Goal: Task Accomplishment & Management: Complete application form

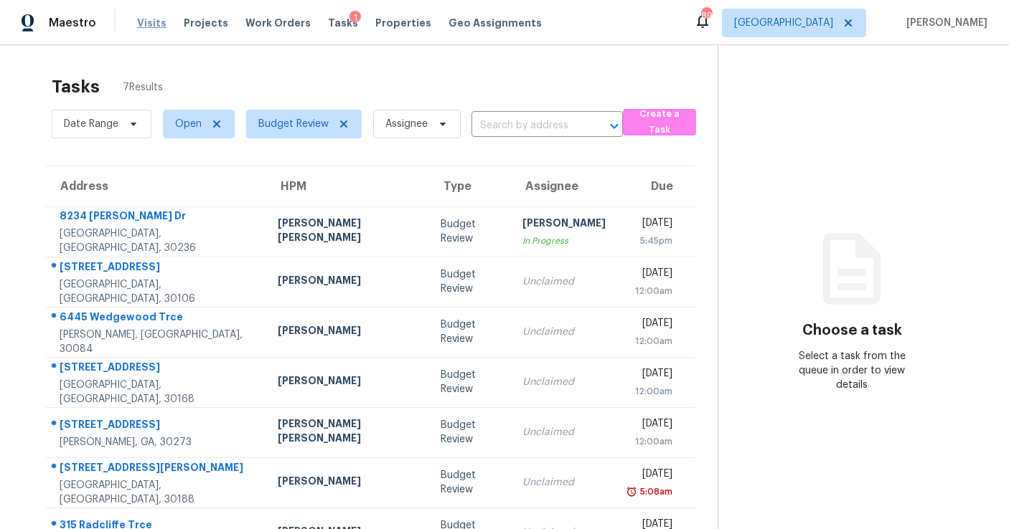
click at [149, 24] on span "Visits" at bounding box center [151, 23] width 29 height 14
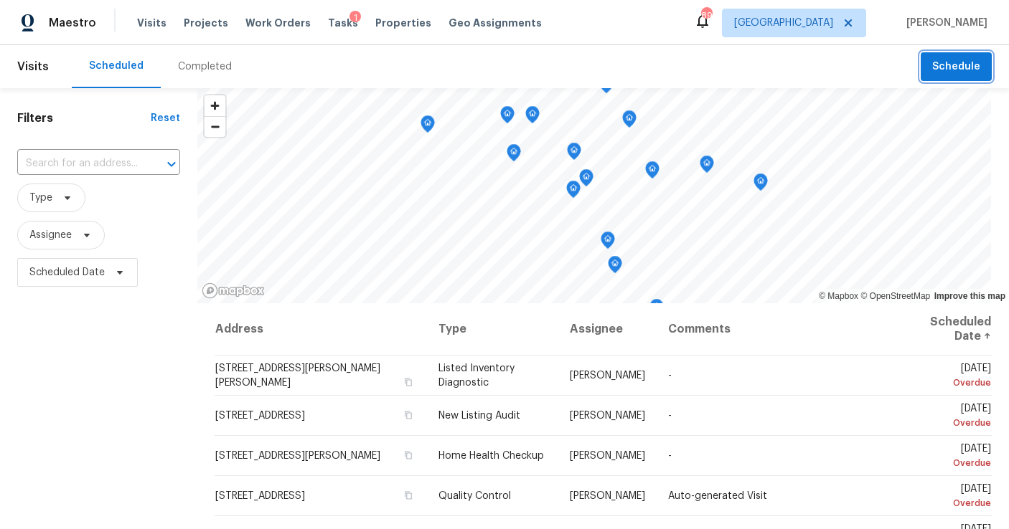
click at [966, 60] on span "Schedule" at bounding box center [956, 67] width 48 height 18
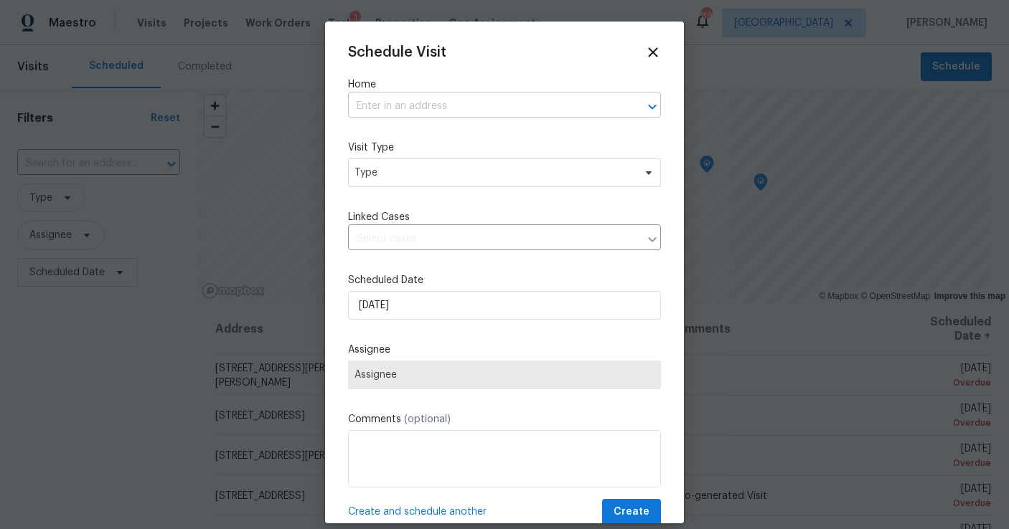
click at [470, 105] on input "text" at bounding box center [484, 106] width 273 height 22
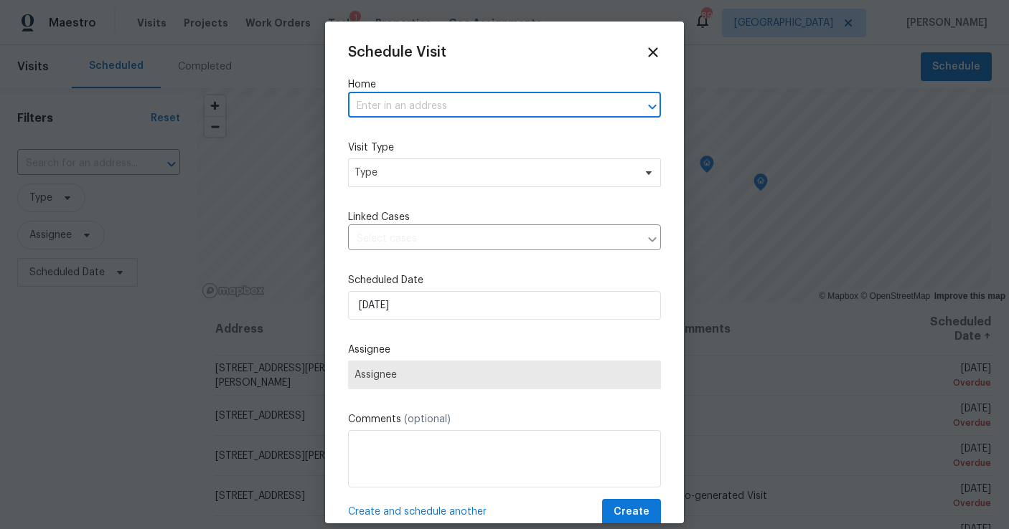
paste input "[STREET_ADDRESS]"
type input "[STREET_ADDRESS]"
click at [430, 134] on li "[STREET_ADDRESS]" at bounding box center [504, 139] width 313 height 24
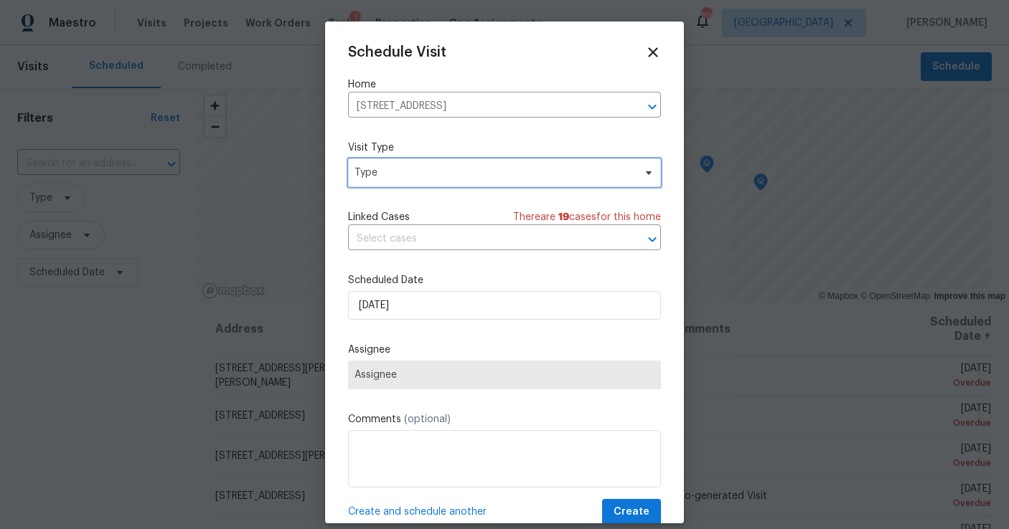
click at [424, 180] on span "Type" at bounding box center [504, 173] width 313 height 29
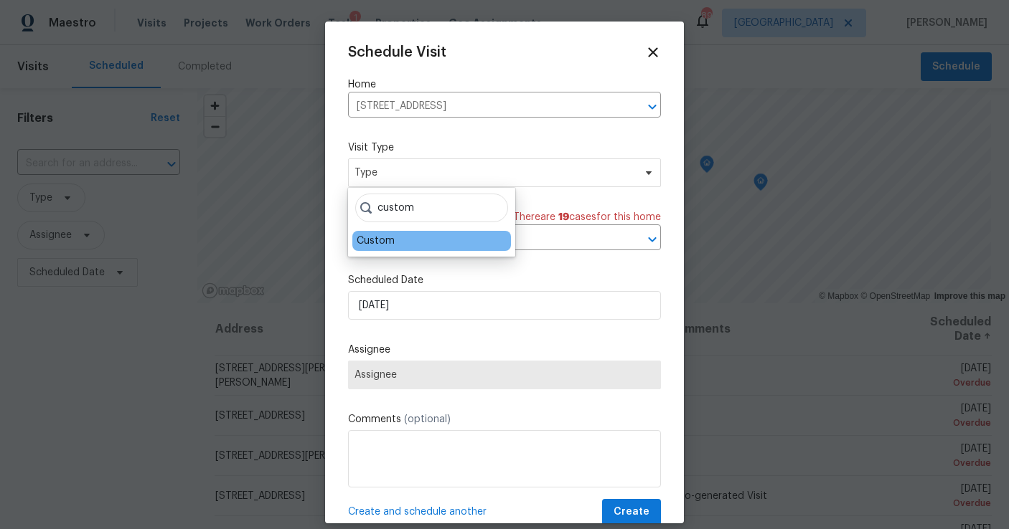
type input "custom"
click at [392, 240] on div "Custom" at bounding box center [376, 241] width 38 height 14
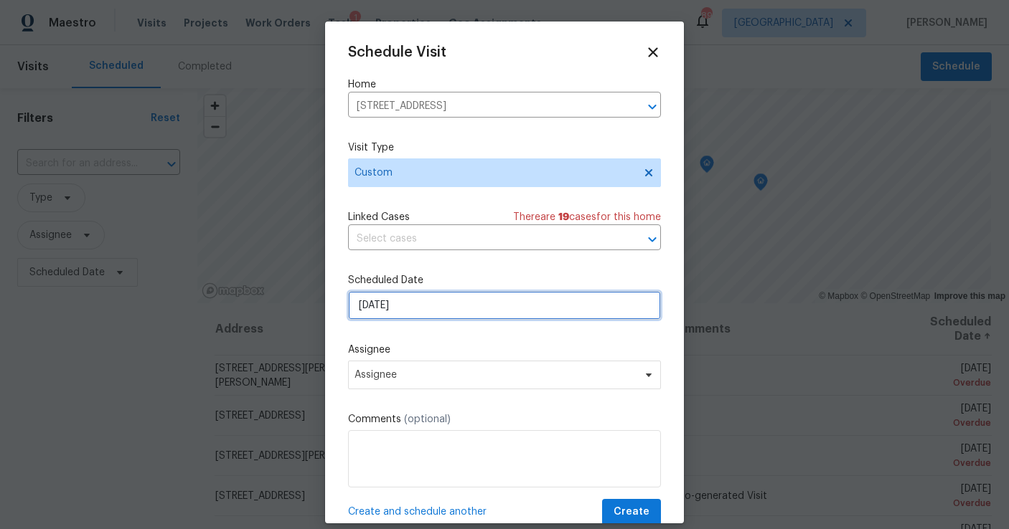
click at [387, 301] on input "[DATE]" at bounding box center [504, 305] width 313 height 29
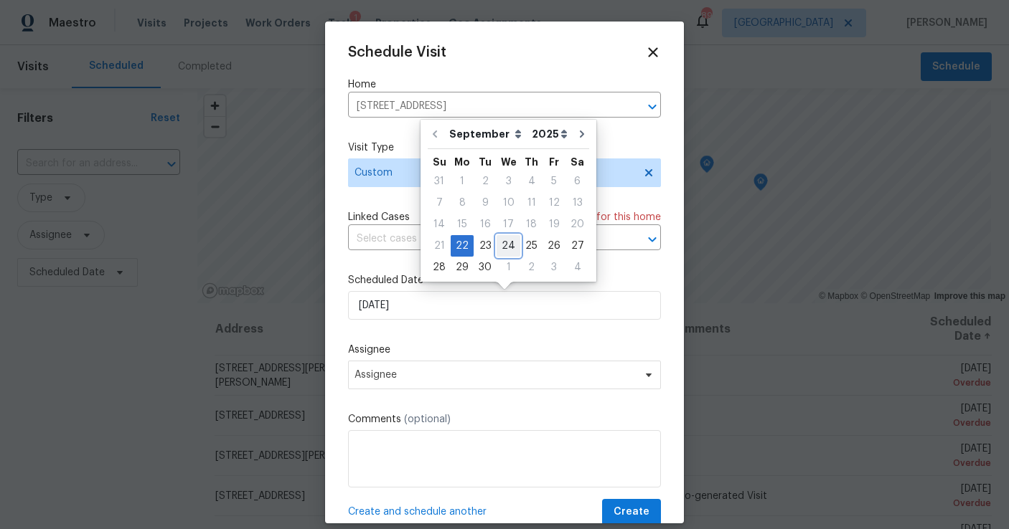
click at [507, 248] on div "24" at bounding box center [508, 246] width 24 height 20
type input "[DATE]"
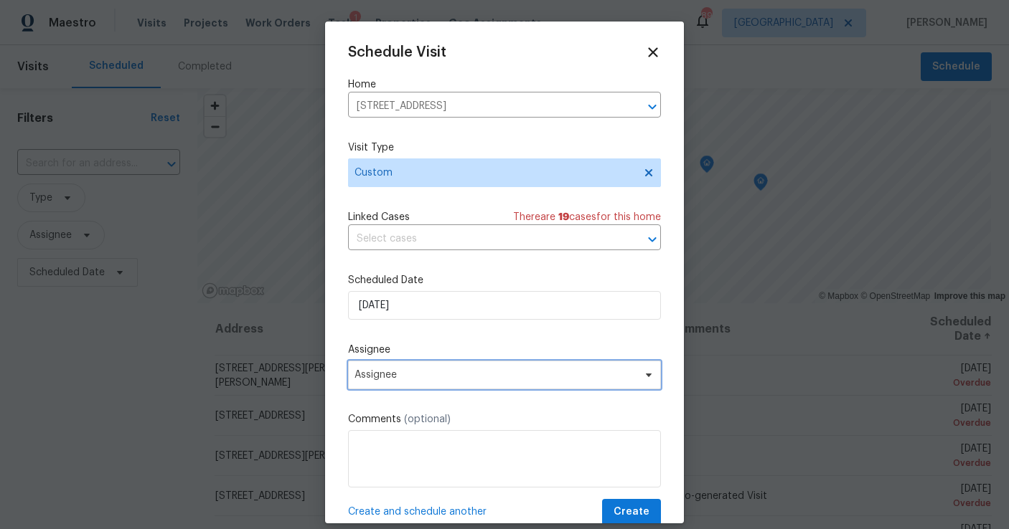
click at [410, 374] on span "Assignee" at bounding box center [494, 374] width 281 height 11
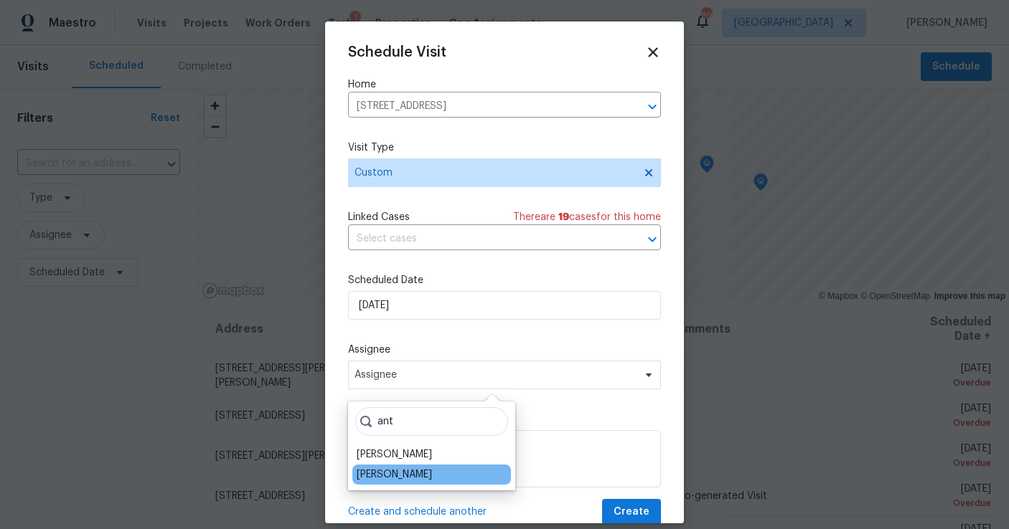
type input "ant"
click at [425, 470] on div "[PERSON_NAME]" at bounding box center [394, 475] width 75 height 14
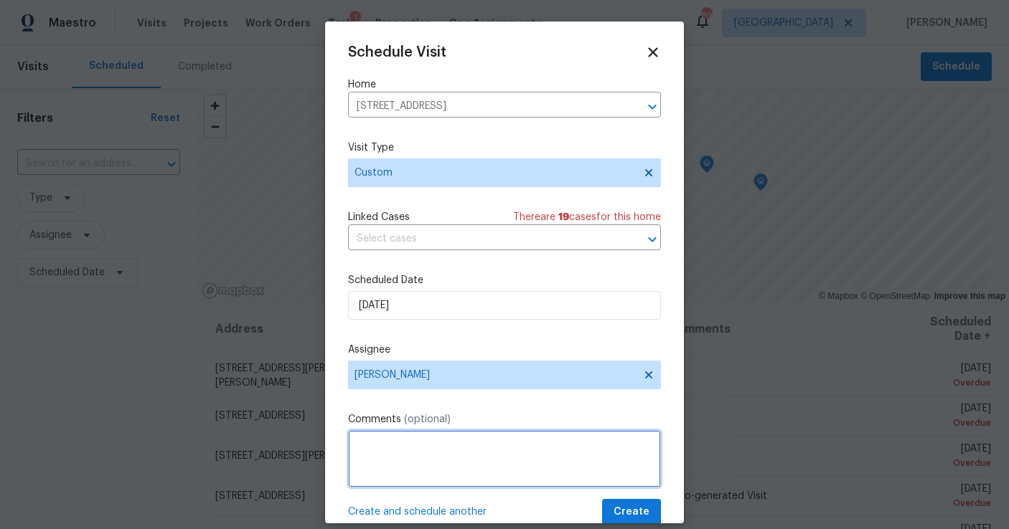
click at [400, 477] on textarea at bounding box center [504, 458] width 313 height 57
type textarea "B"
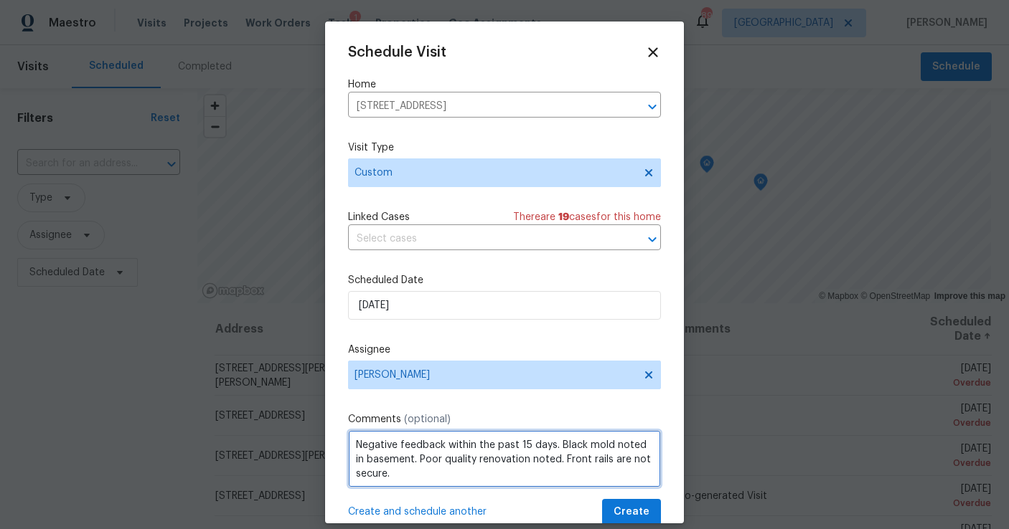
scroll to position [21, 0]
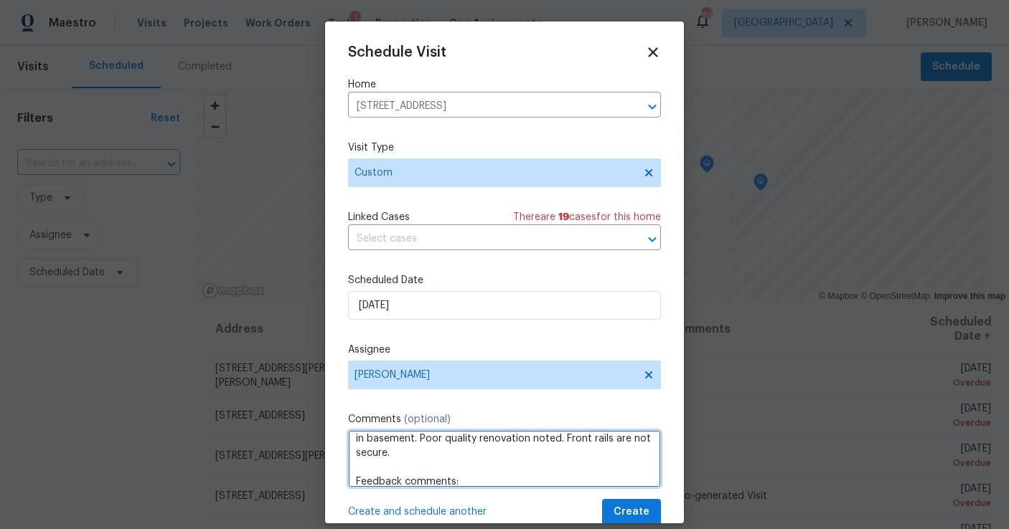
paste textarea "There are too many to name. The master walls and floor. 2nd bedroom ceiling and…"
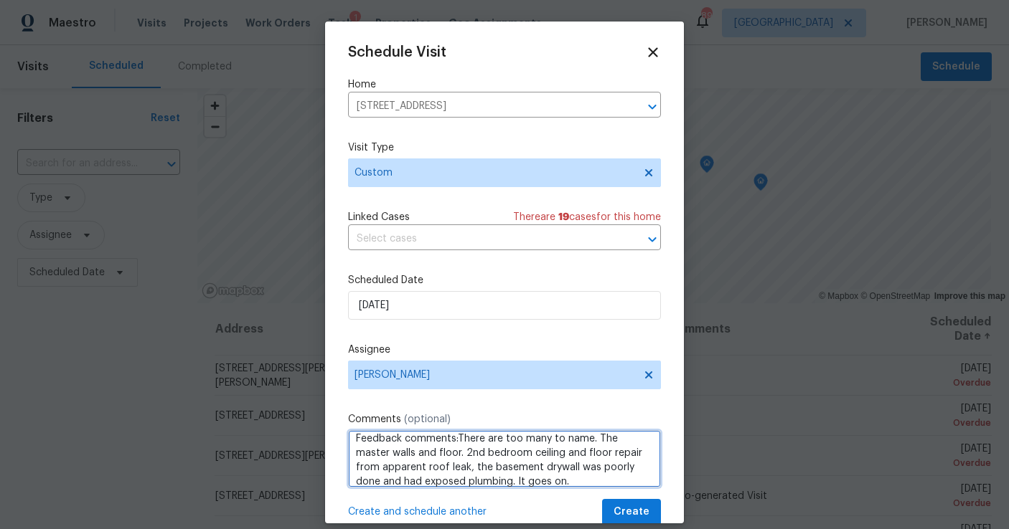
type textarea "Negative feedback within the past 15 days. Black mold noted in basement. Poor q…"
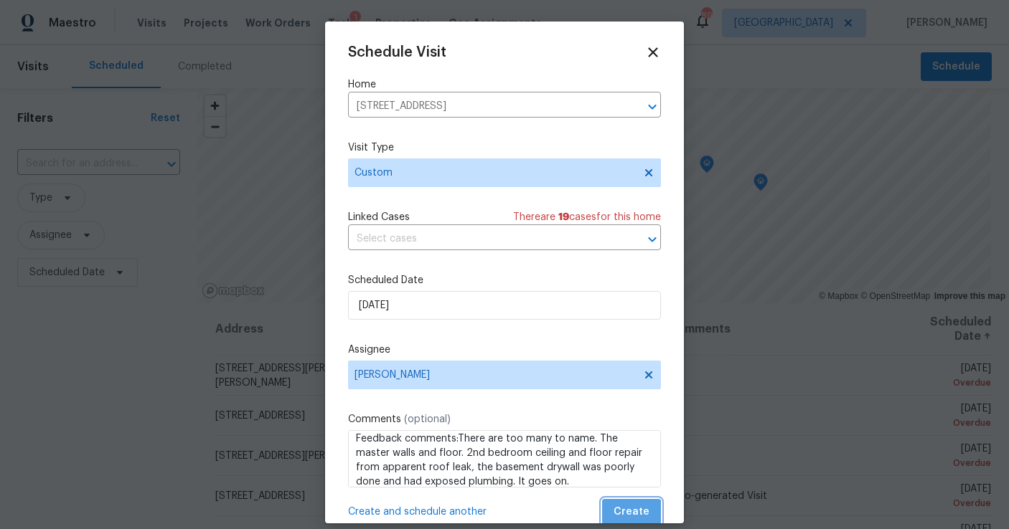
click at [633, 515] on span "Create" at bounding box center [631, 513] width 36 height 18
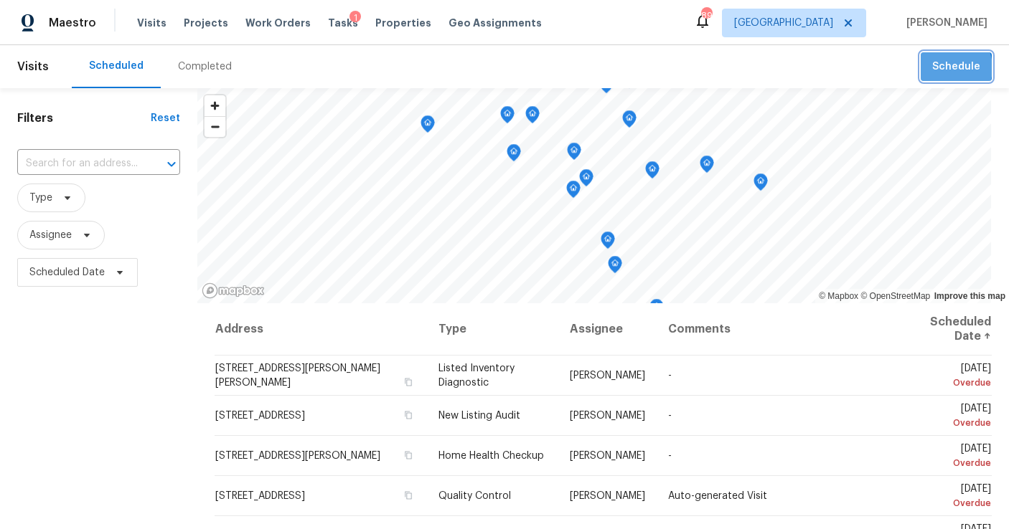
click at [950, 68] on span "Schedule" at bounding box center [956, 67] width 48 height 18
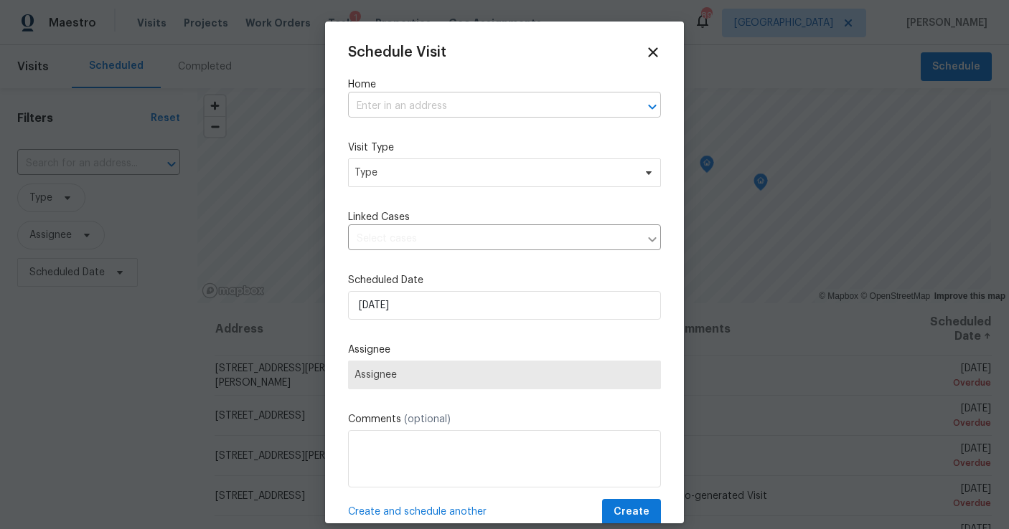
click at [384, 99] on input "text" at bounding box center [484, 106] width 273 height 22
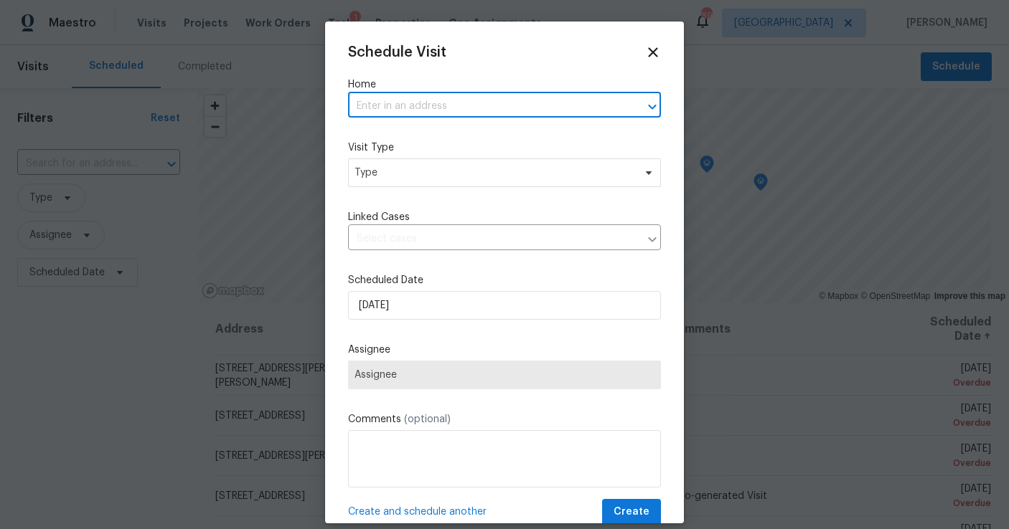
paste input "[STREET_ADDRESS]"
type input "[STREET_ADDRESS]"
click at [397, 140] on li "[STREET_ADDRESS]" at bounding box center [504, 139] width 313 height 24
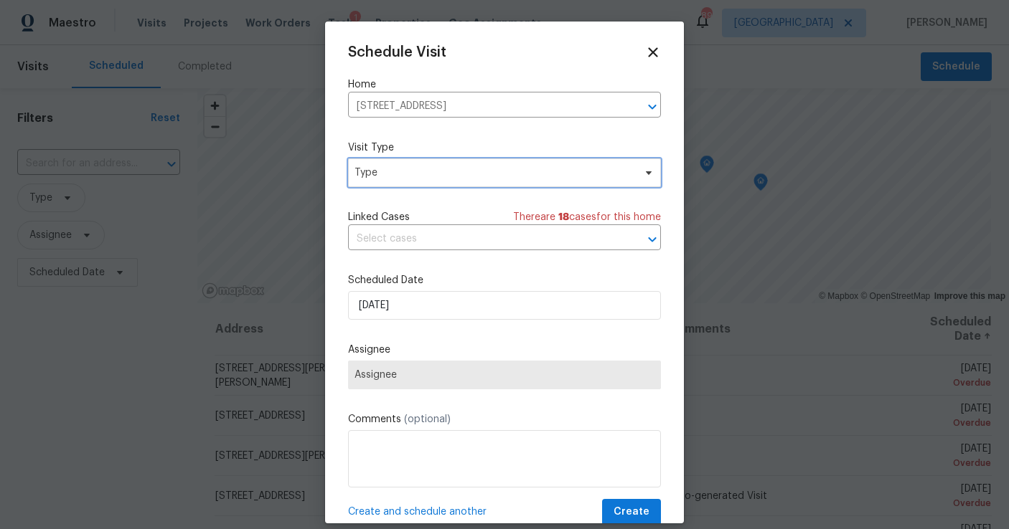
click at [395, 174] on span "Type" at bounding box center [493, 173] width 279 height 14
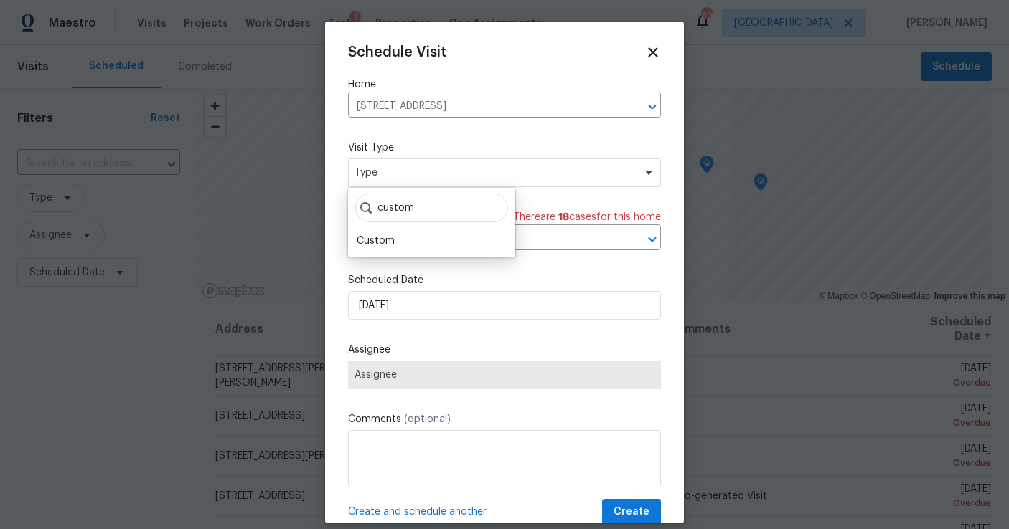
type input "custom"
click at [381, 251] on div "custom Custom" at bounding box center [431, 222] width 167 height 69
click at [380, 240] on div "Custom" at bounding box center [376, 241] width 38 height 14
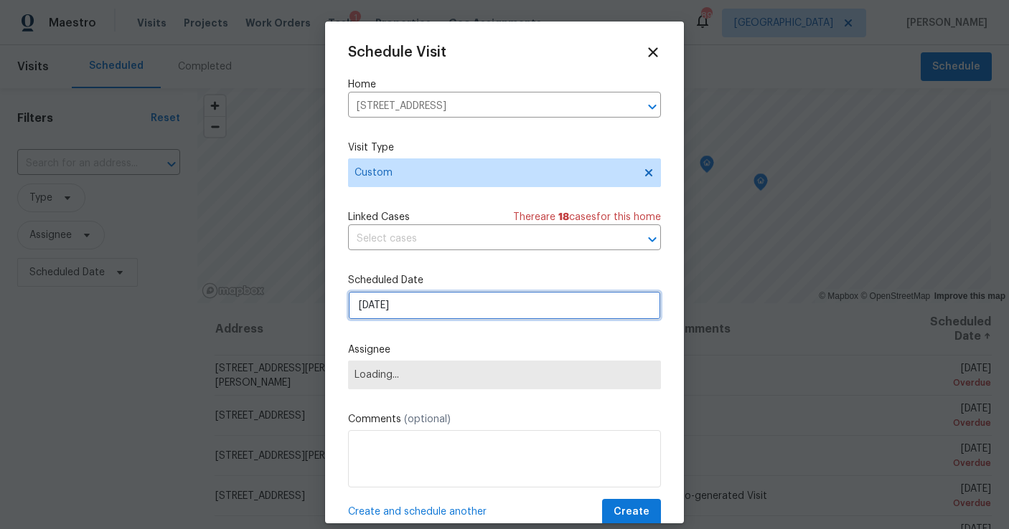
click at [395, 309] on input "[DATE]" at bounding box center [504, 305] width 313 height 29
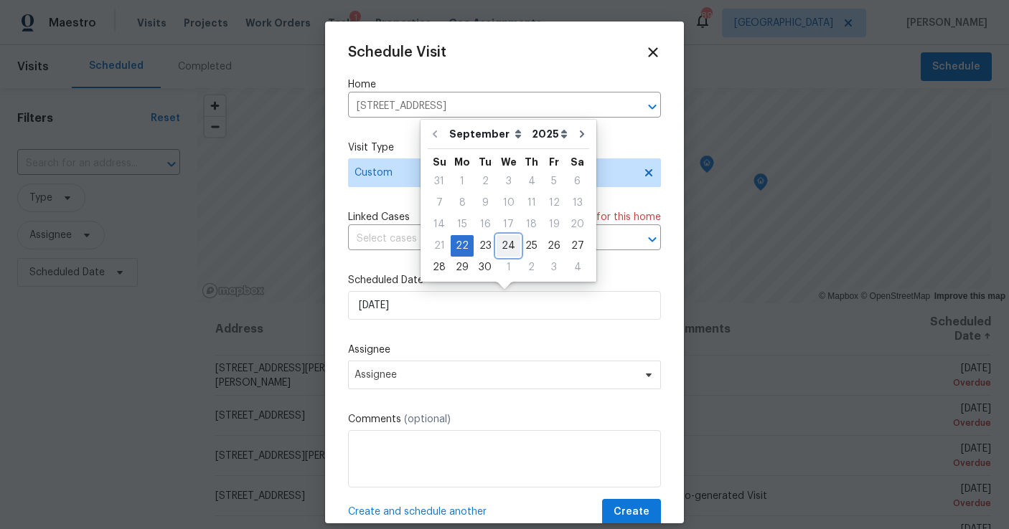
click at [507, 242] on div "24" at bounding box center [508, 246] width 24 height 20
type input "[DATE]"
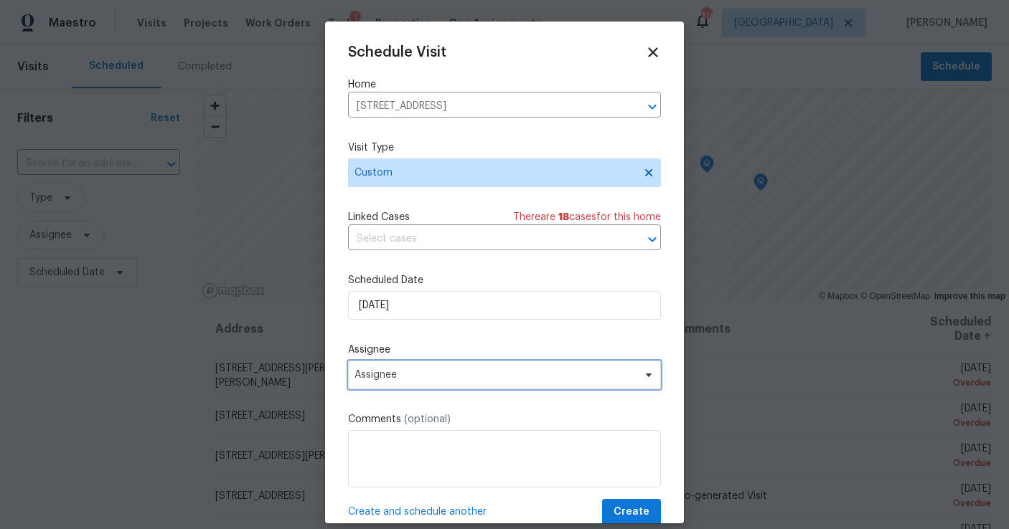
click at [405, 377] on span "Assignee" at bounding box center [494, 374] width 281 height 11
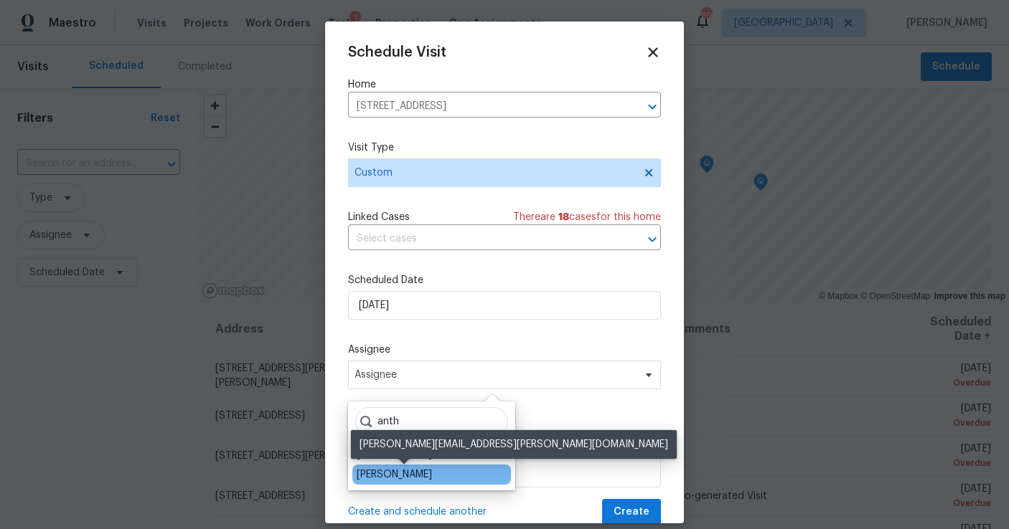
type input "anth"
click at [400, 475] on div "[PERSON_NAME]" at bounding box center [394, 475] width 75 height 14
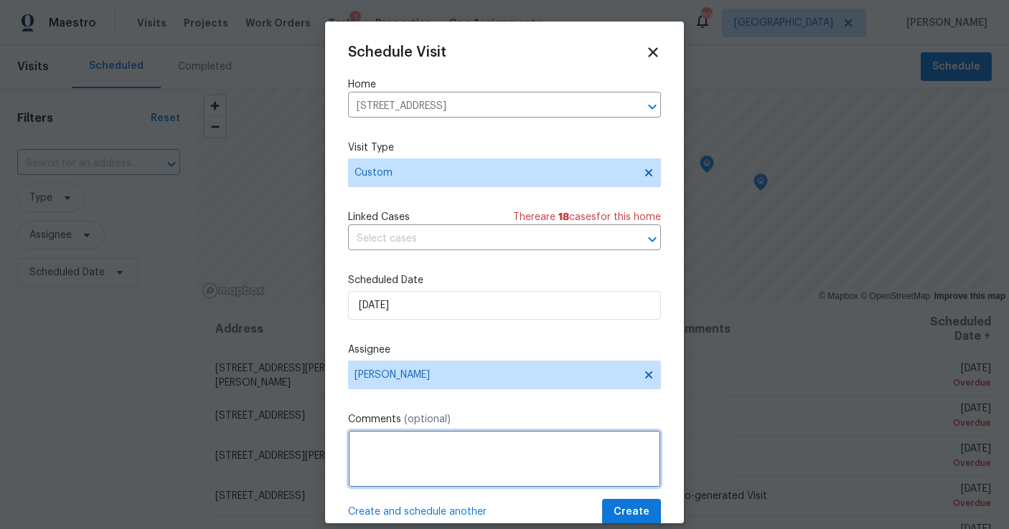
click at [398, 463] on textarea at bounding box center [504, 458] width 313 height 57
type textarea "W"
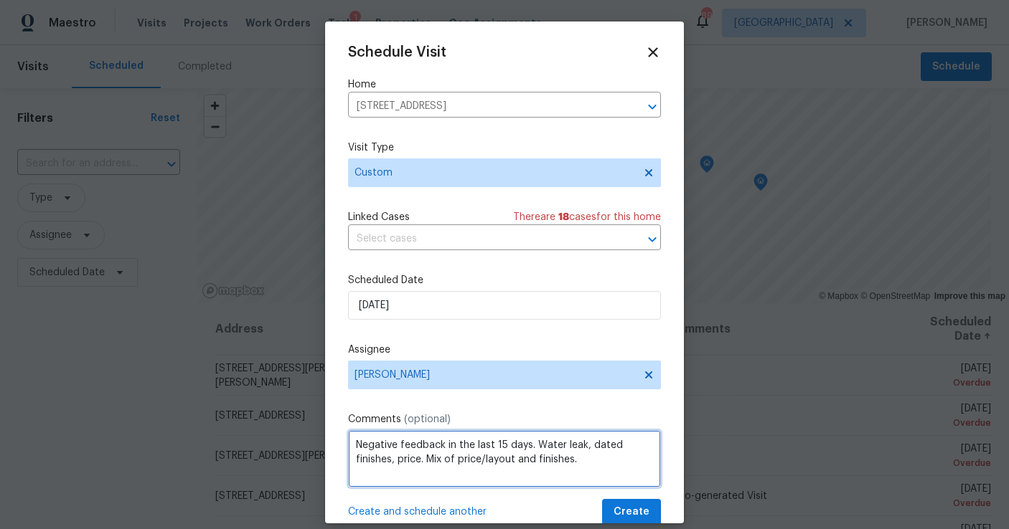
type textarea "Negative feedback in the last 15 days. Water leak, dated finishes, price. Mix o…"
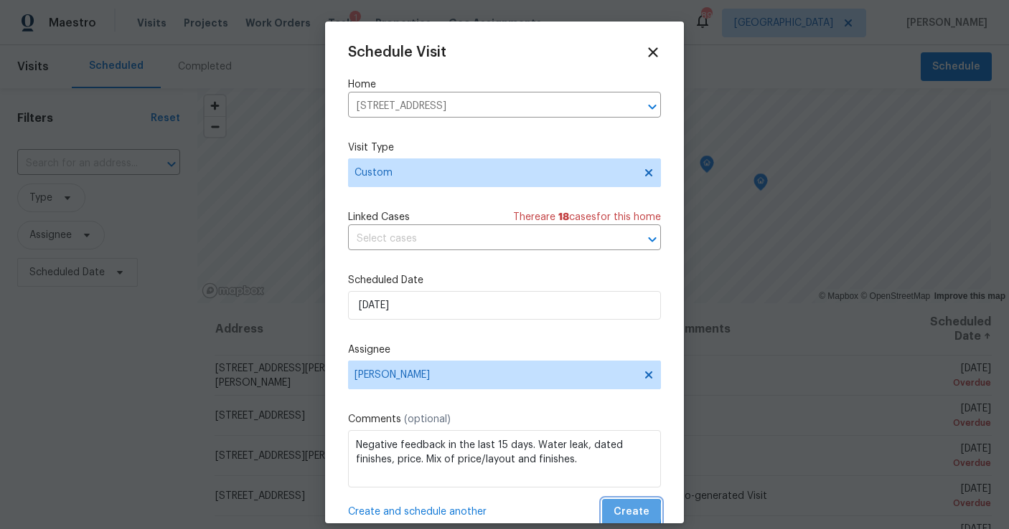
click at [628, 512] on span "Create" at bounding box center [631, 513] width 36 height 18
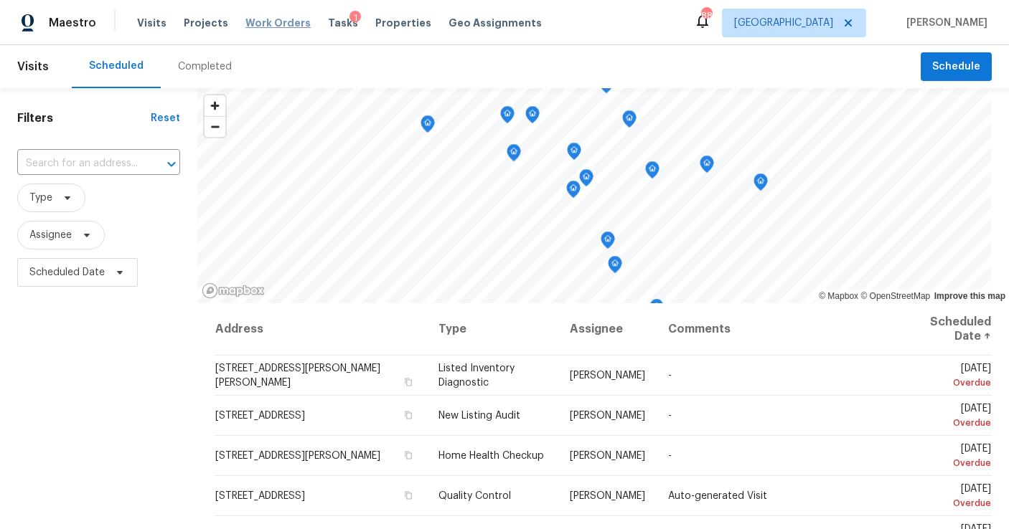
click at [280, 19] on span "Work Orders" at bounding box center [277, 23] width 65 height 14
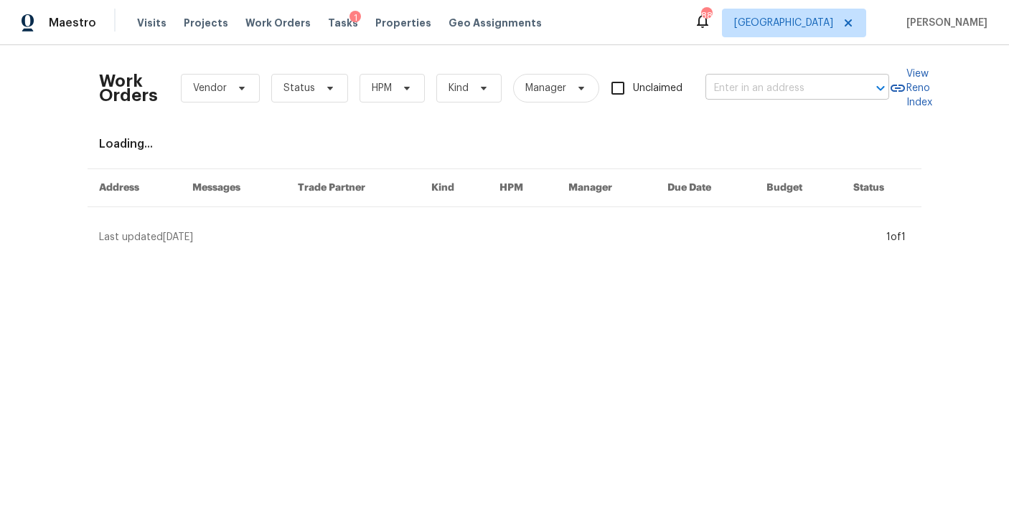
click at [761, 89] on input "text" at bounding box center [776, 88] width 143 height 22
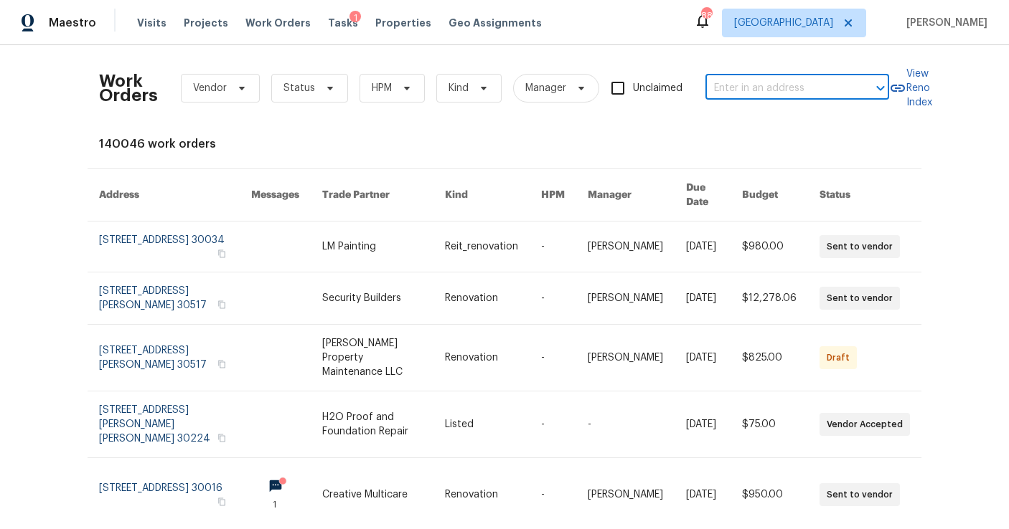
paste input "[STREET_ADDRESS]"
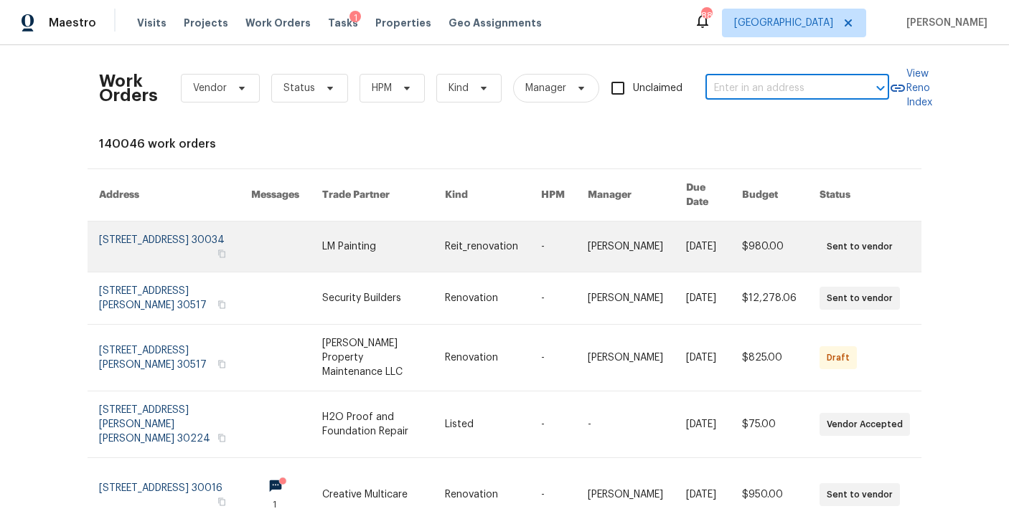
type input "[STREET_ADDRESS]"
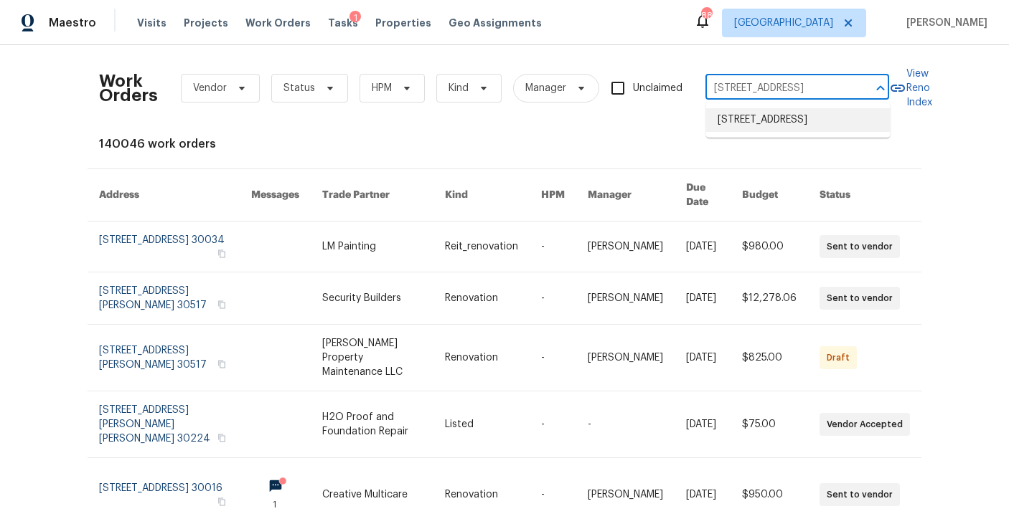
click at [781, 131] on li "[STREET_ADDRESS]" at bounding box center [798, 120] width 184 height 24
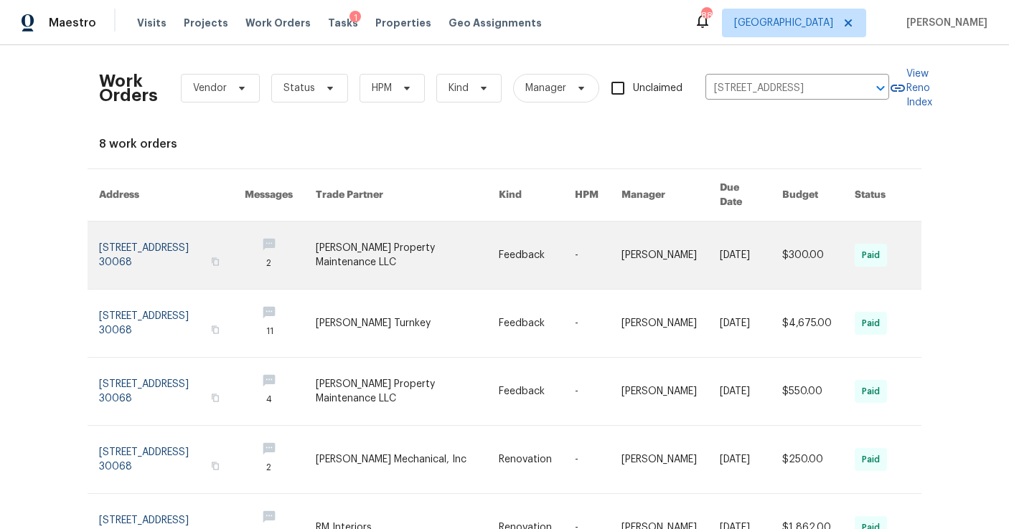
click at [183, 233] on link at bounding box center [172, 255] width 146 height 67
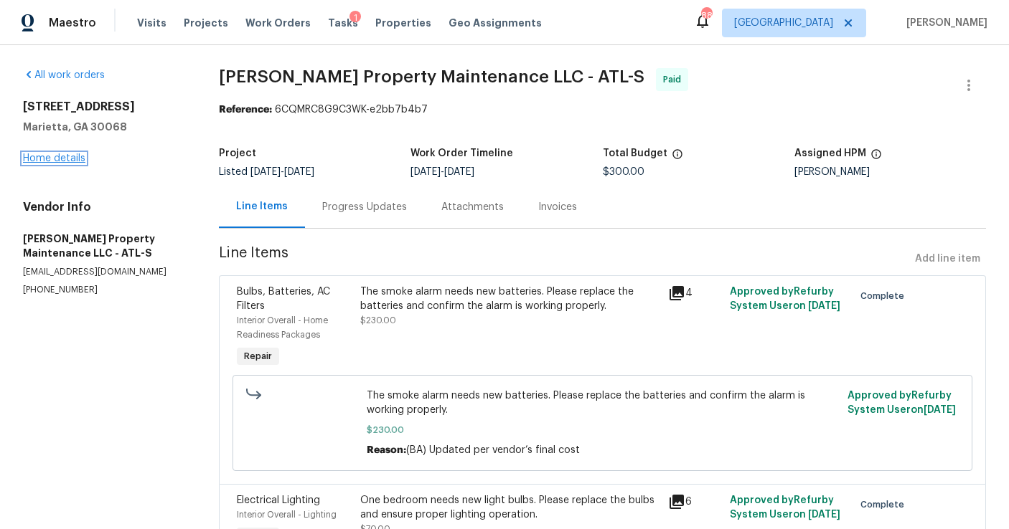
click at [51, 154] on link "Home details" at bounding box center [54, 159] width 62 height 10
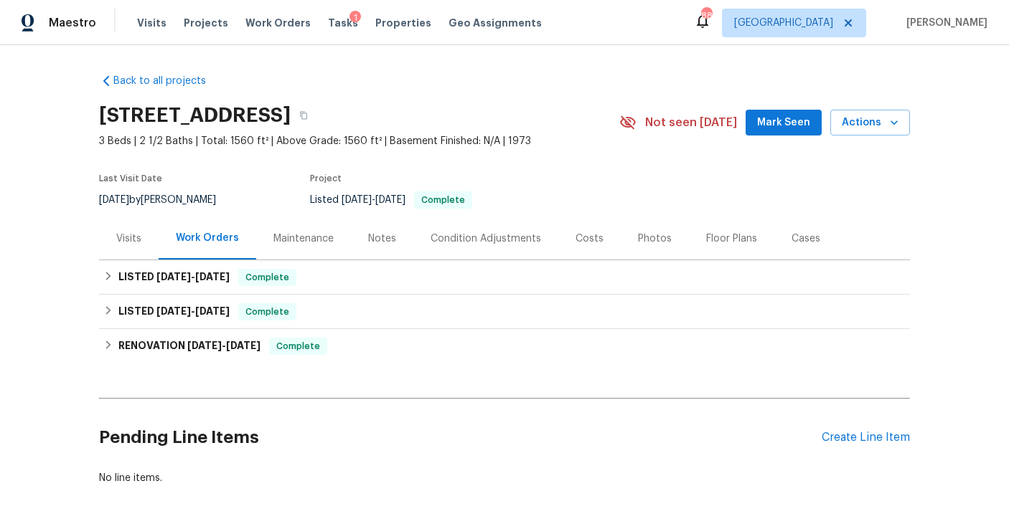
click at [129, 240] on div "Visits" at bounding box center [128, 239] width 25 height 14
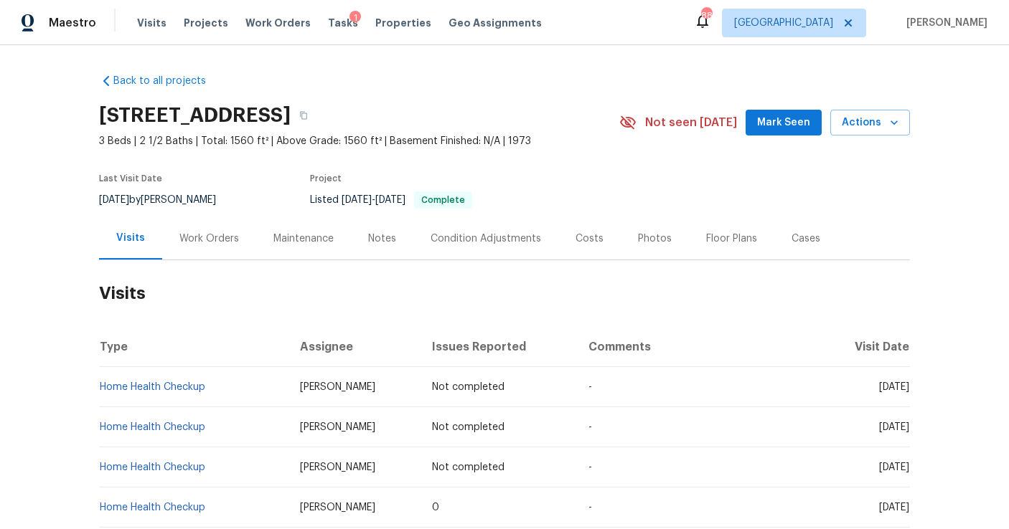
click at [202, 232] on div "Work Orders" at bounding box center [209, 239] width 60 height 14
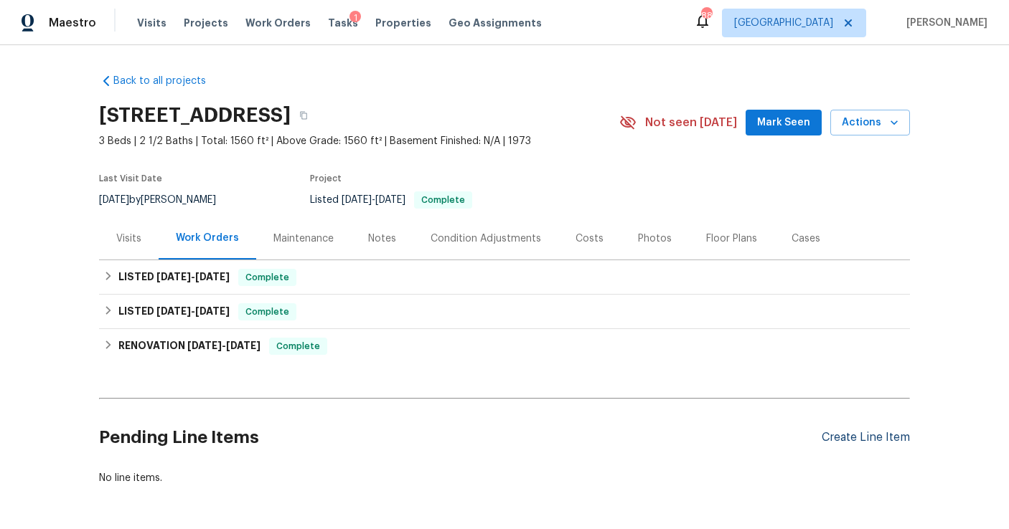
click at [847, 440] on div "Create Line Item" at bounding box center [865, 438] width 88 height 14
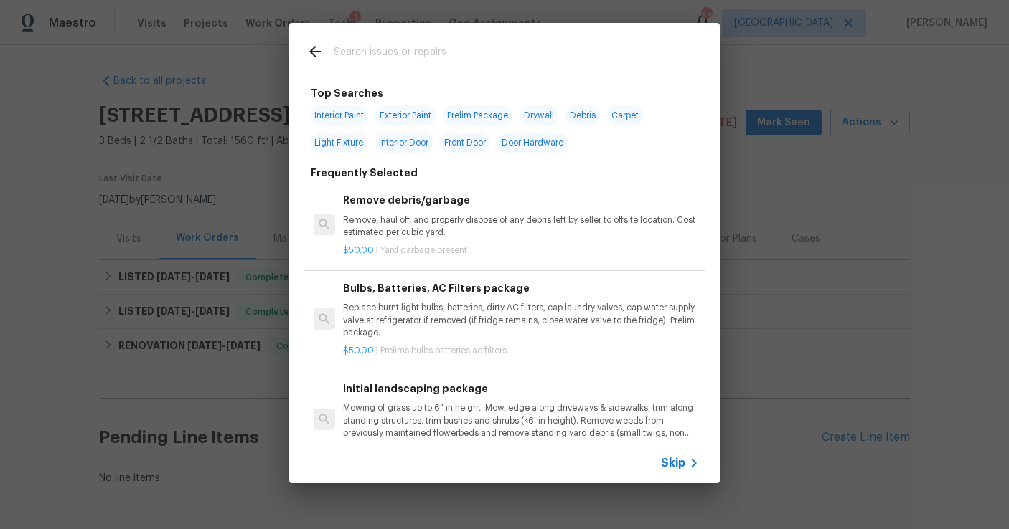
click at [364, 47] on input "text" at bounding box center [486, 54] width 304 height 22
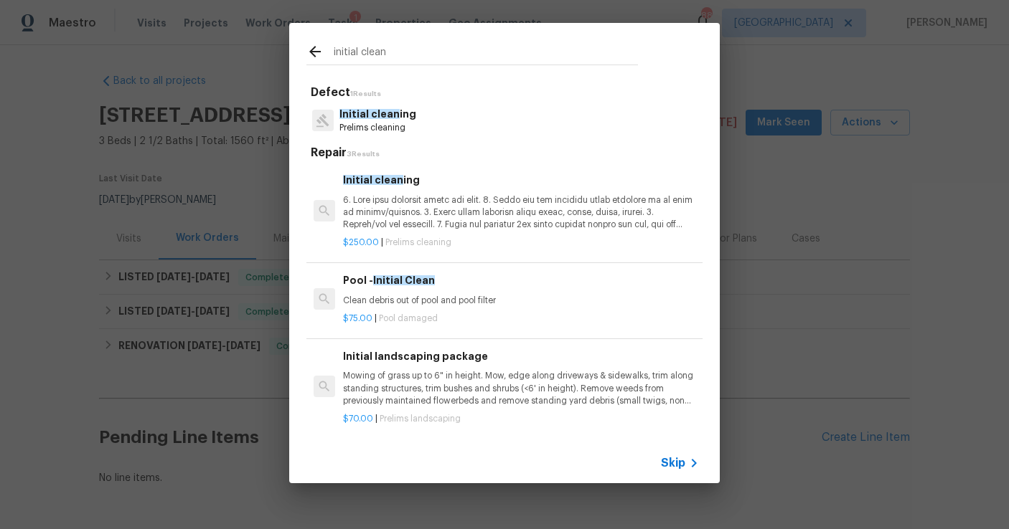
type input "initial clean"
click at [402, 225] on p at bounding box center [521, 212] width 356 height 37
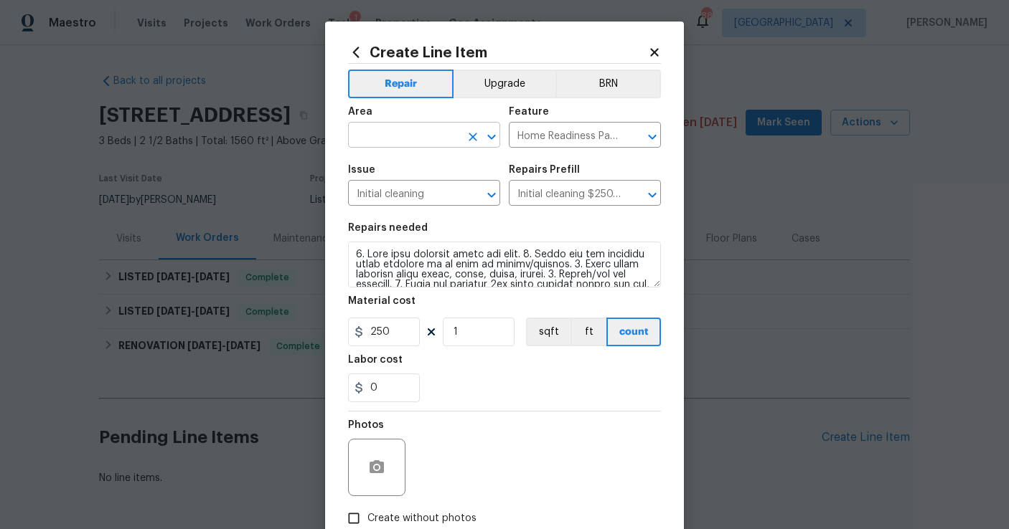
click at [448, 127] on input "text" at bounding box center [404, 137] width 112 height 22
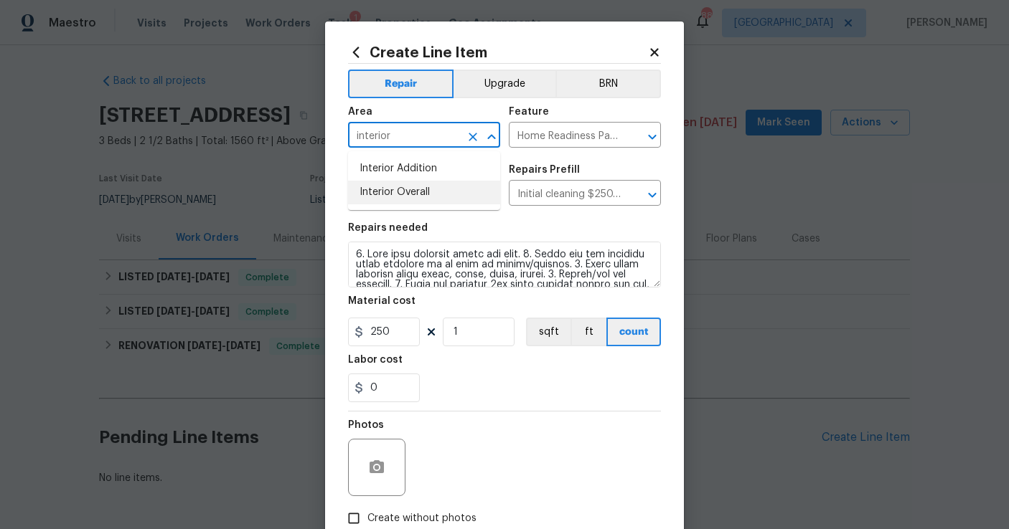
click at [412, 194] on li "Interior Overall" at bounding box center [424, 193] width 152 height 24
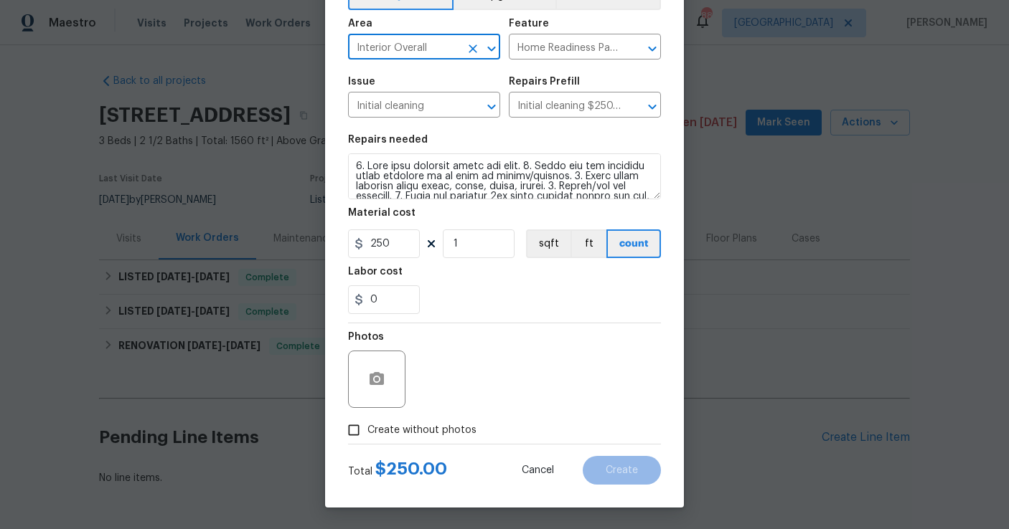
type input "Interior Overall"
click at [356, 437] on input "Create without photos" at bounding box center [353, 430] width 27 height 27
checkbox input "true"
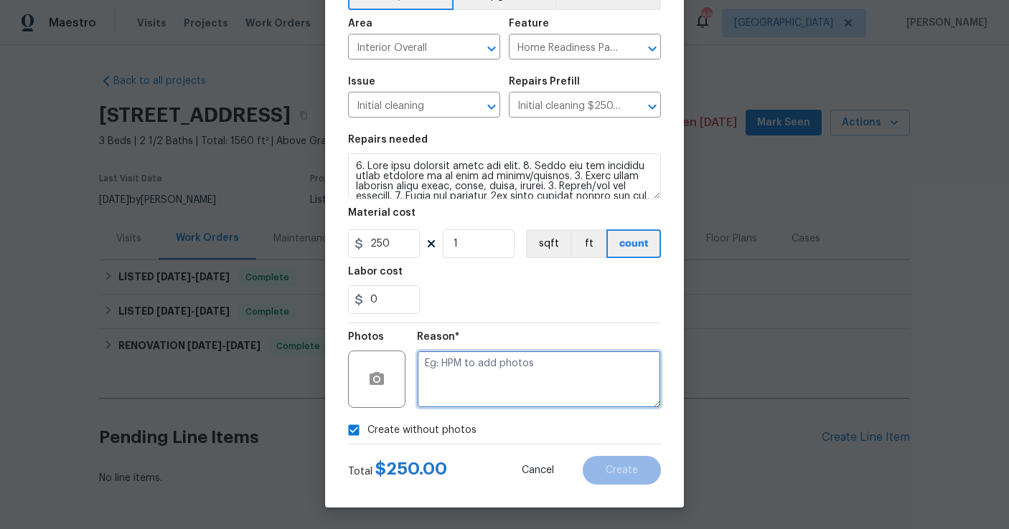
click at [473, 376] on textarea at bounding box center [539, 379] width 244 height 57
type textarea "feedback"
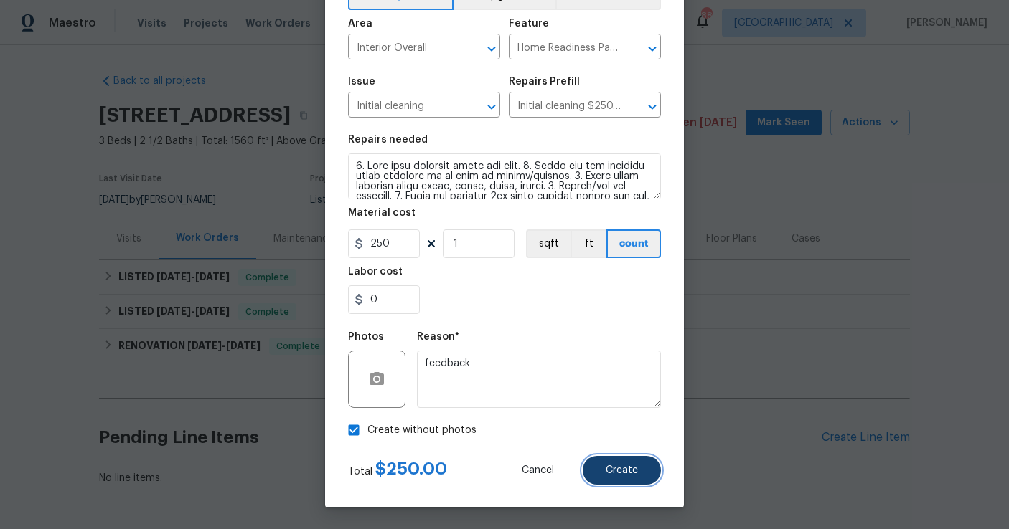
click at [625, 471] on span "Create" at bounding box center [622, 471] width 32 height 11
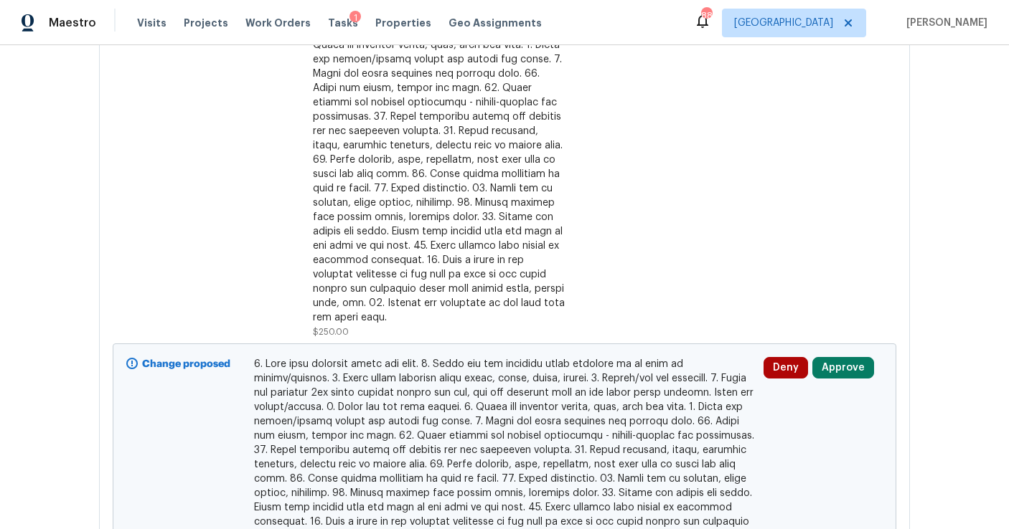
scroll to position [610, 0]
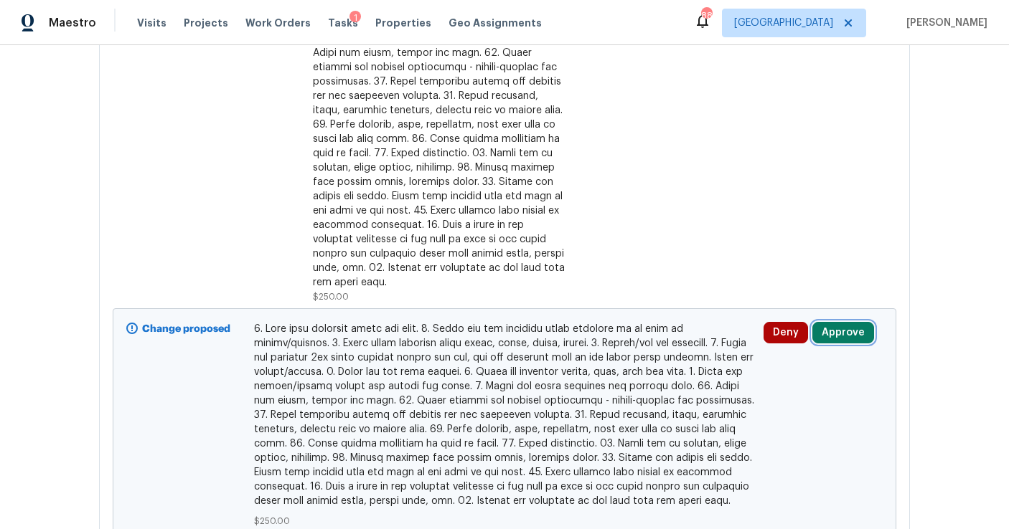
click at [839, 324] on button "Approve" at bounding box center [843, 333] width 62 height 22
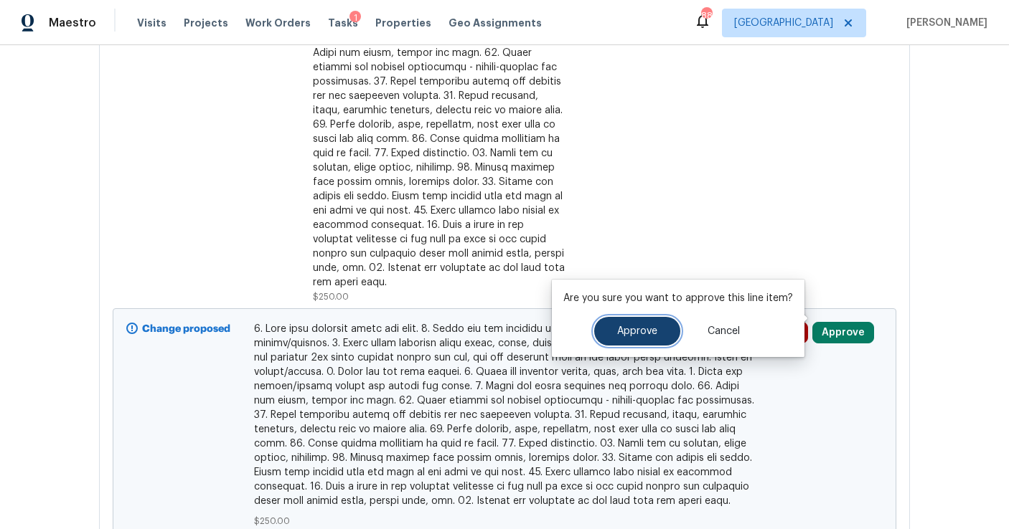
click at [617, 334] on span "Approve" at bounding box center [637, 331] width 40 height 11
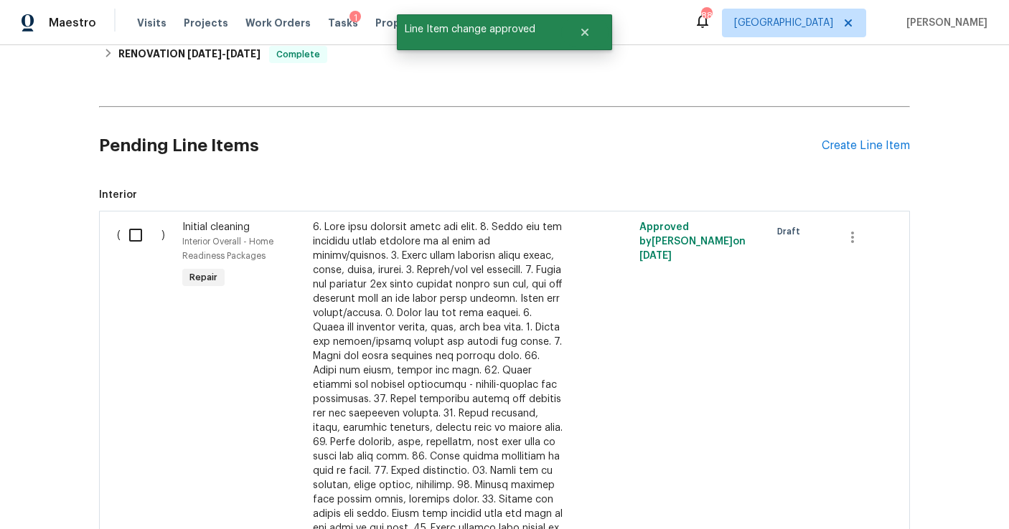
scroll to position [291, 0]
click at [870, 149] on div "Create Line Item" at bounding box center [865, 148] width 88 height 14
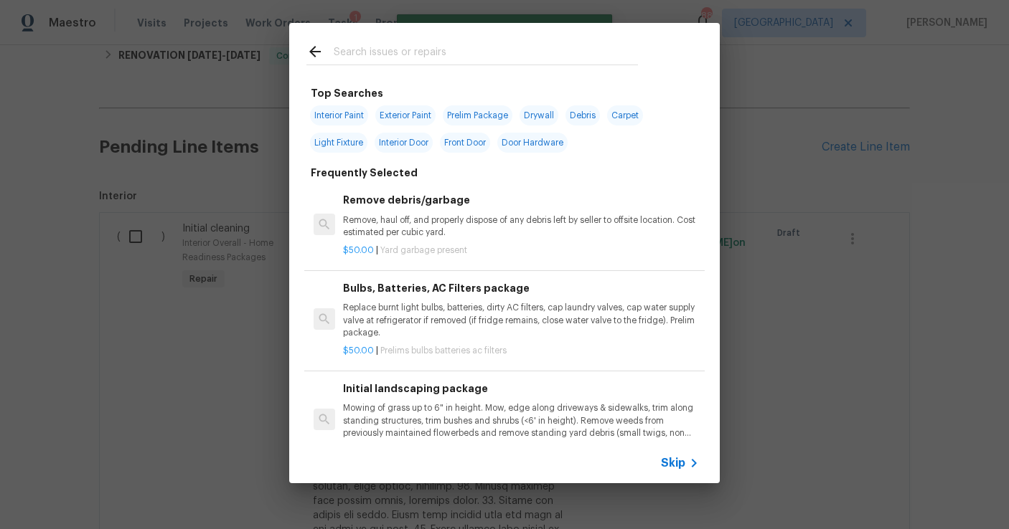
click at [403, 41] on div at bounding box center [472, 51] width 366 height 57
click at [386, 55] on input "text" at bounding box center [486, 54] width 304 height 22
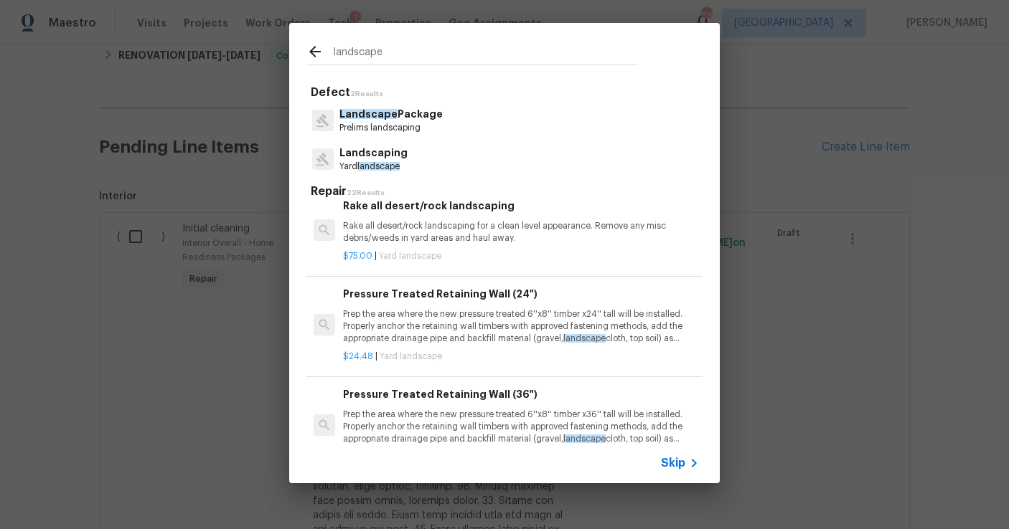
scroll to position [18, 0]
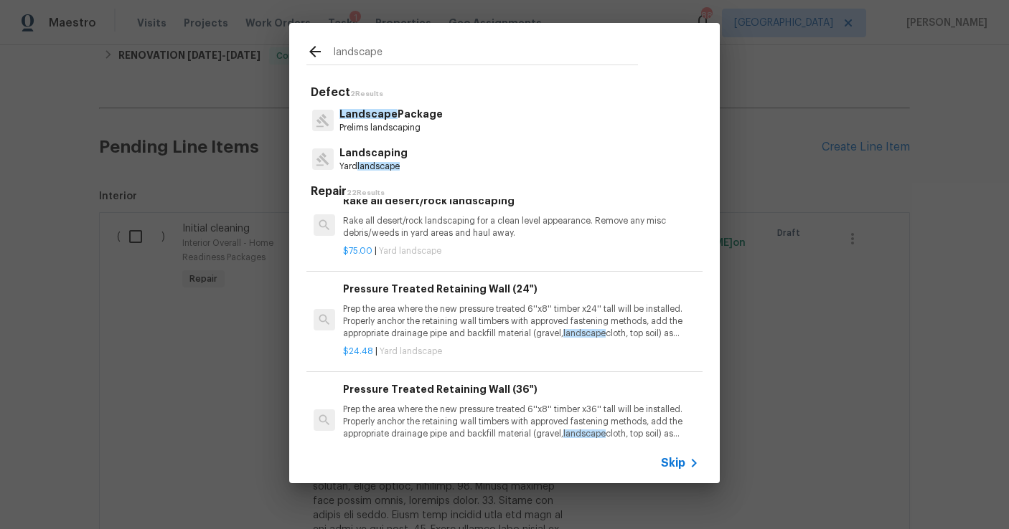
type input "landscape"
click at [425, 123] on p "Prelims landscaping" at bounding box center [390, 128] width 103 height 12
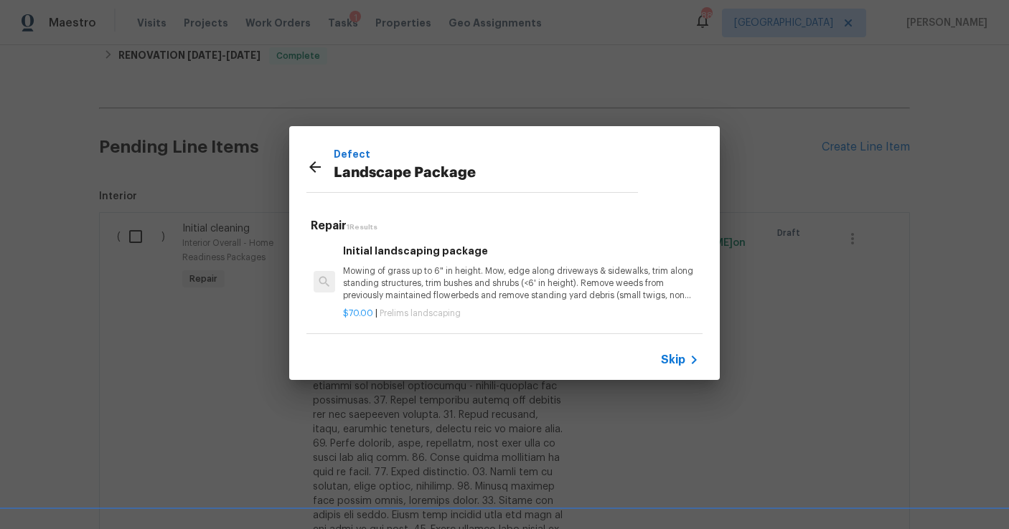
scroll to position [2, 0]
click at [431, 268] on p "Mowing of grass up to 6" in height. Mow, edge along driveways & sidewalks, trim…" at bounding box center [521, 283] width 356 height 37
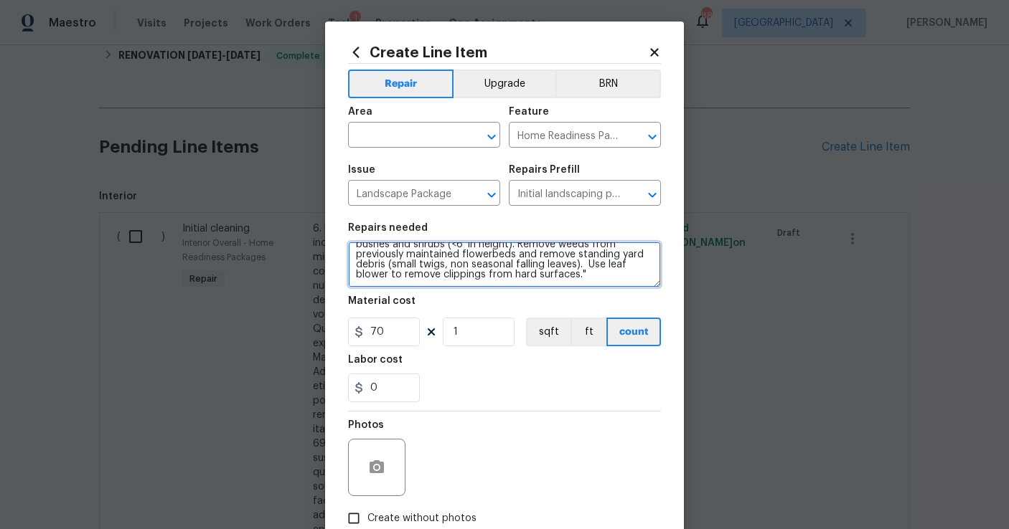
scroll to position [0, 0]
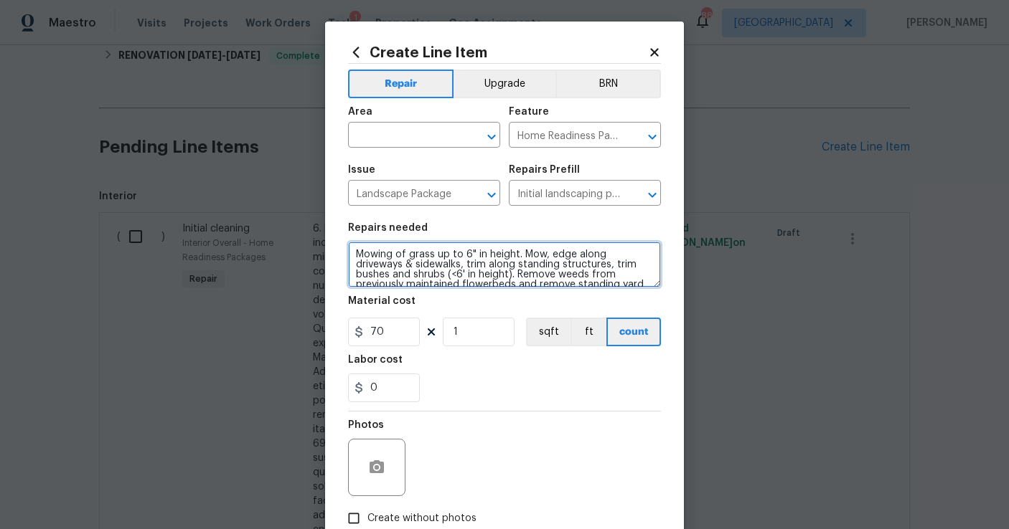
drag, startPoint x: 505, startPoint y: 281, endPoint x: 348, endPoint y: 241, distance: 162.2
click at [348, 241] on figure "Repairs needed Mowing of grass up to 6" in height. Mow, edge along driveways & …" at bounding box center [504, 255] width 313 height 65
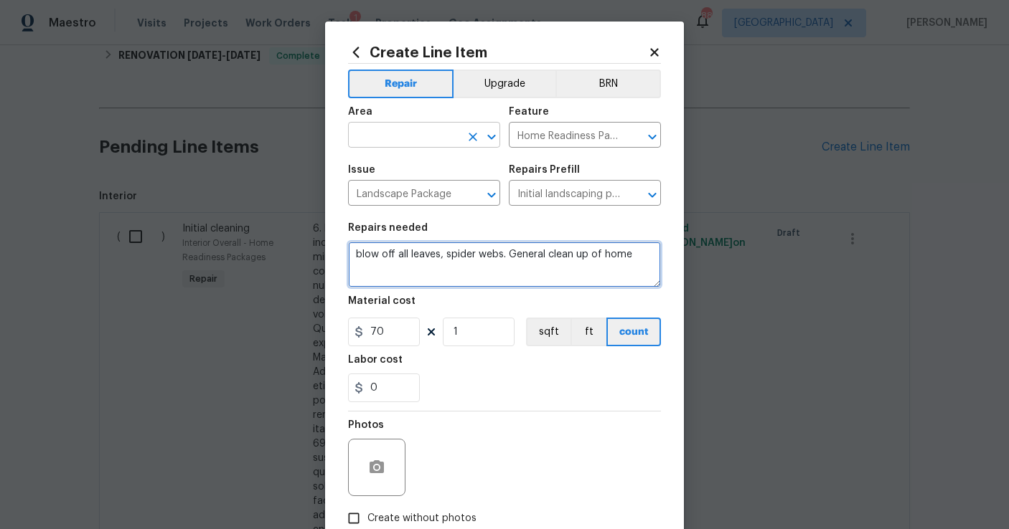
type textarea "blow off all leaves, spider webs. General clean up of home"
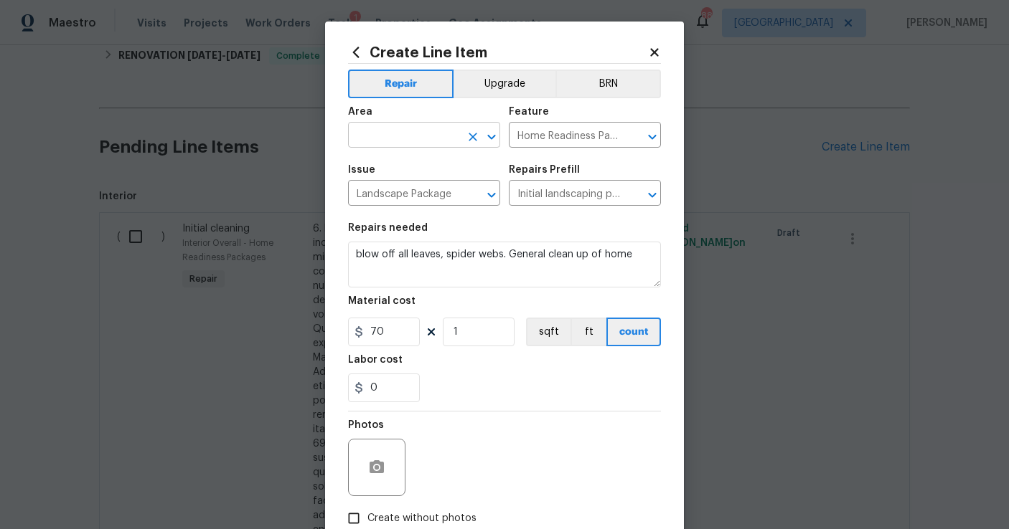
click at [369, 136] on input "text" at bounding box center [404, 137] width 112 height 22
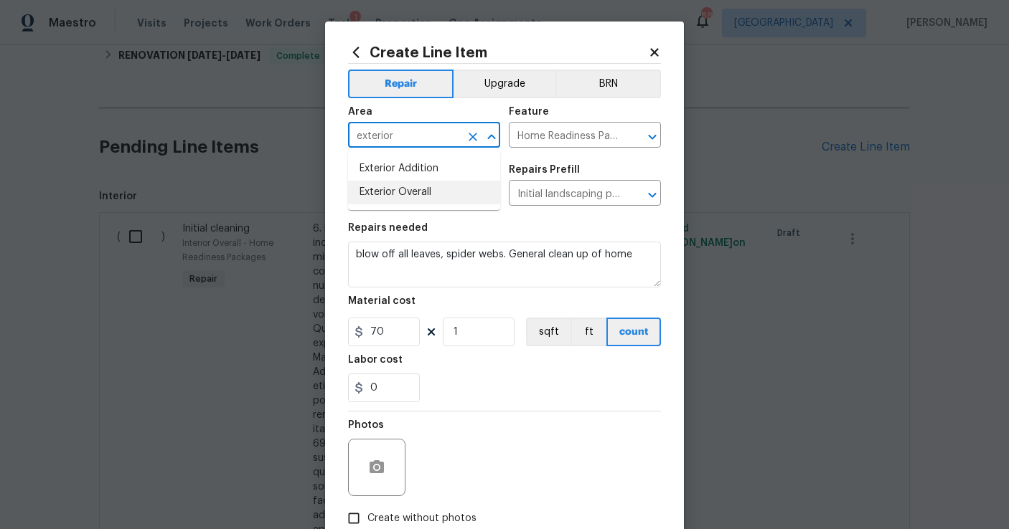
click at [385, 187] on li "Exterior Overall" at bounding box center [424, 193] width 152 height 24
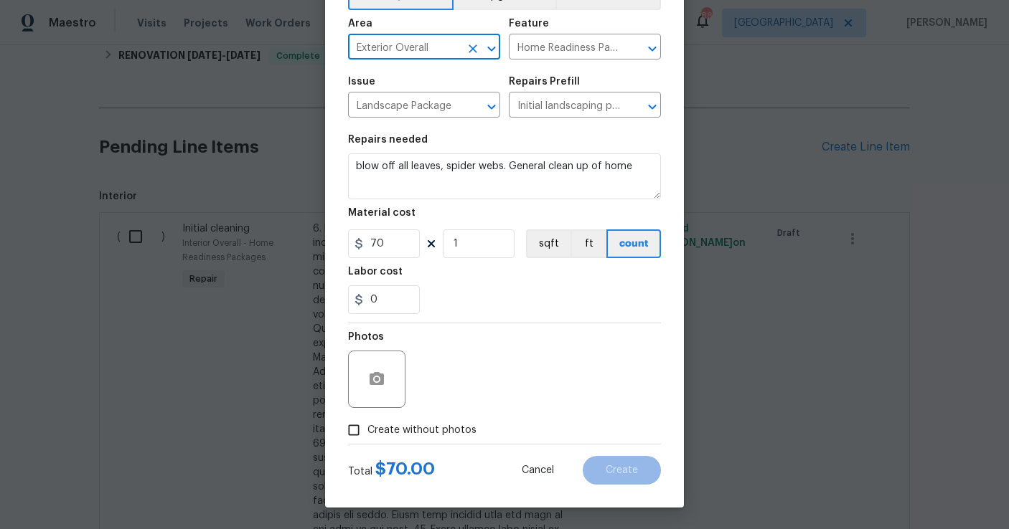
type input "Exterior Overall"
click at [354, 435] on input "Create without photos" at bounding box center [353, 430] width 27 height 27
checkbox input "true"
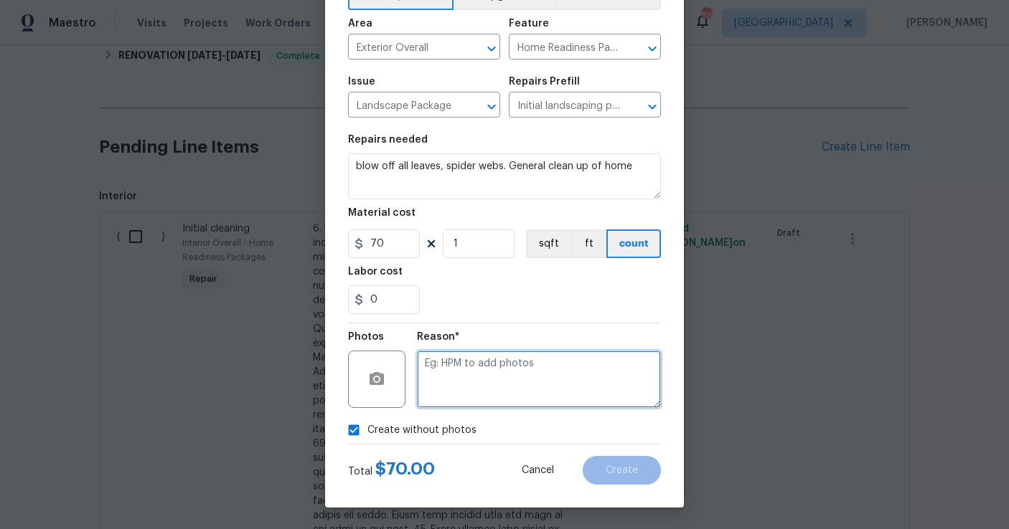
click at [489, 397] on textarea at bounding box center [539, 379] width 244 height 57
type textarea "feedback"
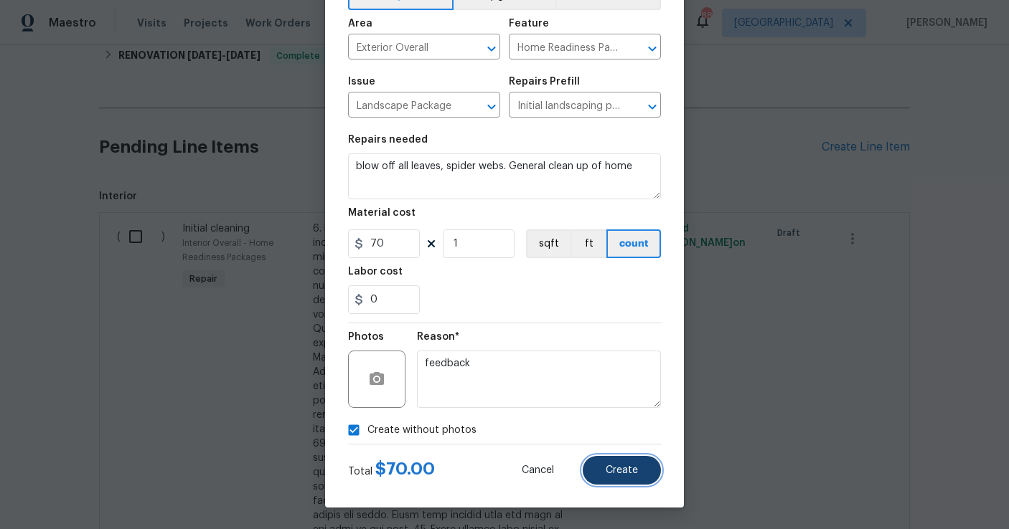
click at [649, 484] on button "Create" at bounding box center [622, 470] width 78 height 29
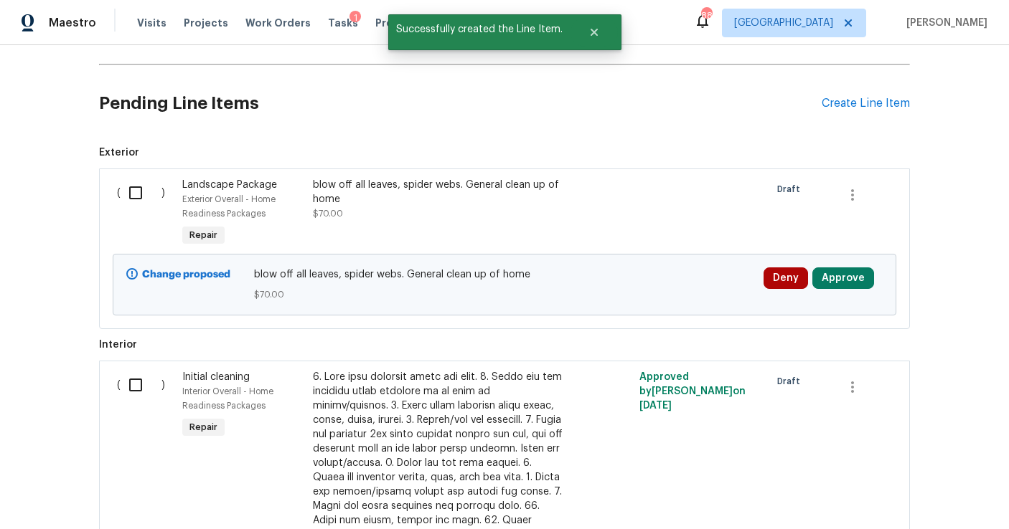
scroll to position [337, 0]
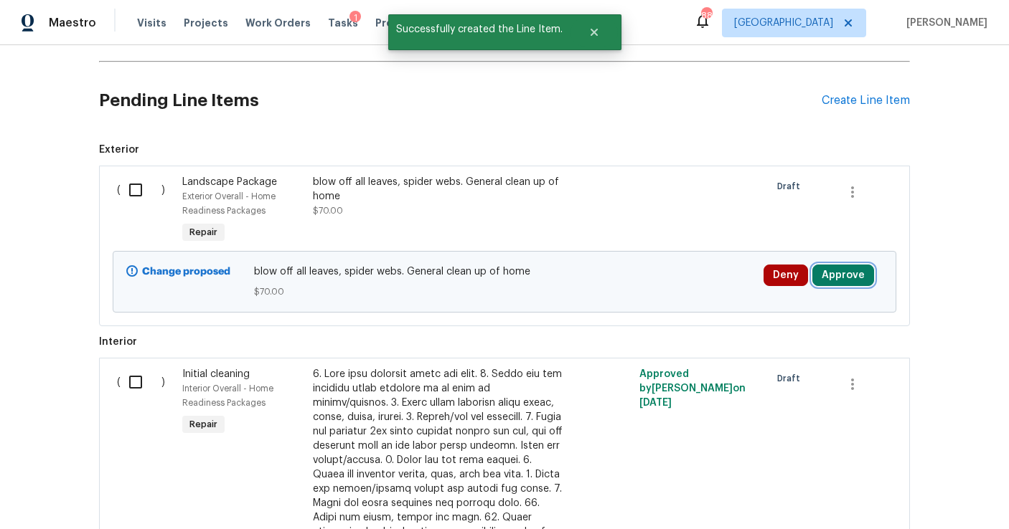
click at [847, 266] on button "Approve" at bounding box center [843, 276] width 62 height 22
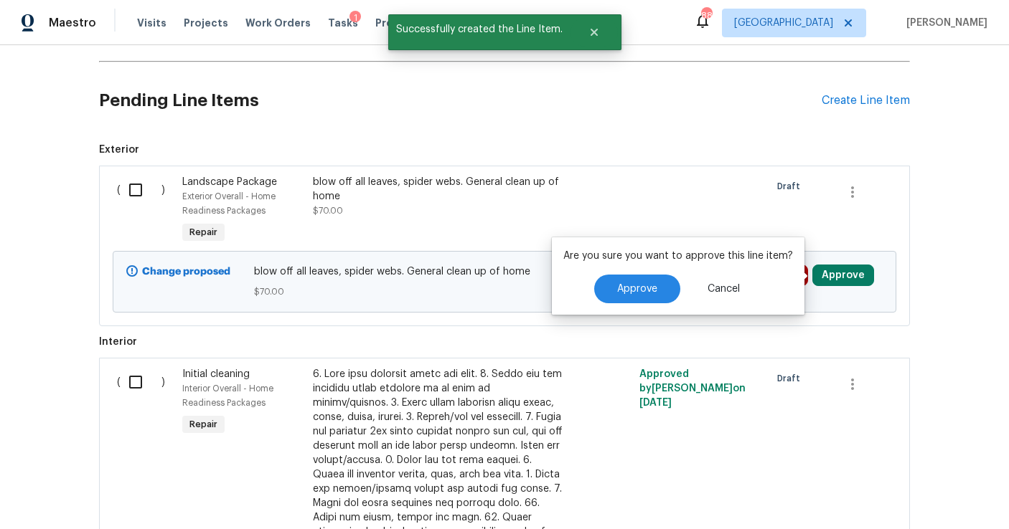
click at [661, 273] on div "Are you sure you want to approve this line item? Approve Cancel" at bounding box center [678, 275] width 253 height 77
click at [647, 293] on span "Approve" at bounding box center [637, 289] width 40 height 11
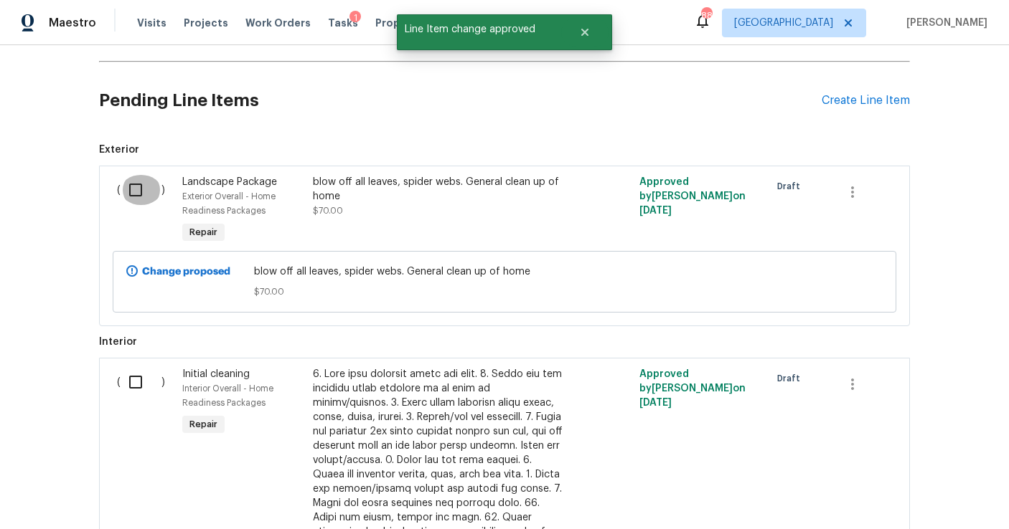
click at [133, 192] on input "checkbox" at bounding box center [141, 190] width 41 height 30
checkbox input "true"
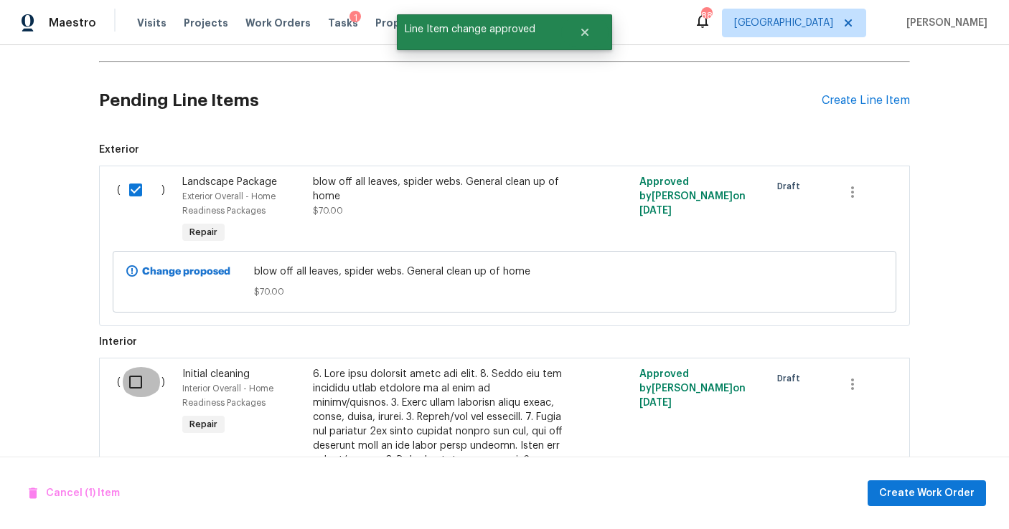
click at [134, 377] on input "checkbox" at bounding box center [141, 382] width 41 height 30
checkbox input "true"
click at [916, 486] on span "Create Work Order" at bounding box center [926, 494] width 95 height 18
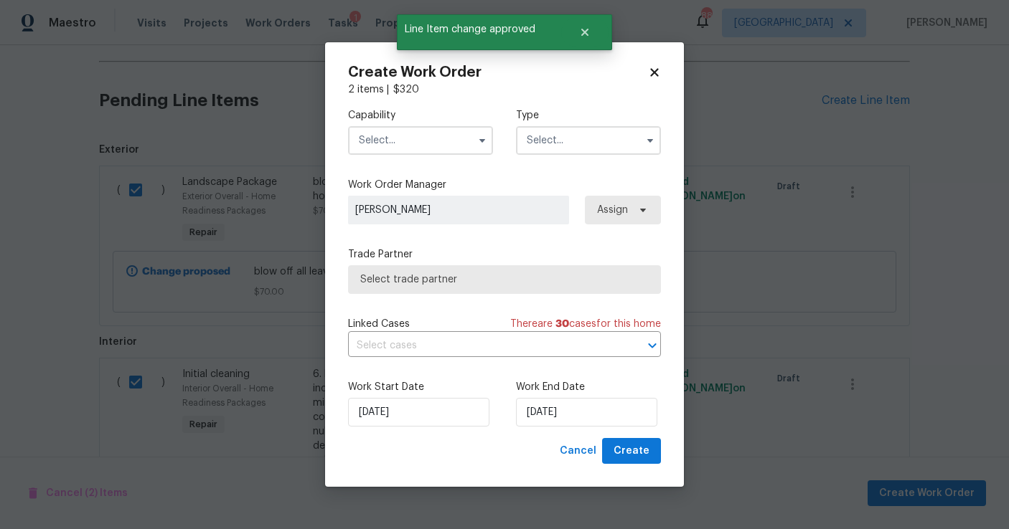
click at [415, 139] on input "text" at bounding box center [420, 140] width 145 height 29
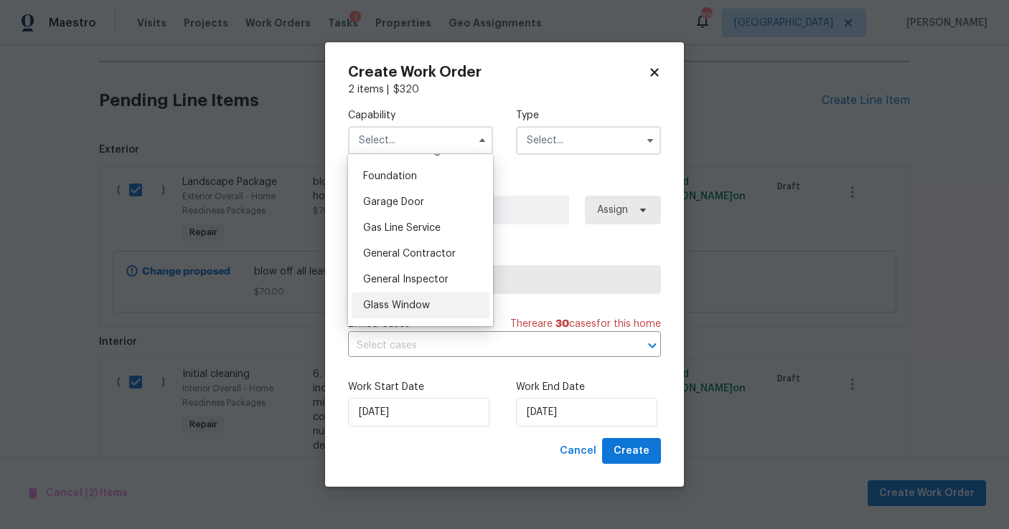
scroll to position [611, 0]
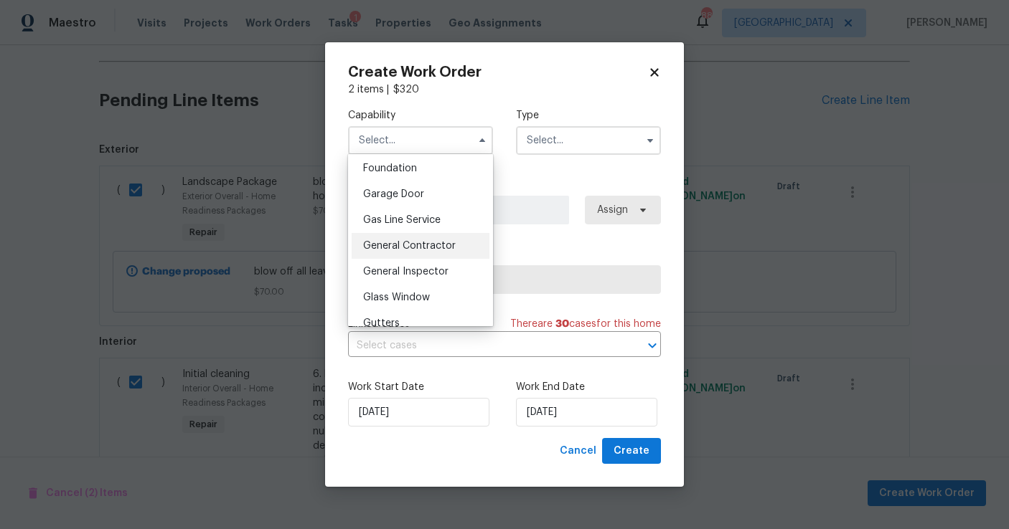
click at [428, 246] on span "General Contractor" at bounding box center [409, 246] width 93 height 10
type input "General Contractor"
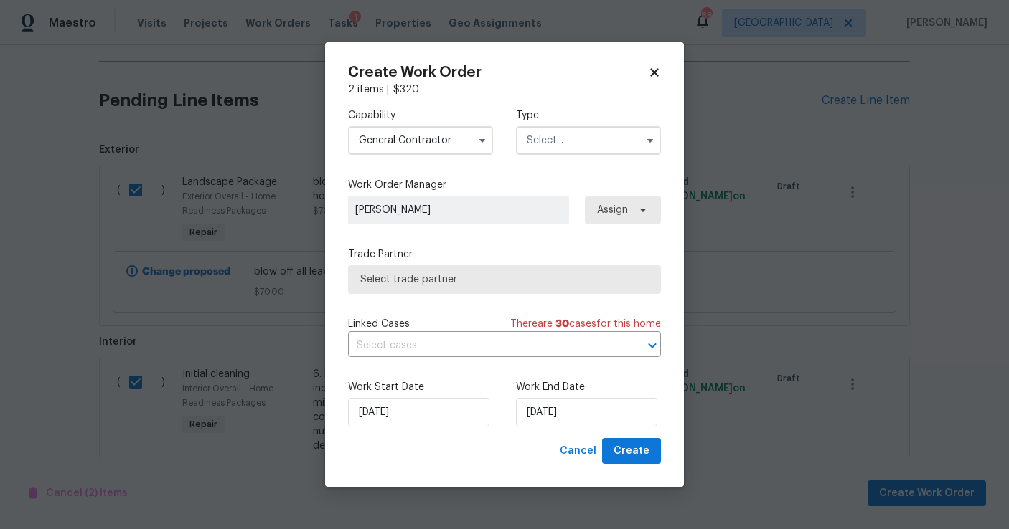
click at [550, 141] on input "text" at bounding box center [588, 140] width 145 height 29
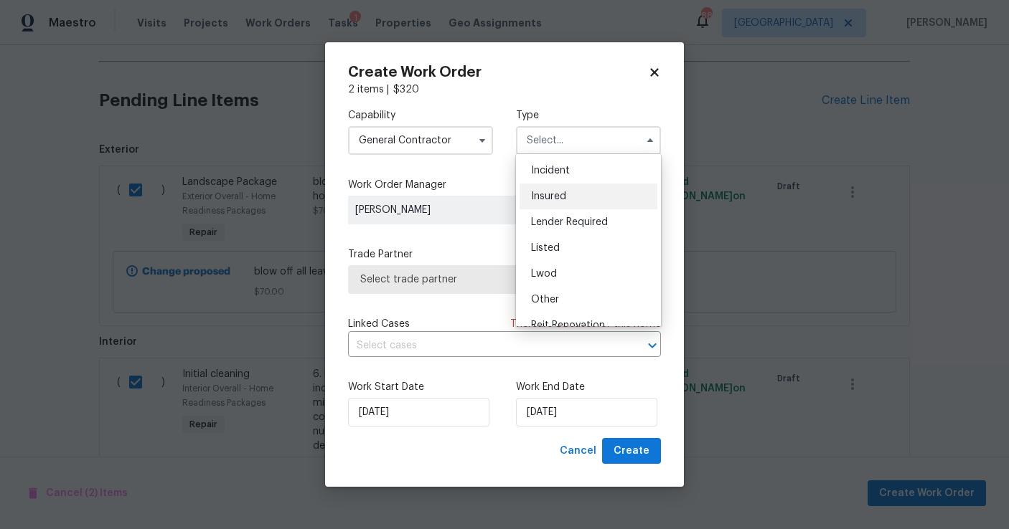
scroll to position [57, 0]
click at [585, 243] on div "Listed" at bounding box center [588, 243] width 138 height 26
type input "Listed"
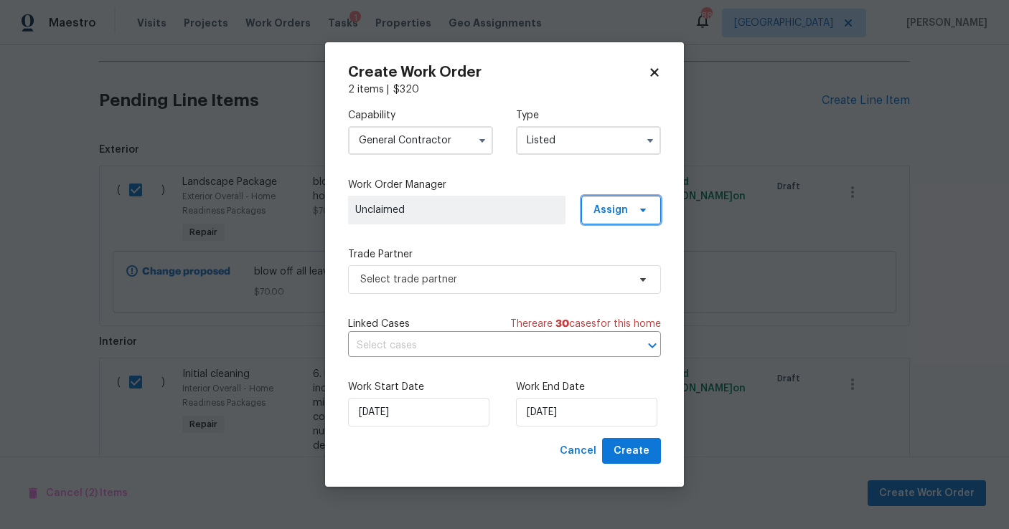
click at [616, 209] on span "Assign" at bounding box center [610, 210] width 34 height 14
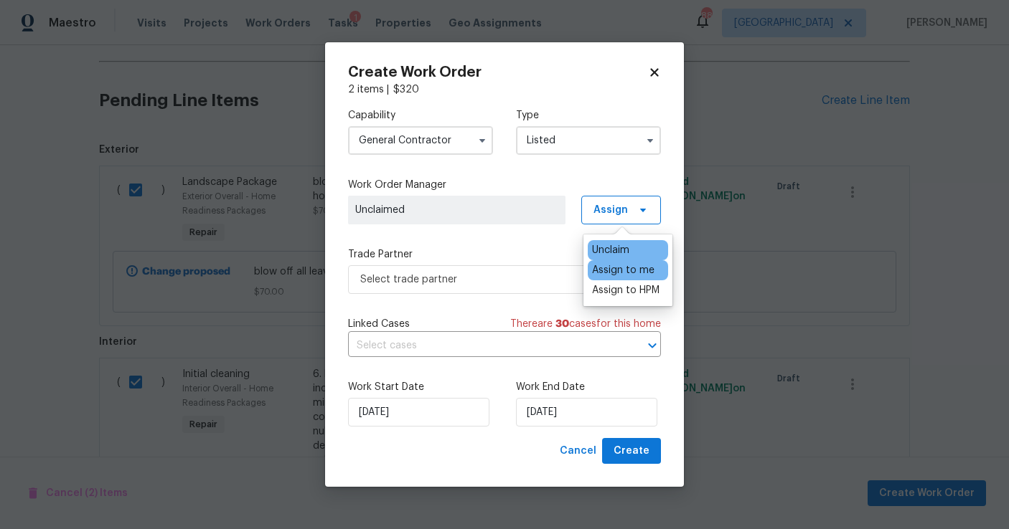
click at [619, 270] on div "Assign to me" at bounding box center [623, 270] width 62 height 14
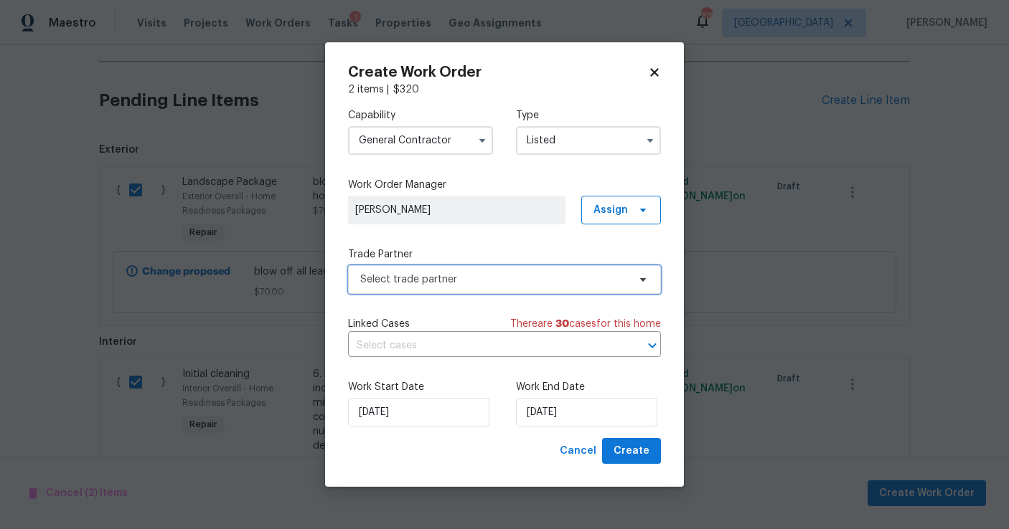
click at [509, 284] on span "Select trade partner" at bounding box center [494, 280] width 268 height 14
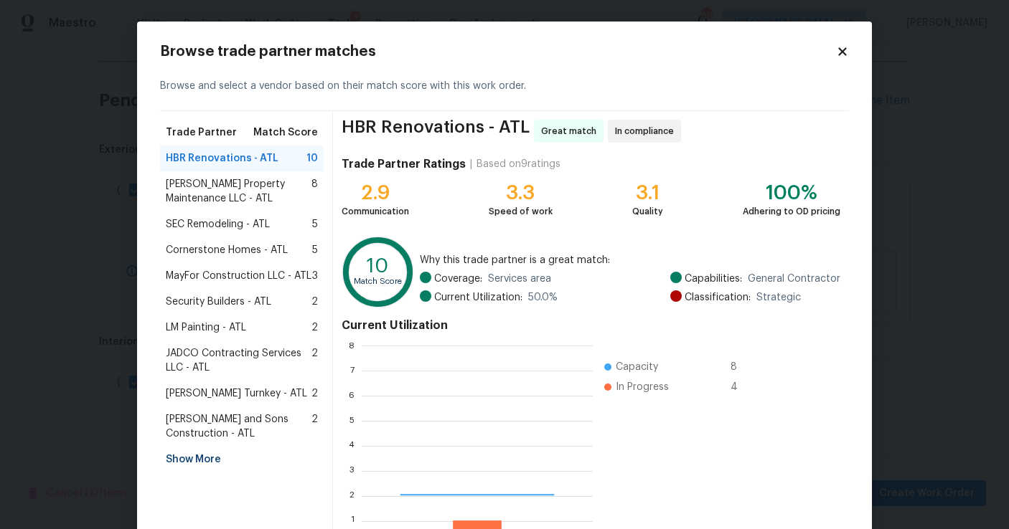
scroll to position [201, 230]
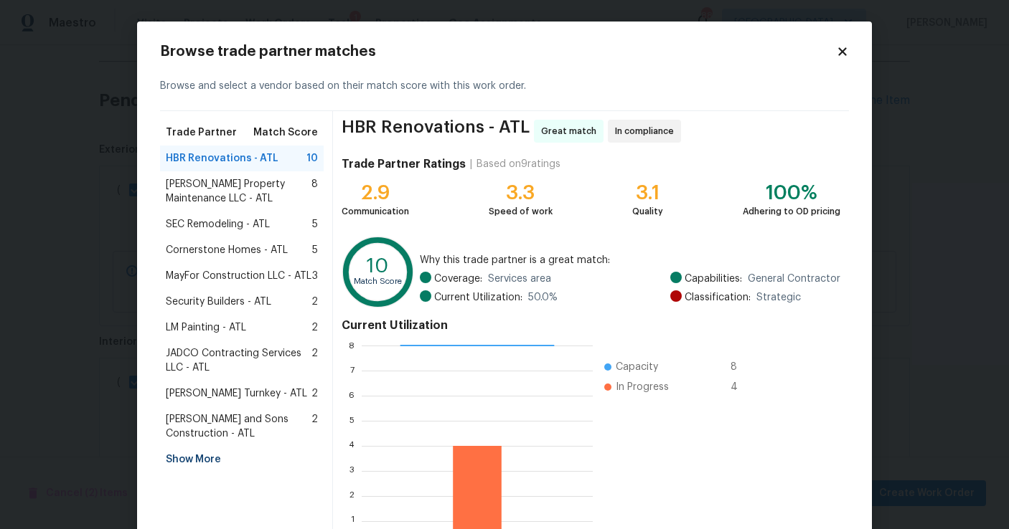
click at [844, 56] on icon at bounding box center [842, 51] width 13 height 13
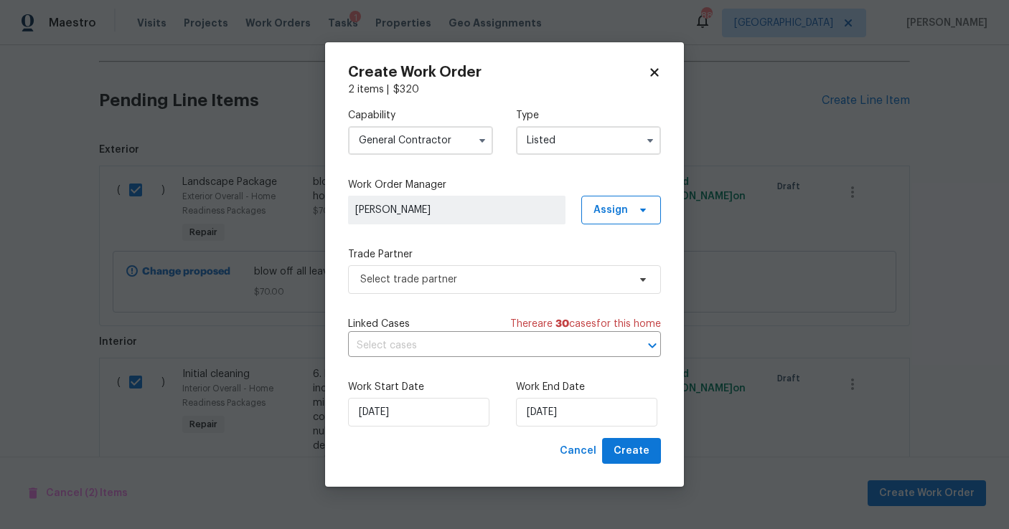
click at [411, 143] on input "General Contractor" at bounding box center [420, 140] width 145 height 29
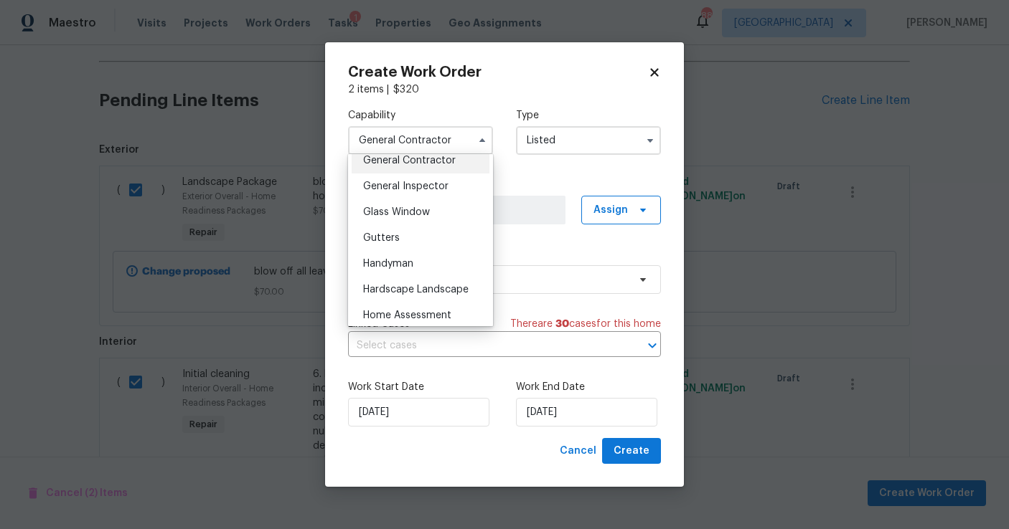
scroll to position [697, 0]
click at [411, 261] on span "Handyman" at bounding box center [388, 263] width 50 height 10
type input "Handyman"
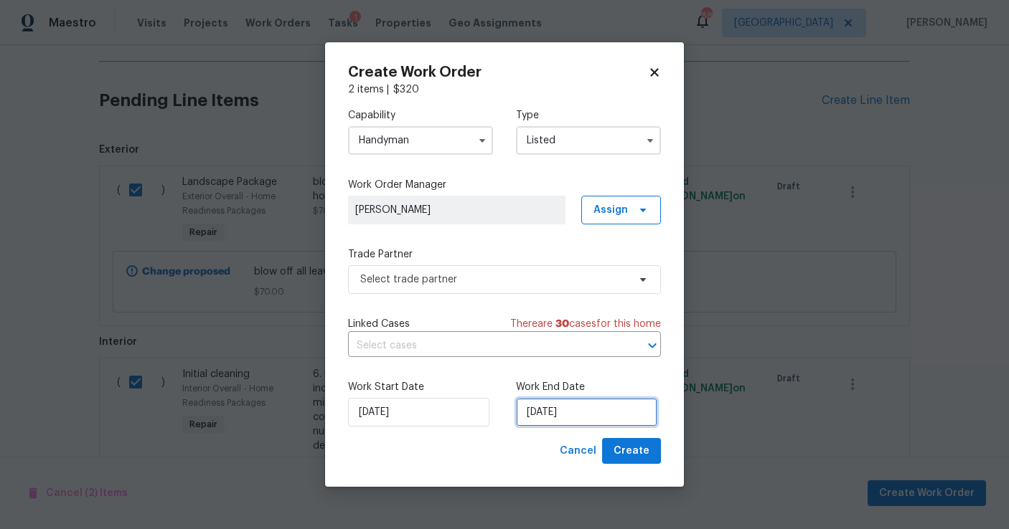
click at [606, 406] on input "[DATE]" at bounding box center [586, 412] width 141 height 29
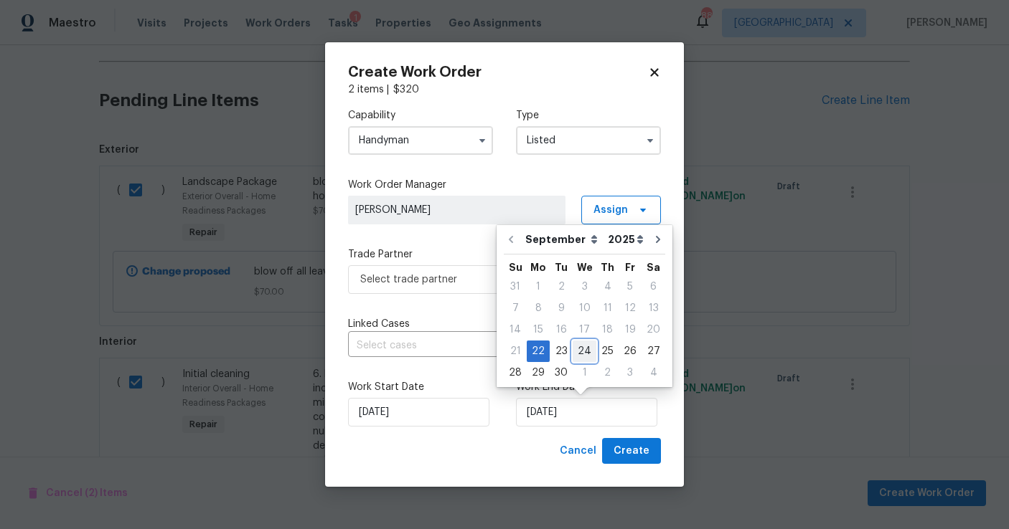
click at [583, 350] on div "24" at bounding box center [585, 351] width 24 height 20
type input "[DATE]"
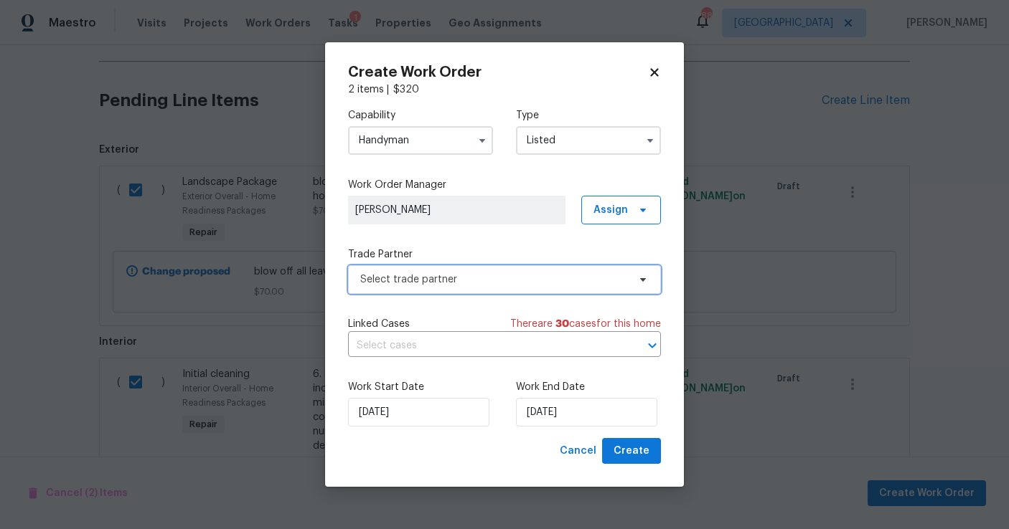
click at [474, 291] on span "Select trade partner" at bounding box center [504, 279] width 313 height 29
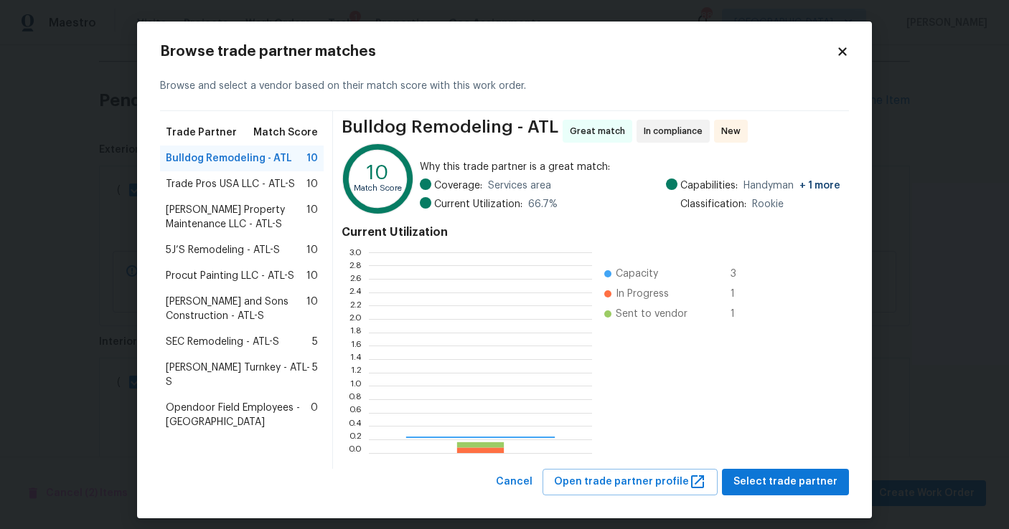
scroll to position [201, 223]
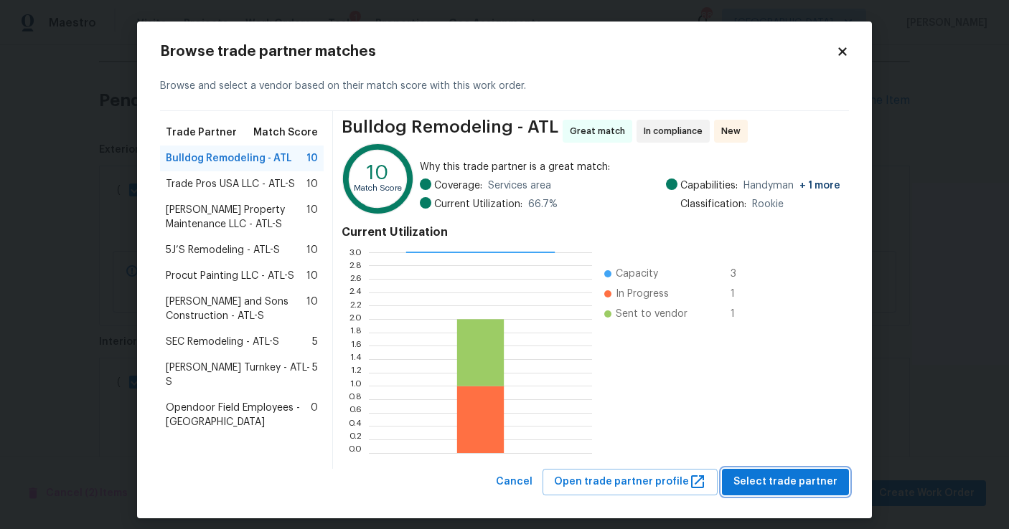
click at [776, 486] on span "Select trade partner" at bounding box center [785, 483] width 104 height 18
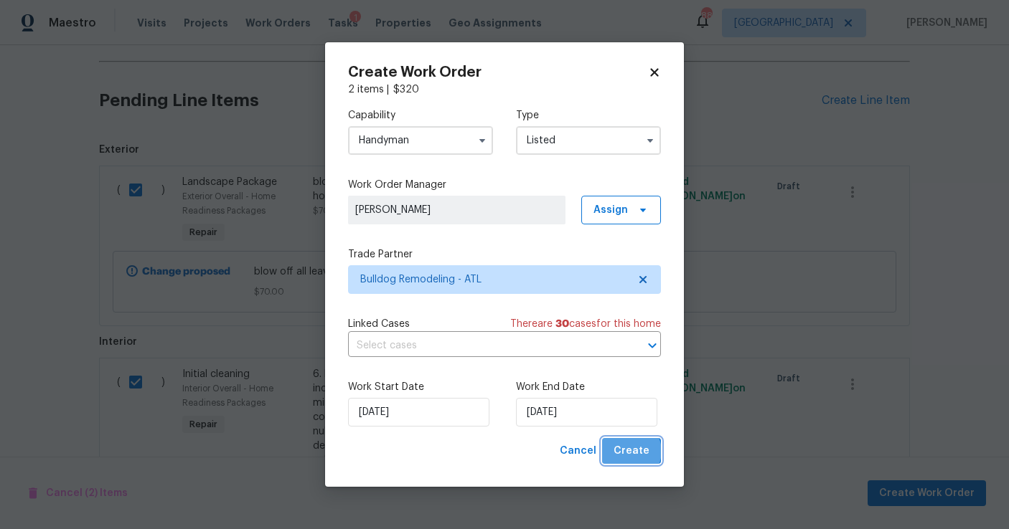
click at [632, 452] on span "Create" at bounding box center [631, 452] width 36 height 18
checkbox input "false"
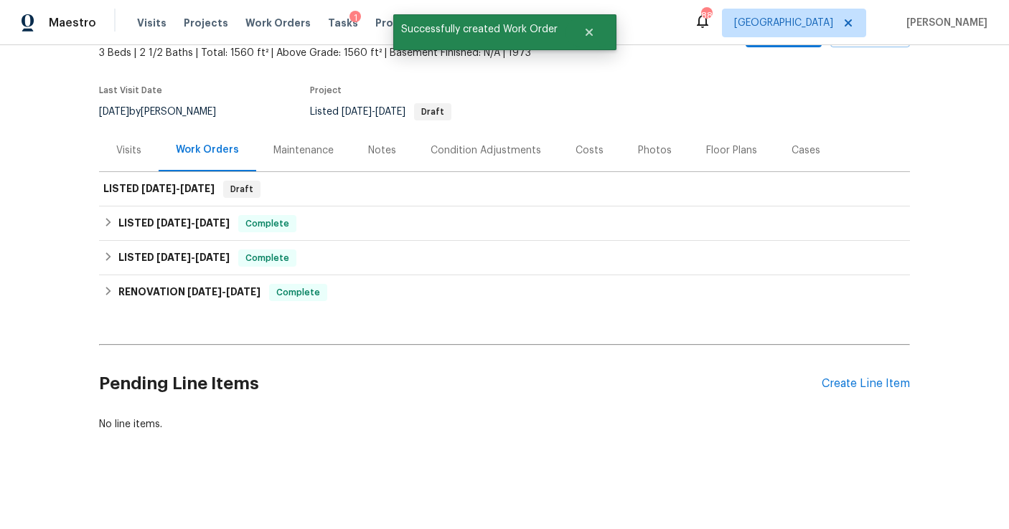
scroll to position [0, 0]
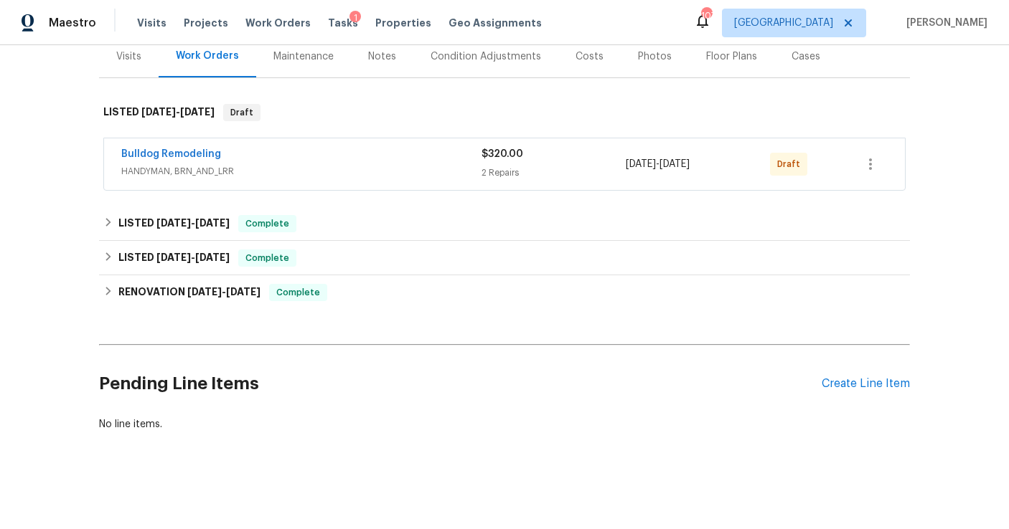
scroll to position [143, 0]
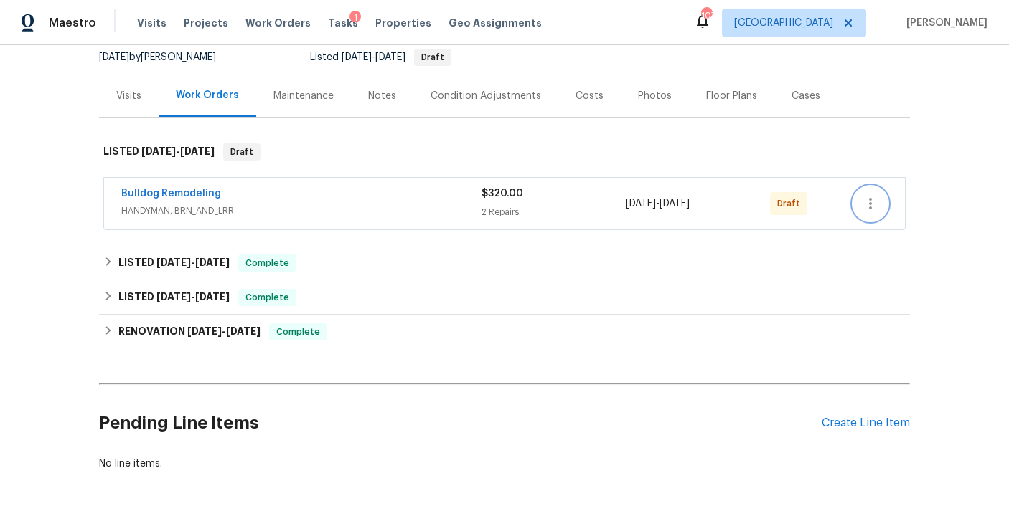
click at [872, 197] on icon "button" at bounding box center [870, 203] width 17 height 17
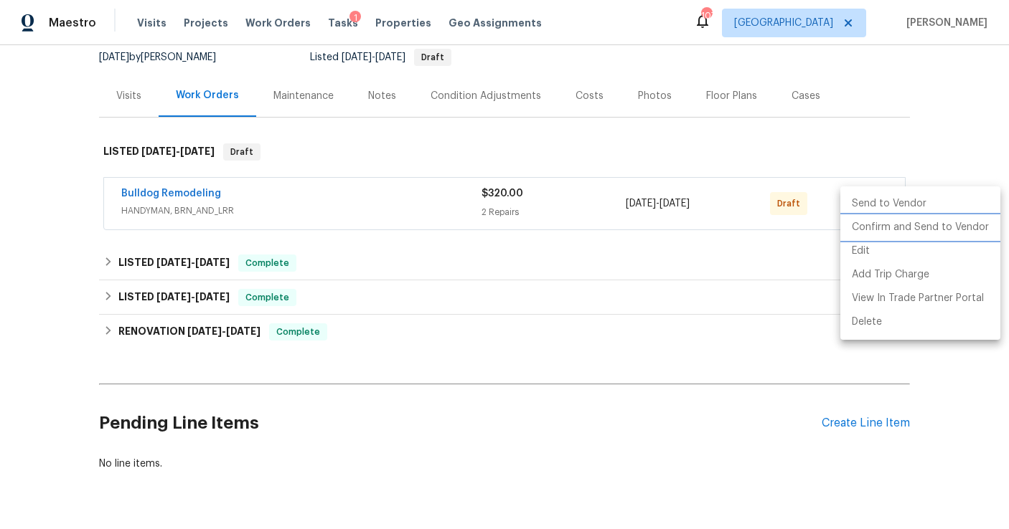
click at [872, 238] on li "Confirm and Send to Vendor" at bounding box center [920, 228] width 160 height 24
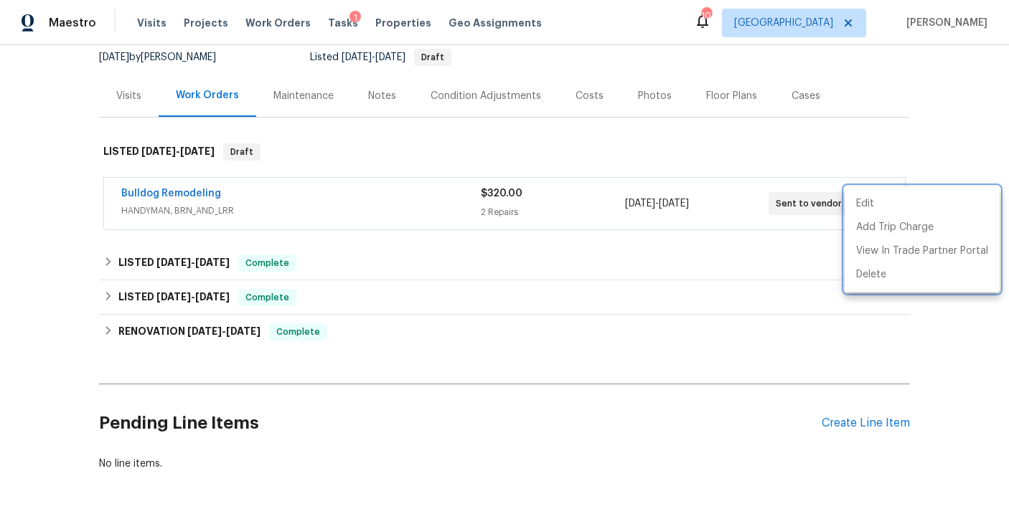
click at [930, 113] on div at bounding box center [504, 264] width 1009 height 529
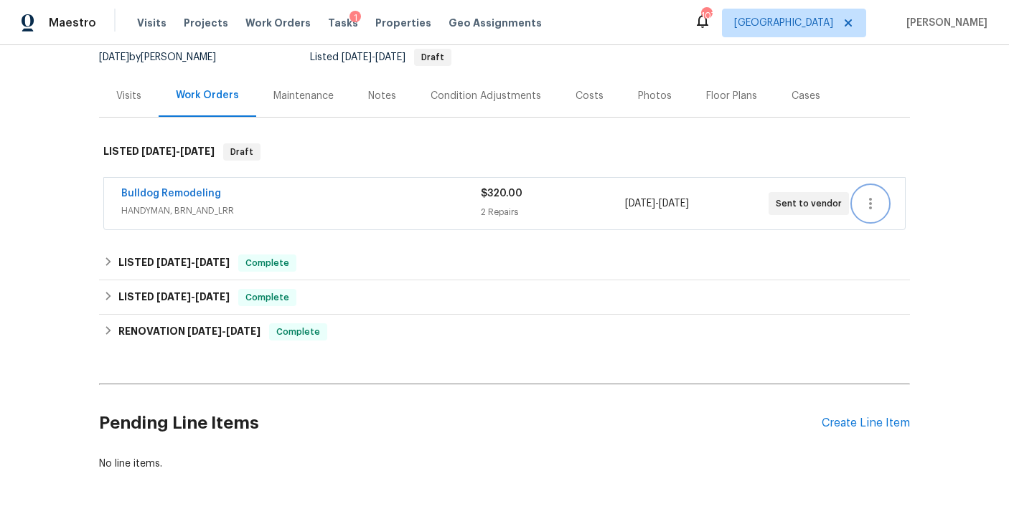
scroll to position [0, 0]
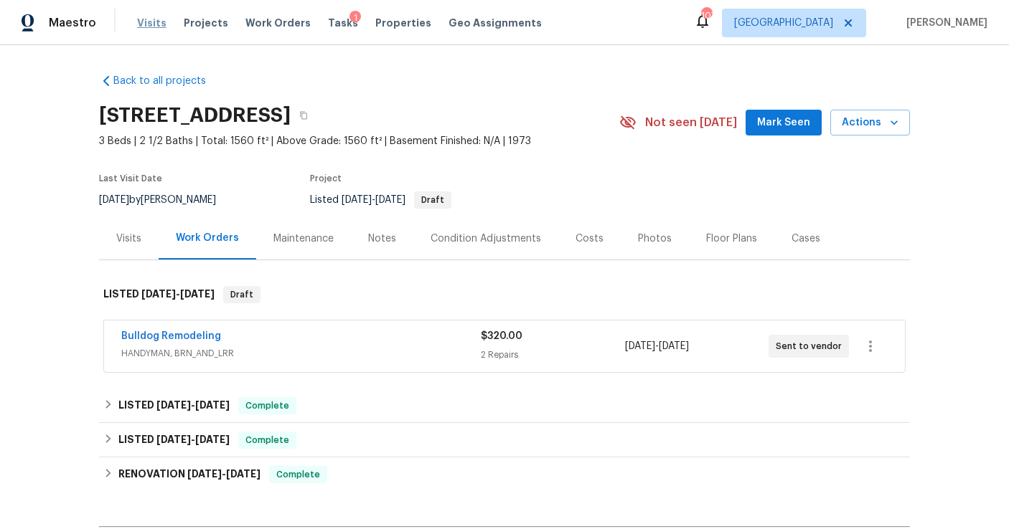
click at [140, 16] on span "Visits" at bounding box center [151, 23] width 29 height 14
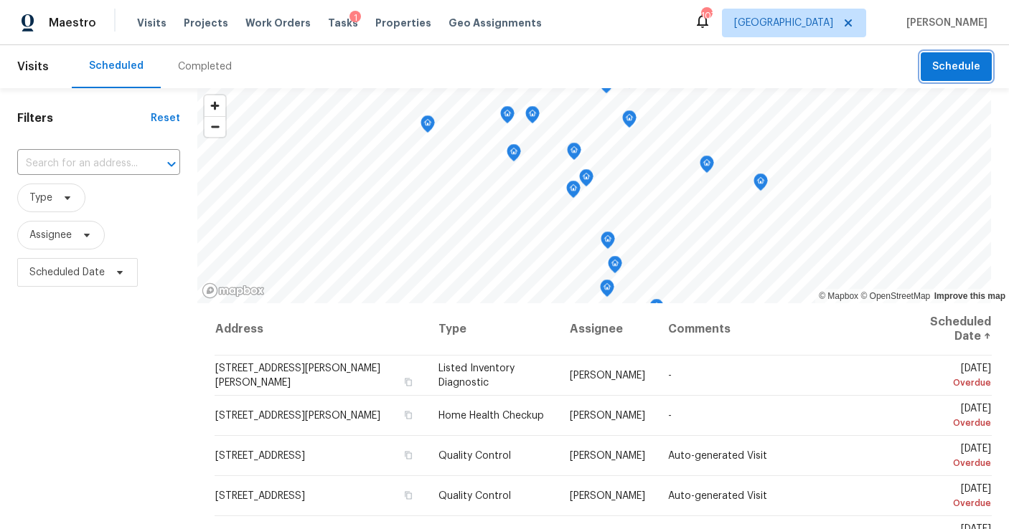
click at [962, 65] on span "Schedule" at bounding box center [956, 67] width 48 height 18
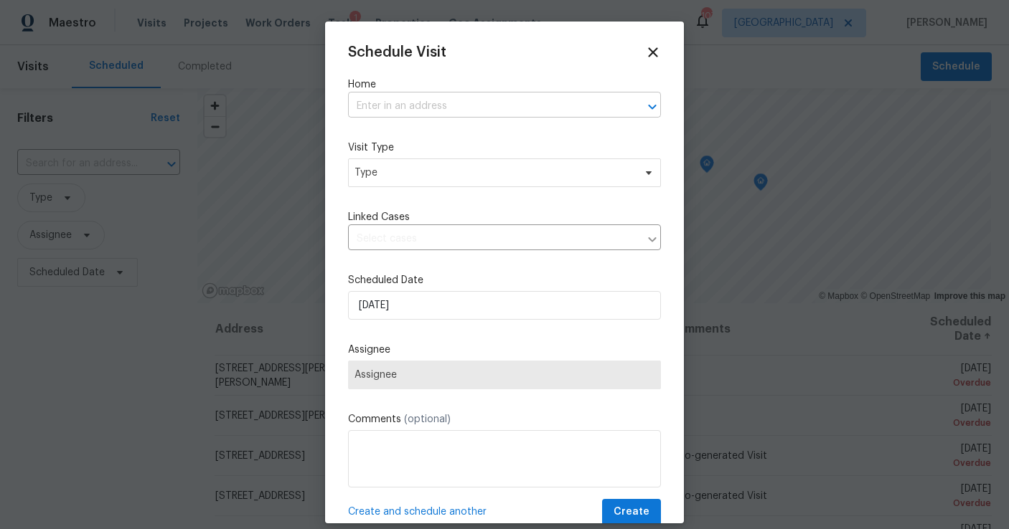
click at [421, 100] on input "text" at bounding box center [484, 106] width 273 height 22
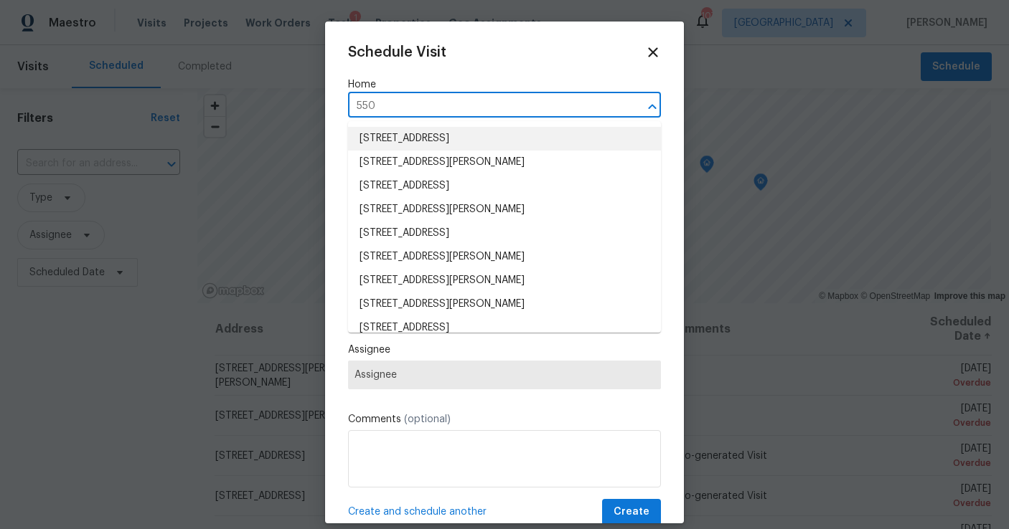
type input "550"
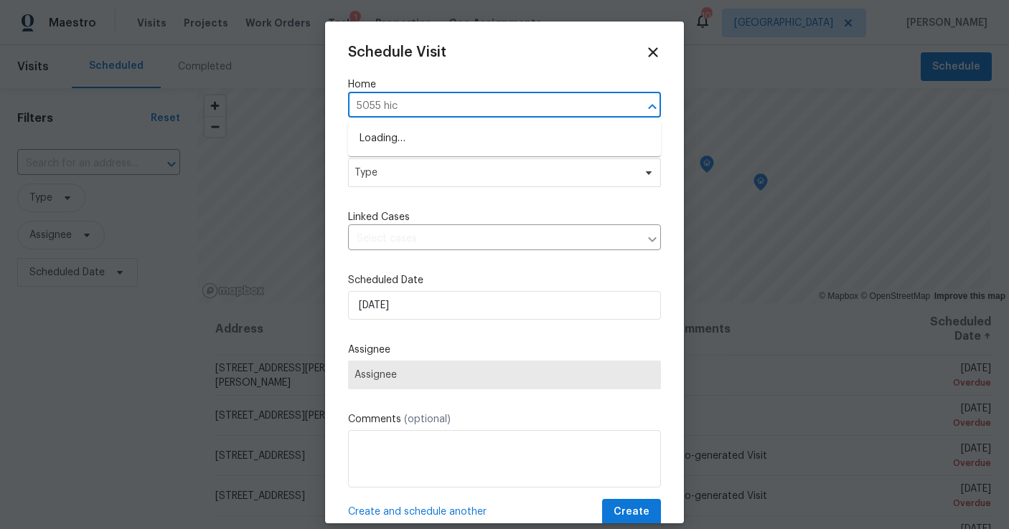
type input "5055 hick"
click at [397, 132] on li "5055 Hickory Hills Dr, Woodstock, GA 30188" at bounding box center [504, 139] width 313 height 24
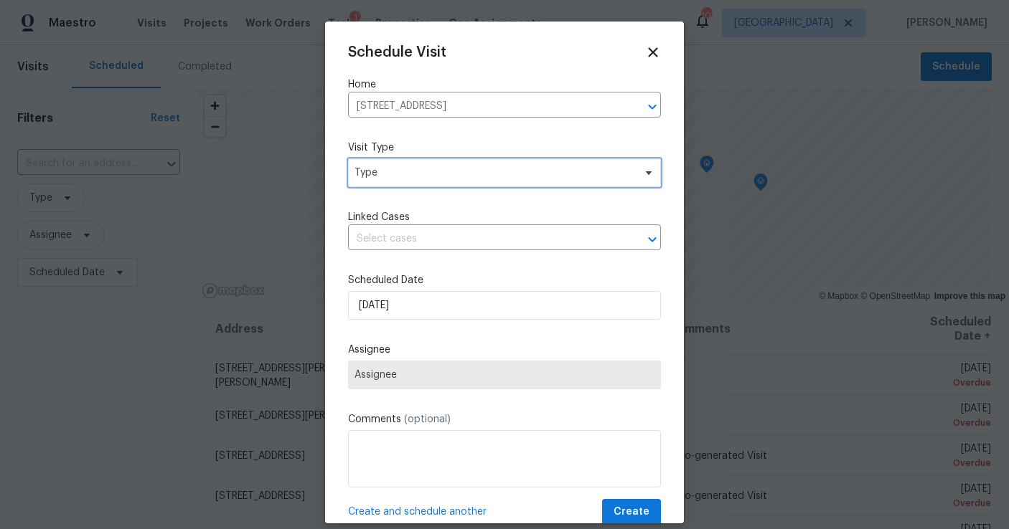
click at [397, 177] on span "Type" at bounding box center [493, 173] width 279 height 14
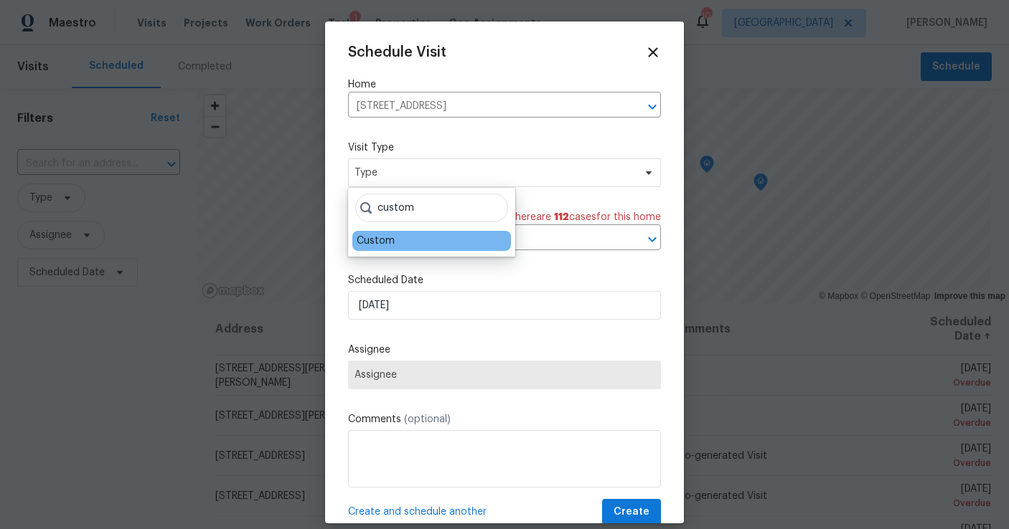
type input "custom"
click at [376, 234] on div "Custom" at bounding box center [376, 241] width 38 height 14
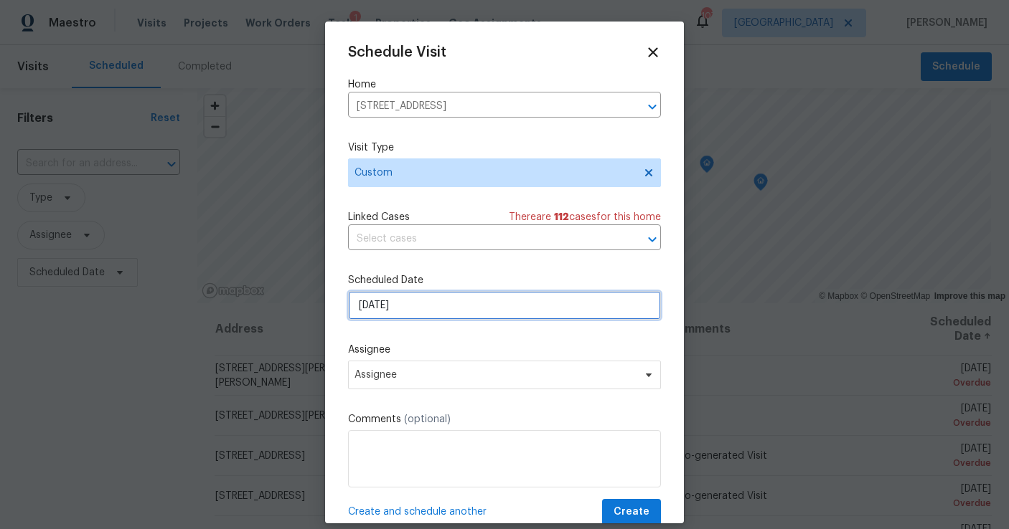
click at [422, 298] on input "[DATE]" at bounding box center [504, 305] width 313 height 29
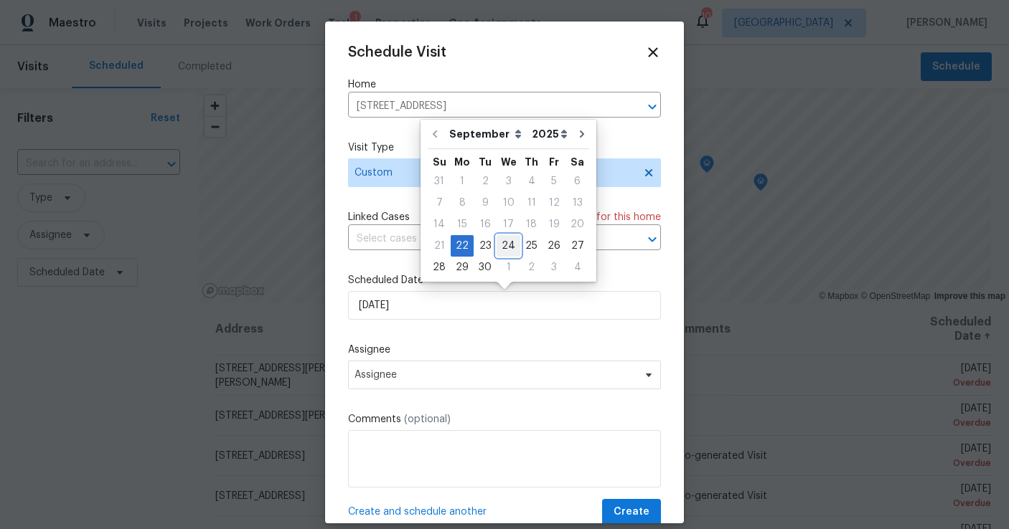
click at [509, 248] on div "24" at bounding box center [508, 246] width 24 height 20
type input "[DATE]"
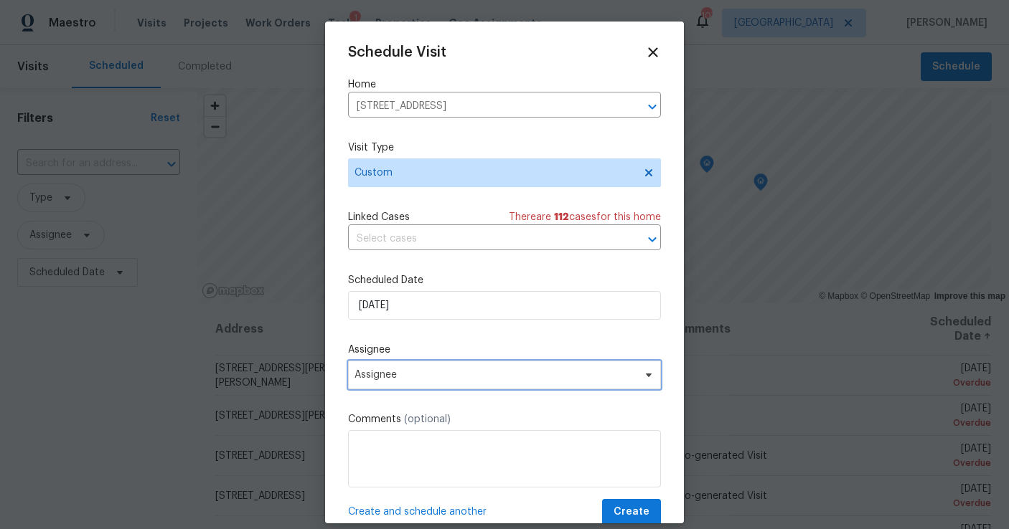
click at [421, 368] on span "Assignee" at bounding box center [504, 375] width 313 height 29
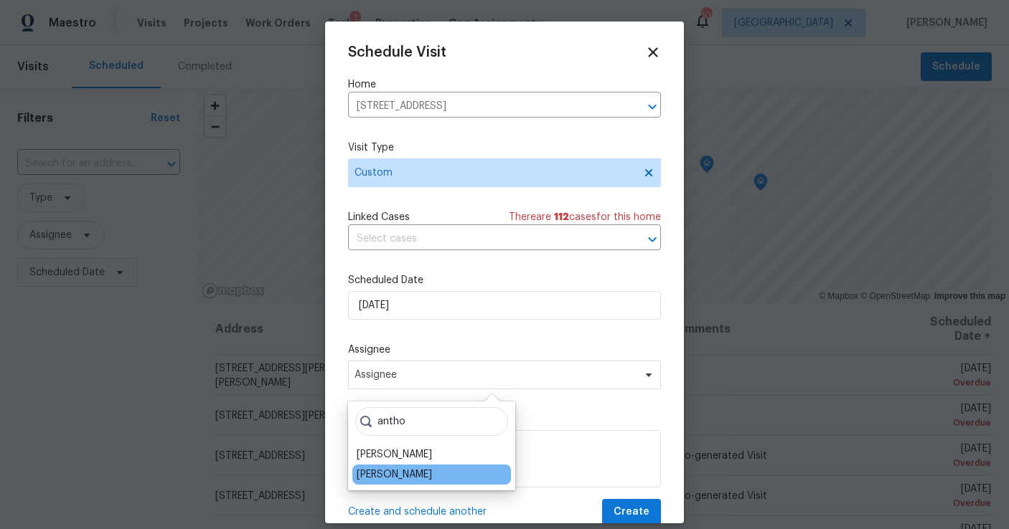
type input "antho"
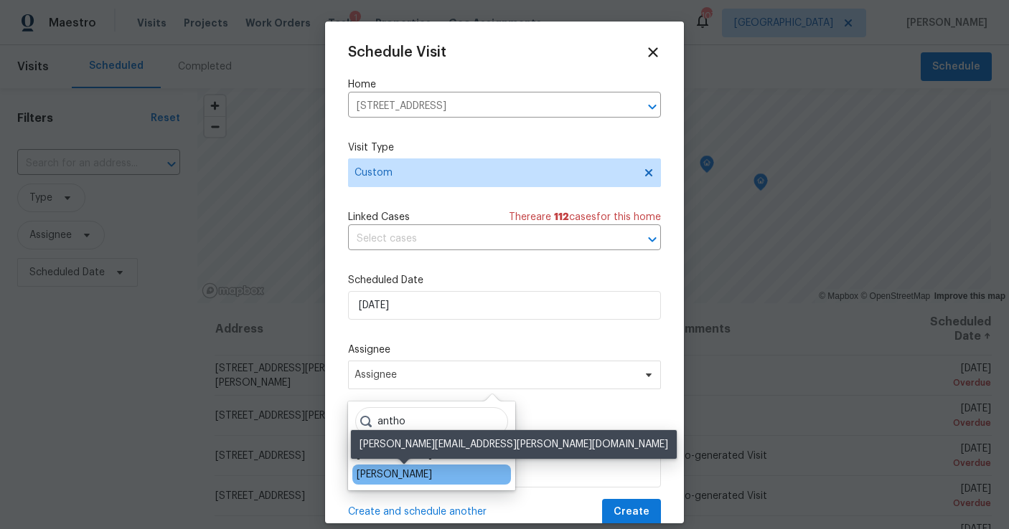
click at [418, 471] on div "[PERSON_NAME]" at bounding box center [394, 475] width 75 height 14
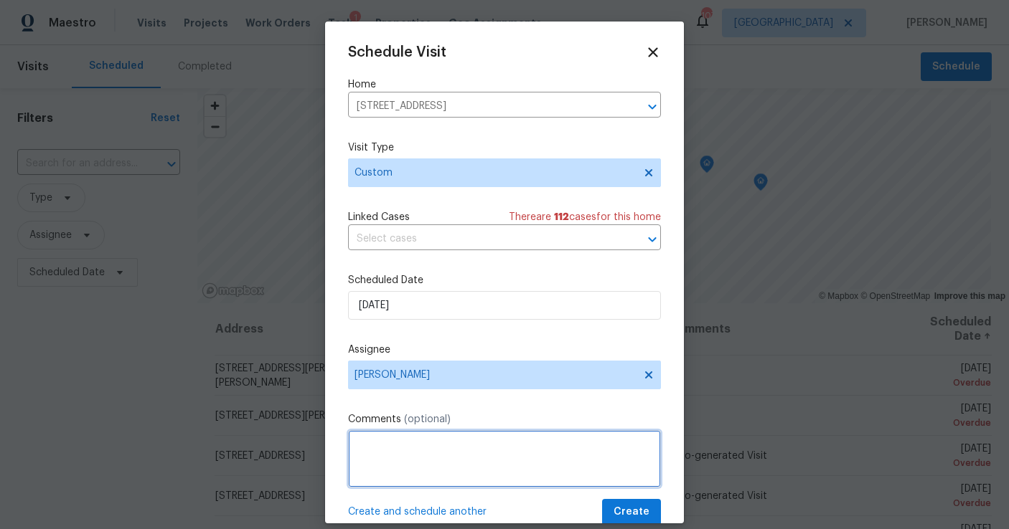
click at [414, 465] on textarea at bounding box center [504, 458] width 313 height 57
click at [495, 450] on textarea "Negative feedback visit:" at bounding box center [504, 458] width 313 height 57
paste textarea "Big negative was the backyard as it looks like a lot of water is draining onto …"
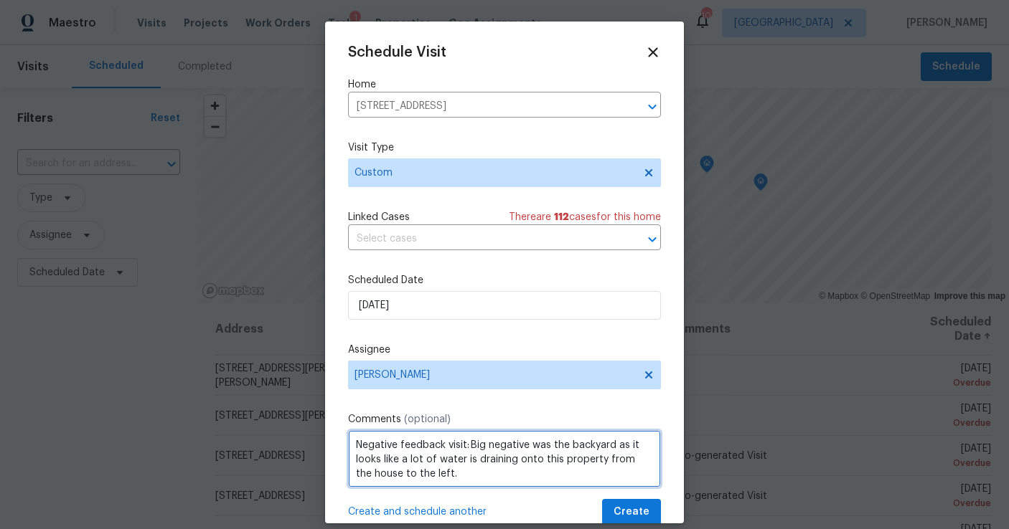
type textarea "Negative feedback visit: Big negative was the backyard as it looks like a lot o…"
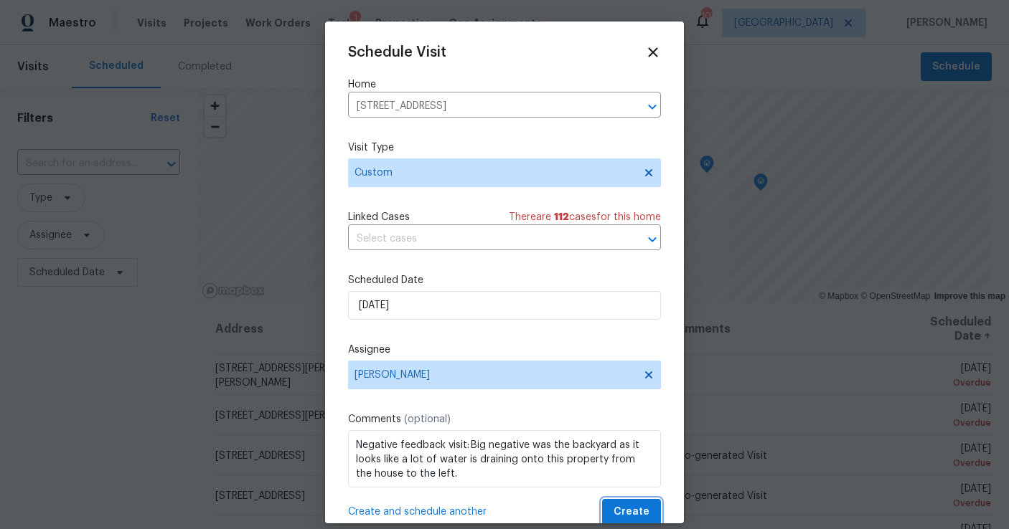
click at [619, 512] on span "Create" at bounding box center [631, 513] width 36 height 18
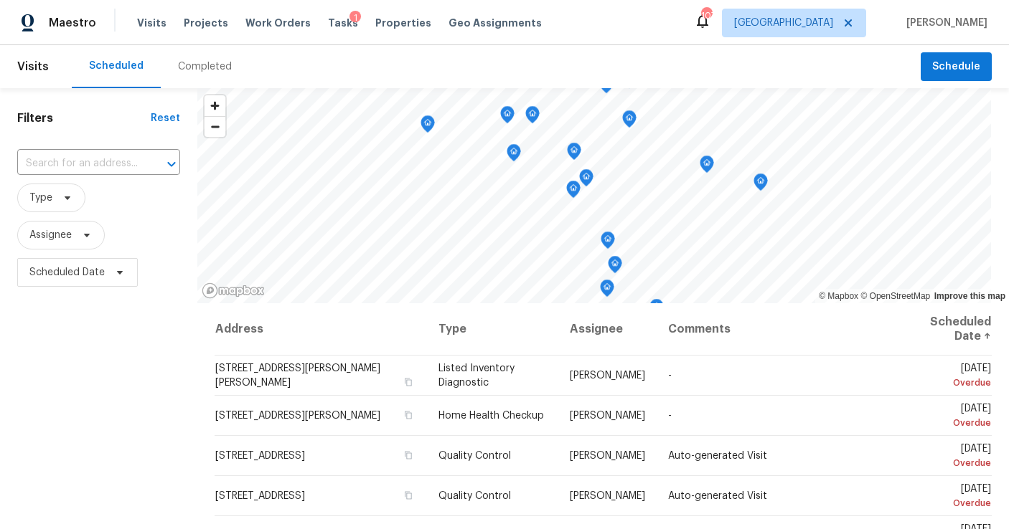
click at [349, 24] on div "1" at bounding box center [354, 18] width 11 height 14
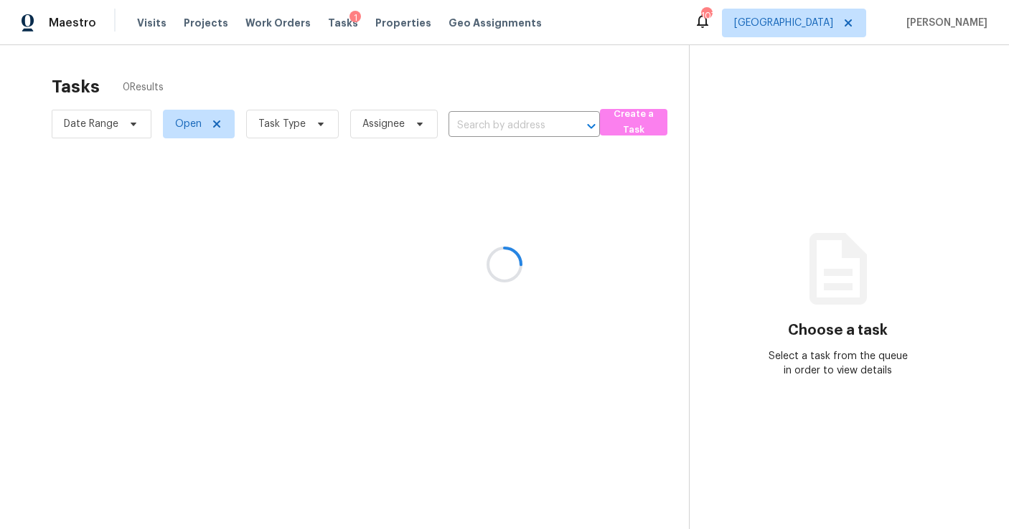
click at [295, 123] on div at bounding box center [504, 264] width 1009 height 529
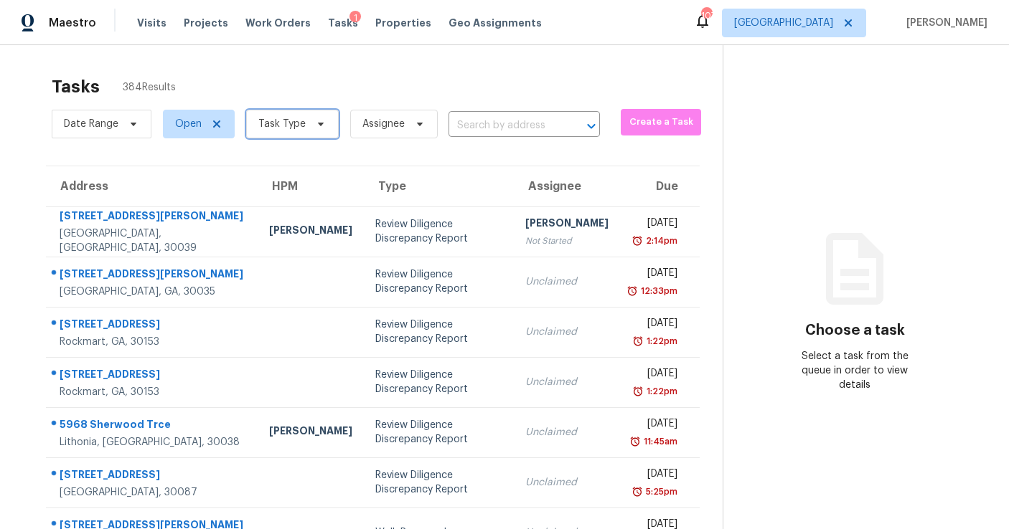
click at [281, 124] on span "Task Type" at bounding box center [281, 124] width 47 height 14
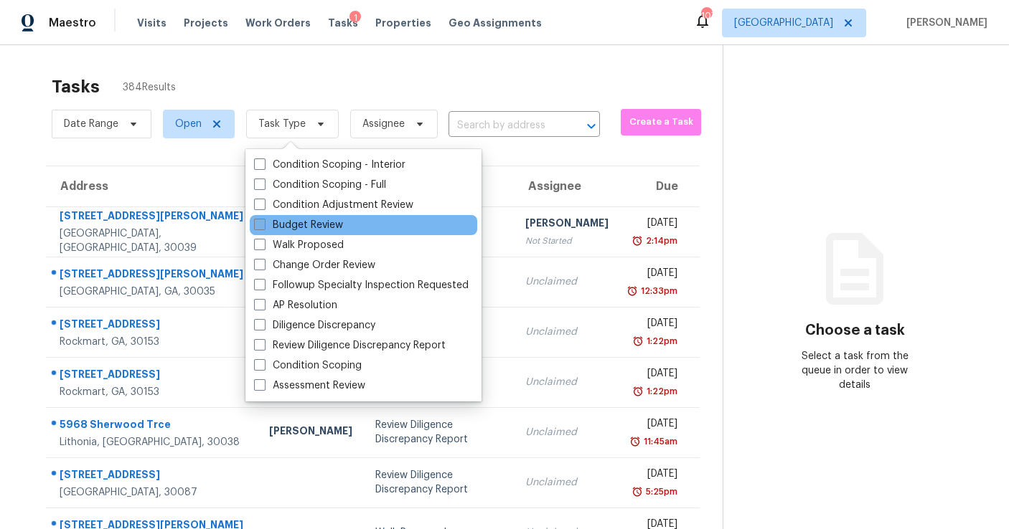
click at [327, 225] on label "Budget Review" at bounding box center [298, 225] width 89 height 14
click at [263, 225] on input "Budget Review" at bounding box center [258, 222] width 9 height 9
checkbox input "true"
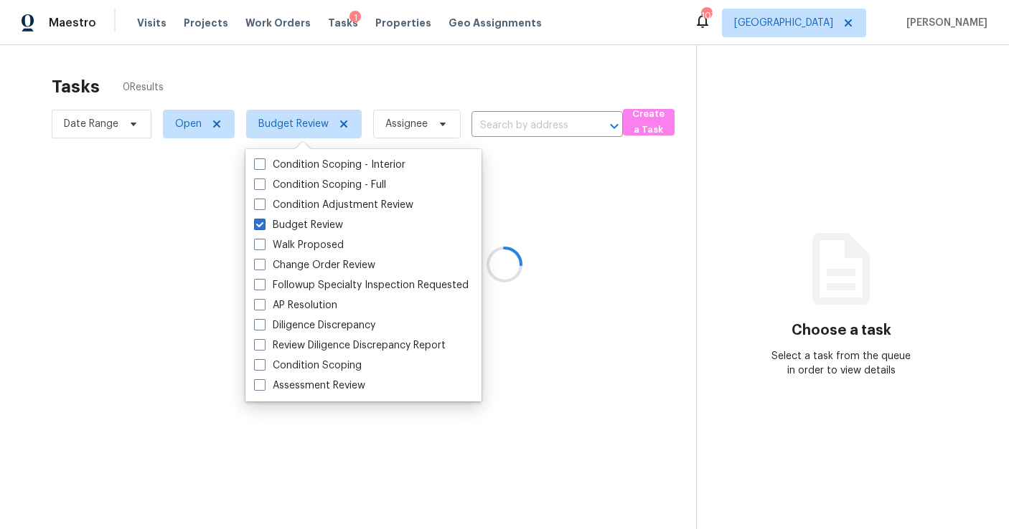
click at [357, 89] on div at bounding box center [504, 264] width 1009 height 529
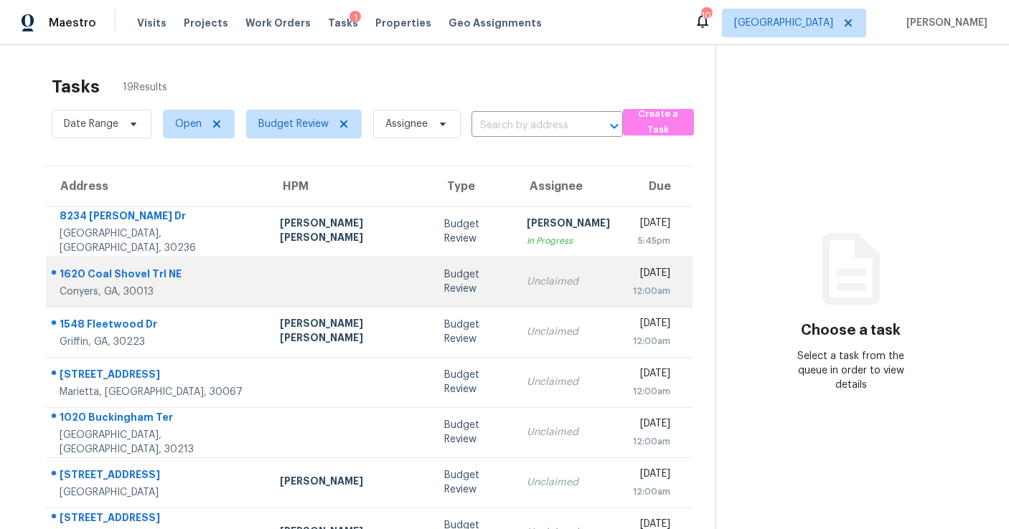
click at [515, 290] on td "Unclaimed" at bounding box center [568, 282] width 106 height 50
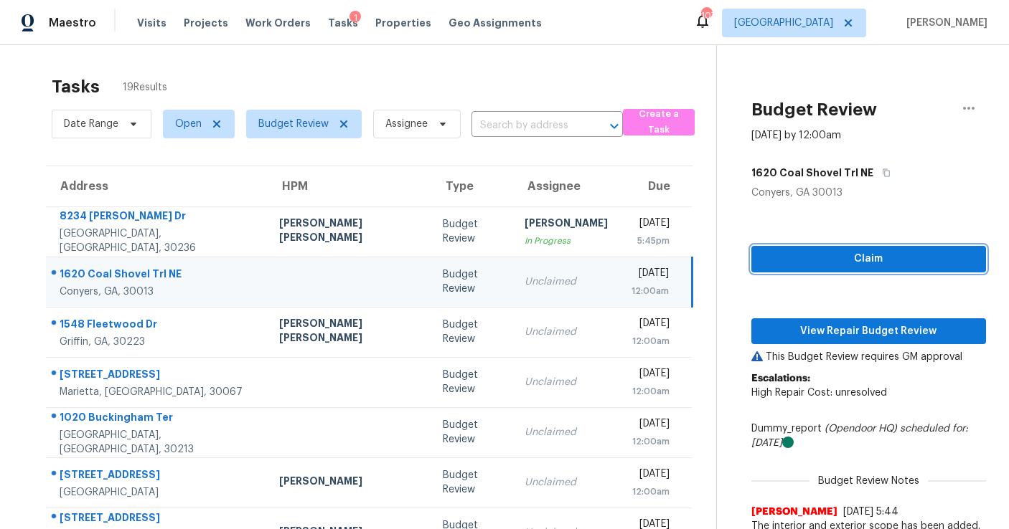
click at [751, 258] on button "Claim" at bounding box center [868, 259] width 235 height 27
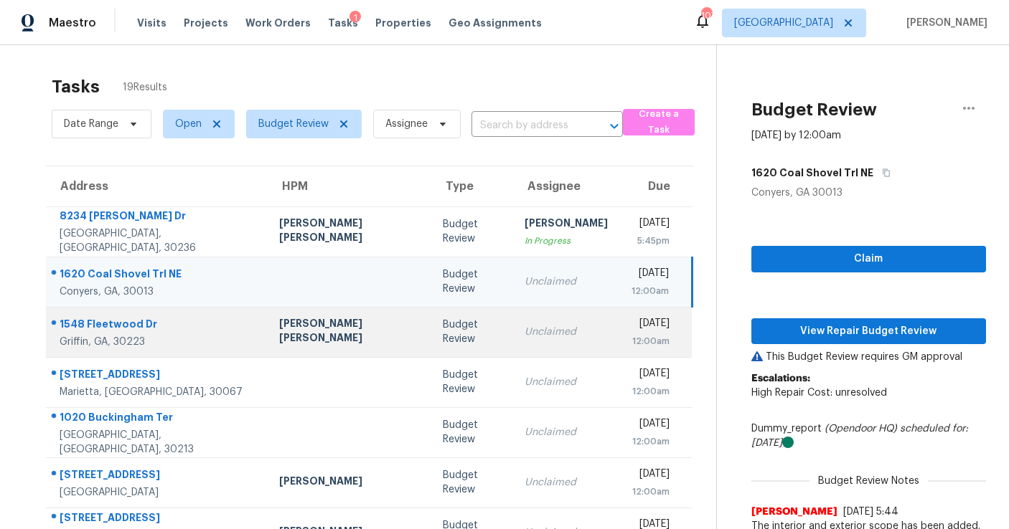
click at [524, 339] on div "Unclaimed" at bounding box center [565, 332] width 83 height 14
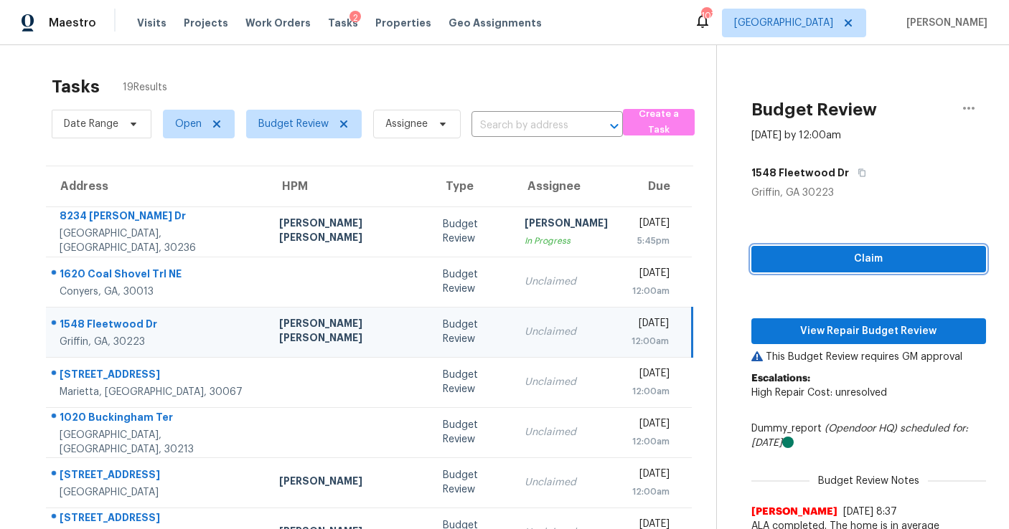
click at [801, 256] on span "Claim" at bounding box center [869, 259] width 212 height 18
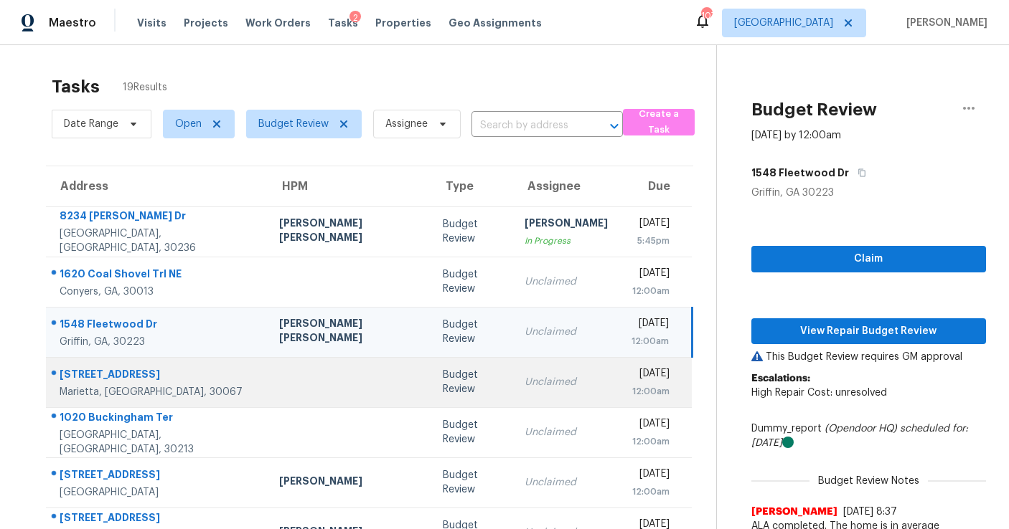
click at [524, 377] on div "Unclaimed" at bounding box center [565, 382] width 83 height 14
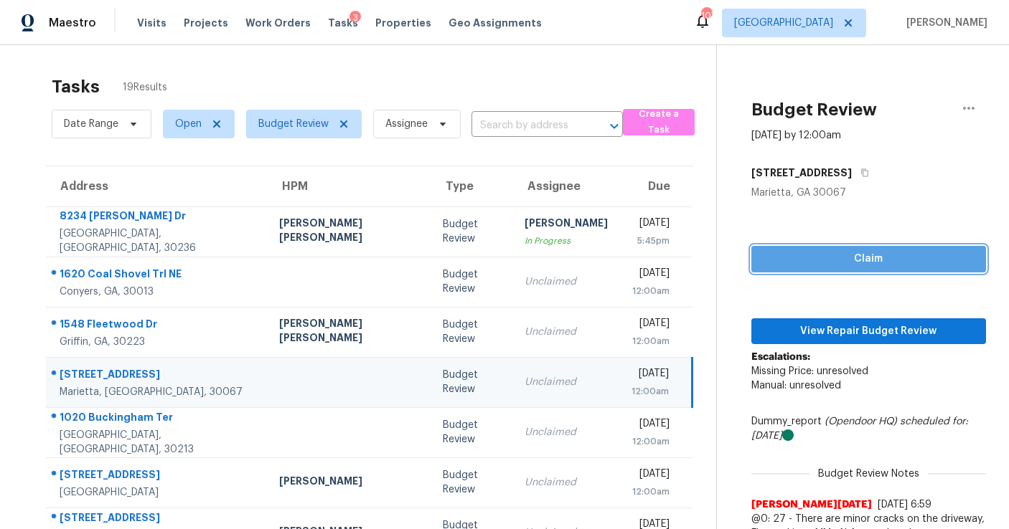
click at [763, 255] on span "Claim" at bounding box center [869, 259] width 212 height 18
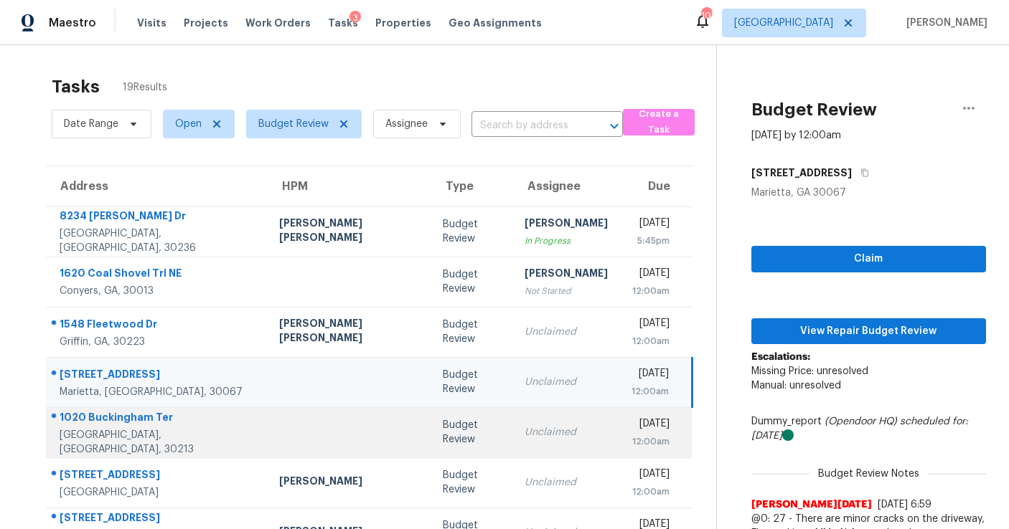
click at [619, 421] on td "Tue, Sep 23rd 2025 12:00am" at bounding box center [655, 432] width 72 height 50
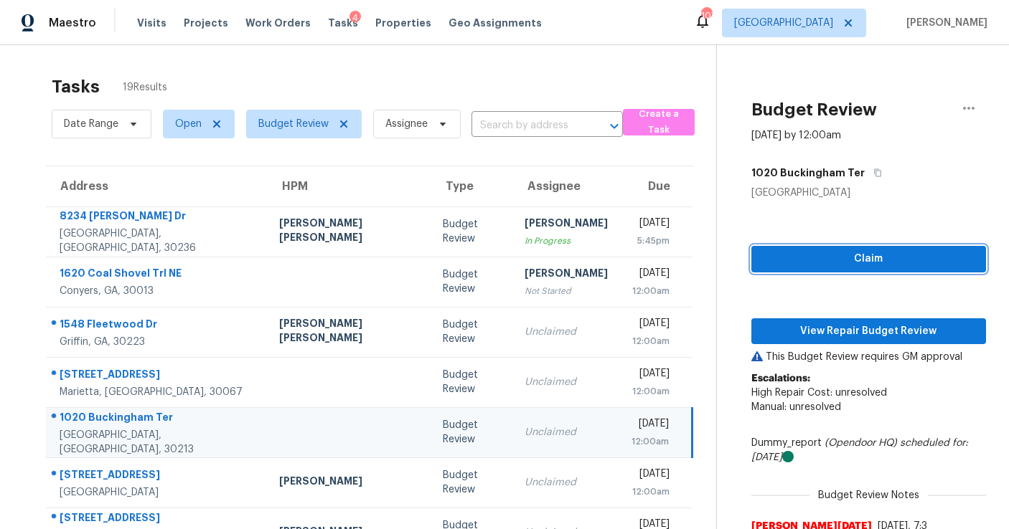
click at [763, 263] on span "Claim" at bounding box center [869, 259] width 212 height 18
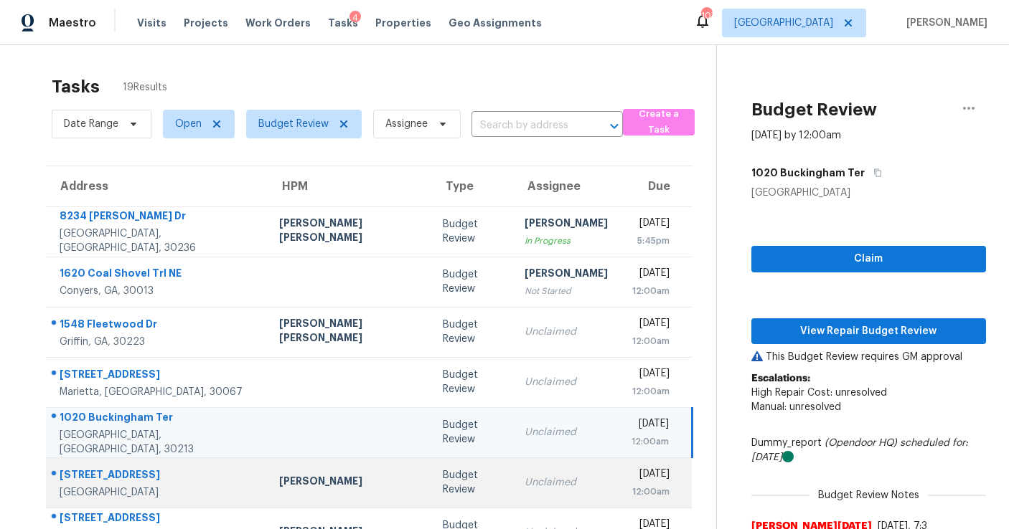
click at [631, 469] on div "[DATE]" at bounding box center [650, 476] width 39 height 18
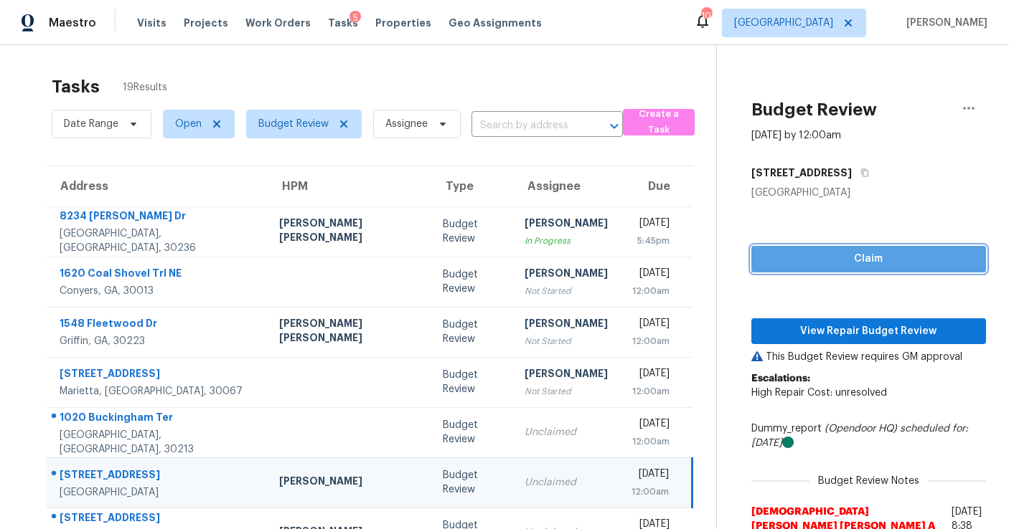
click at [763, 262] on span "Claim" at bounding box center [869, 259] width 212 height 18
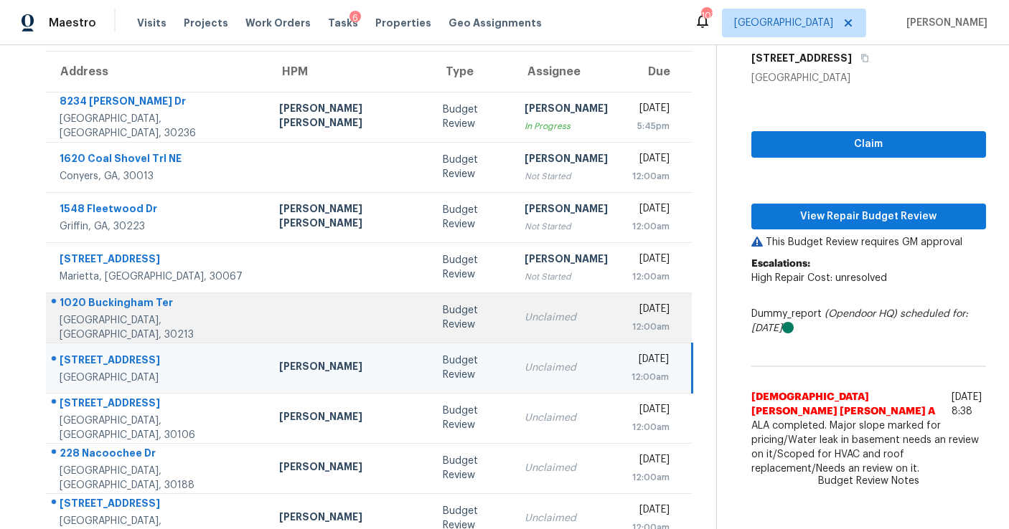
scroll to position [126, 0]
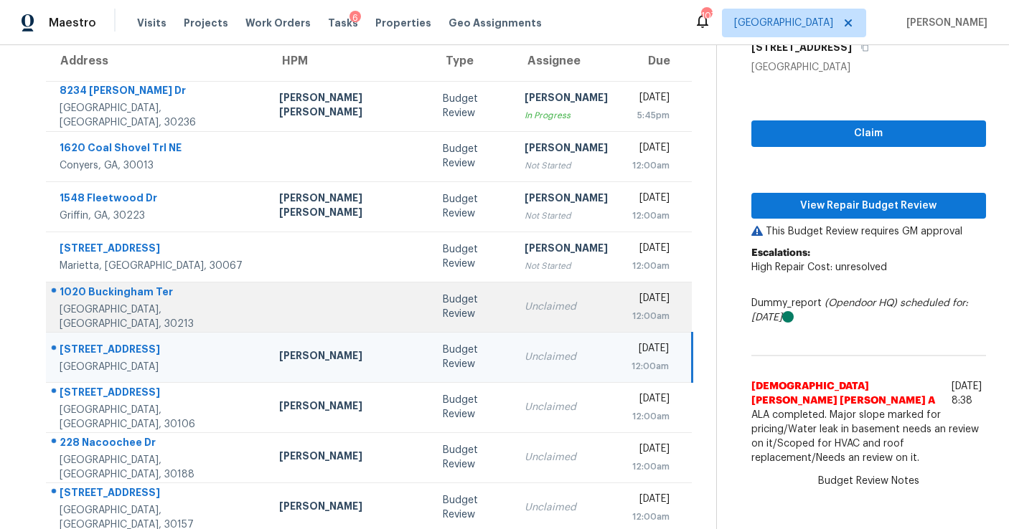
click at [513, 420] on td "Unclaimed" at bounding box center [566, 407] width 106 height 50
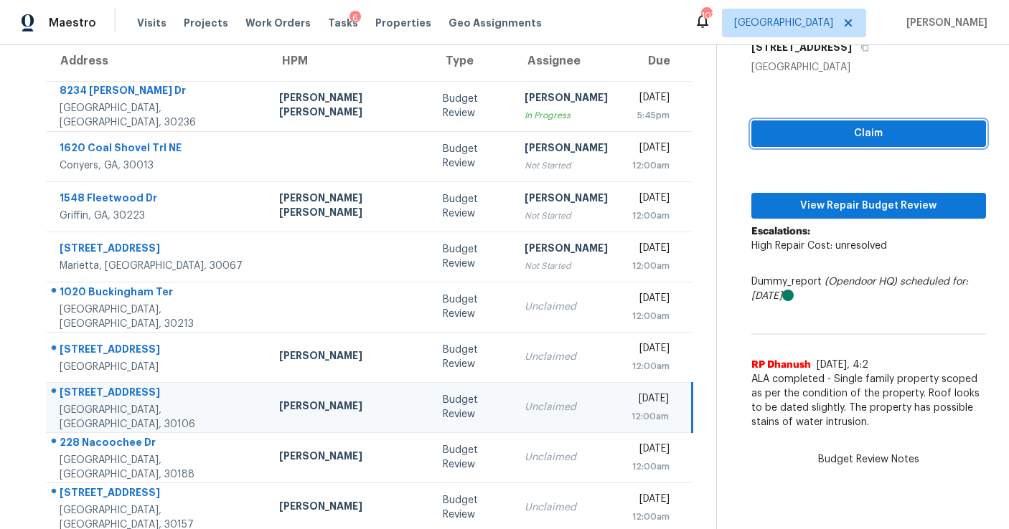
click at [778, 138] on span "Claim" at bounding box center [869, 134] width 212 height 18
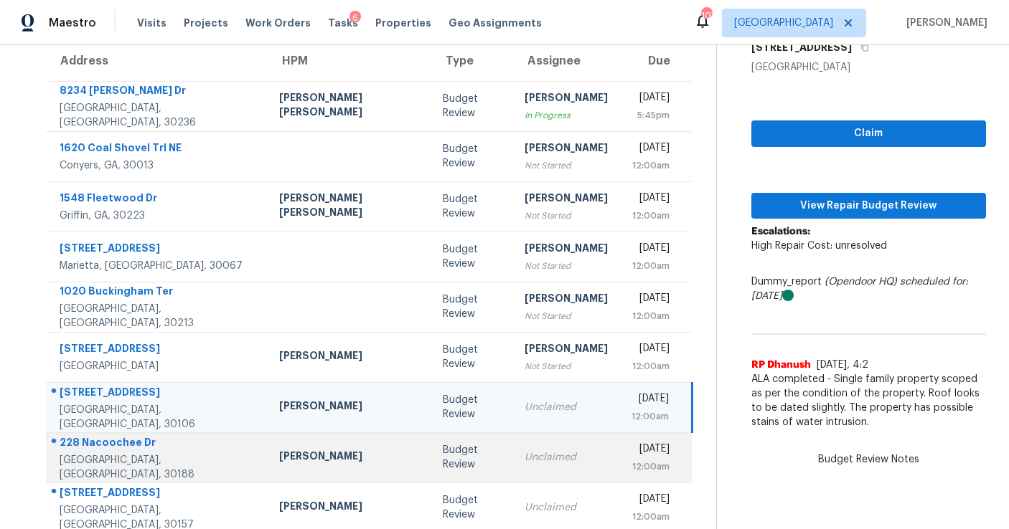
click at [513, 474] on td "Unclaimed" at bounding box center [566, 458] width 106 height 50
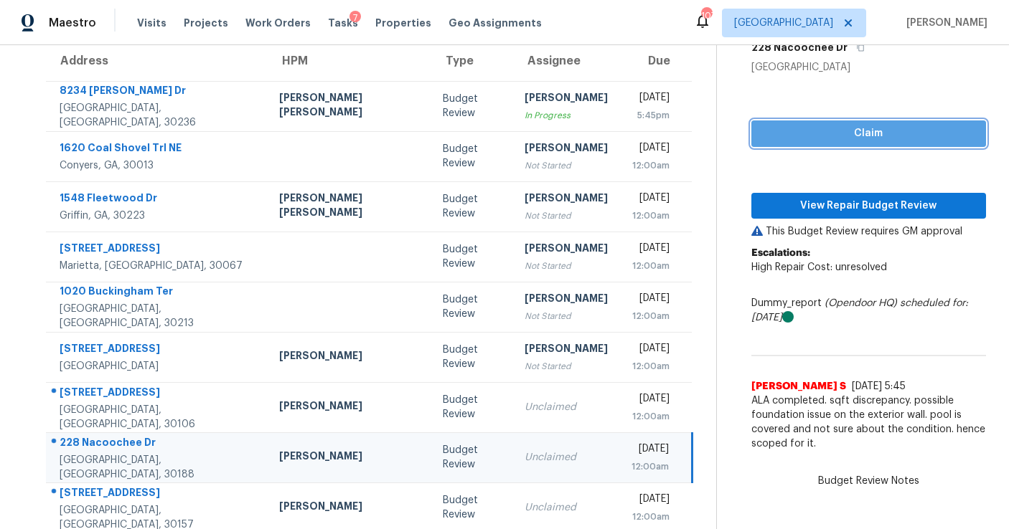
click at [820, 125] on span "Claim" at bounding box center [869, 134] width 212 height 18
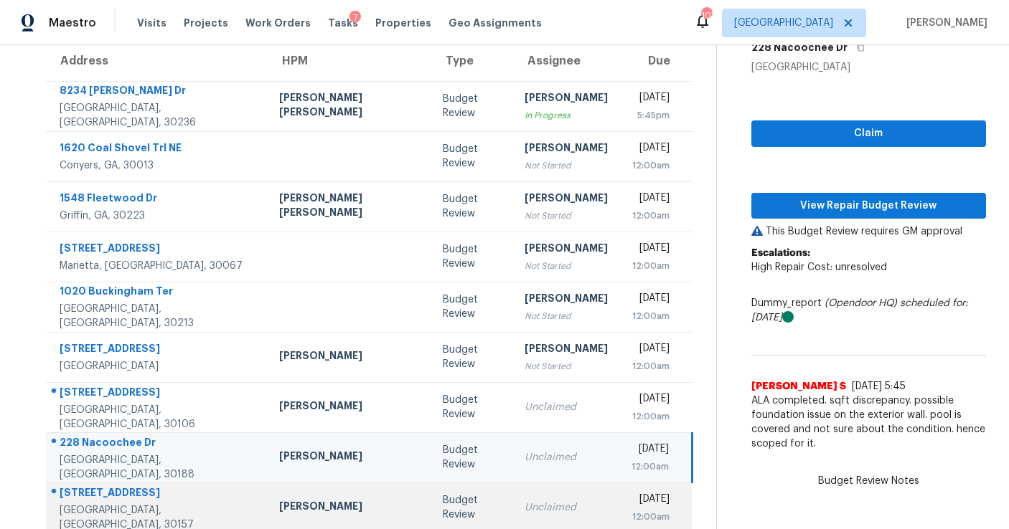
click at [524, 501] on div "Unclaimed" at bounding box center [565, 508] width 83 height 14
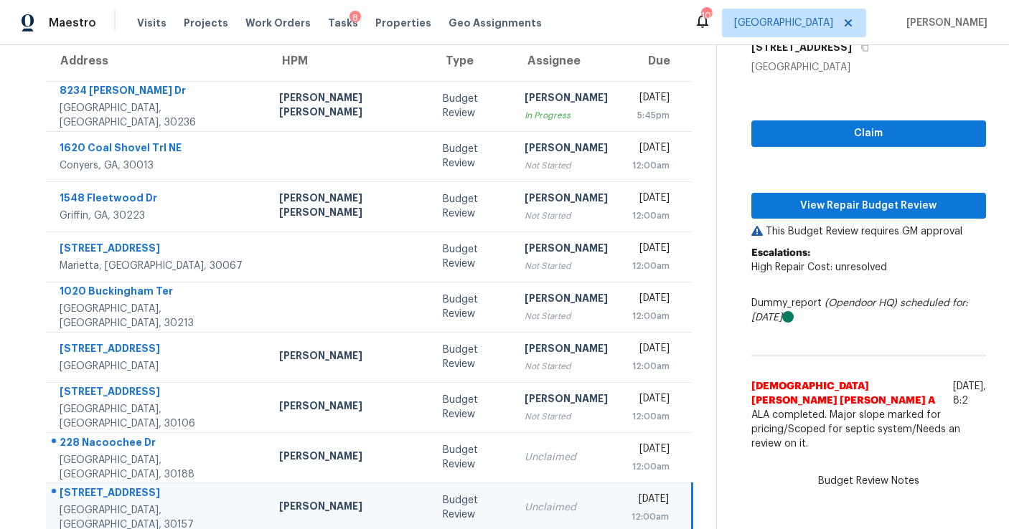
click at [850, 117] on div "Claim View Repair Budget Review This Budget Review requires GM approval Escalat…" at bounding box center [868, 267] width 235 height 384
click at [847, 123] on button "Claim" at bounding box center [868, 134] width 235 height 27
